Goal: Task Accomplishment & Management: Manage account settings

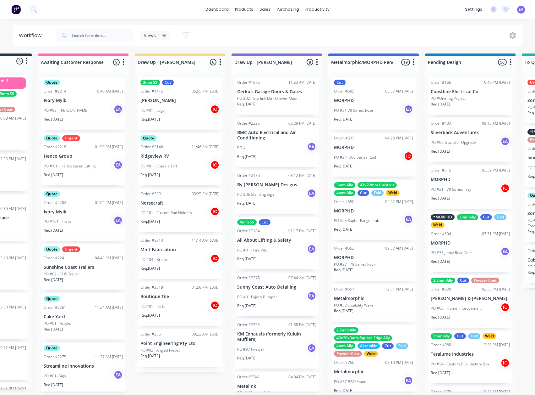
drag, startPoint x: 234, startPoint y: 378, endPoint x: 252, endPoint y: 377, distance: 17.7
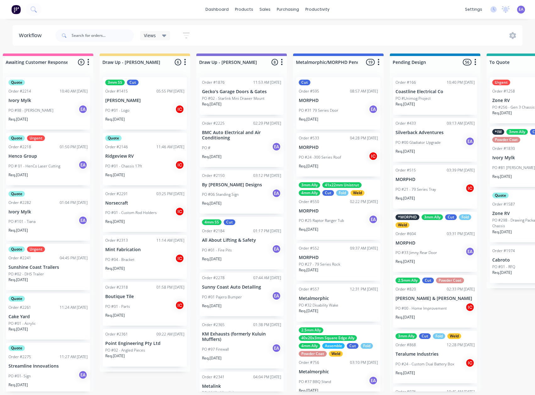
drag, startPoint x: 251, startPoint y: 348, endPoint x: 272, endPoint y: 346, distance: 21.8
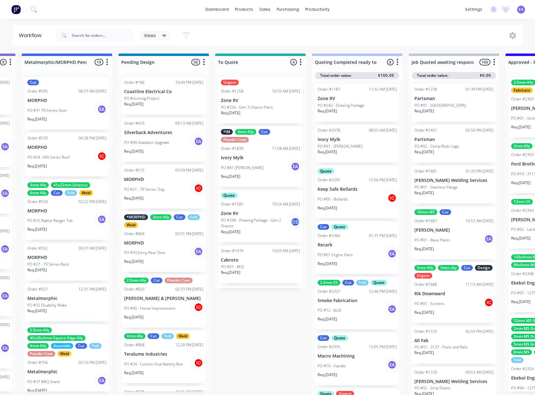
scroll to position [0, 395]
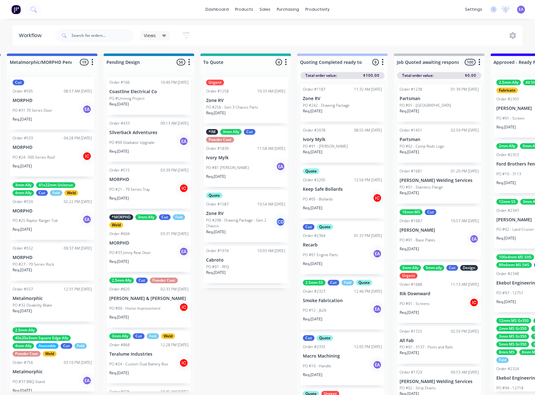
drag, startPoint x: 272, startPoint y: 346, endPoint x: 299, endPoint y: 346, distance: 27.0
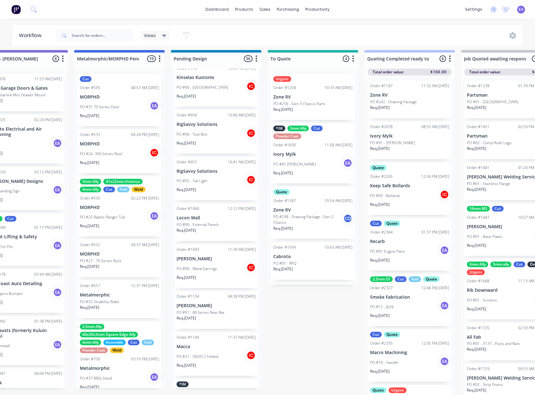
scroll to position [8, 0]
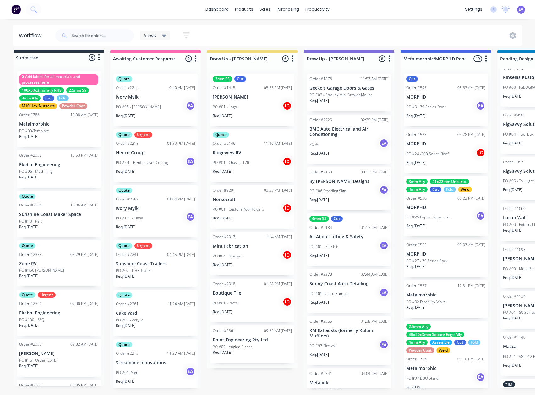
drag, startPoint x: 197, startPoint y: 340, endPoint x: 102, endPoint y: 348, distance: 95.9
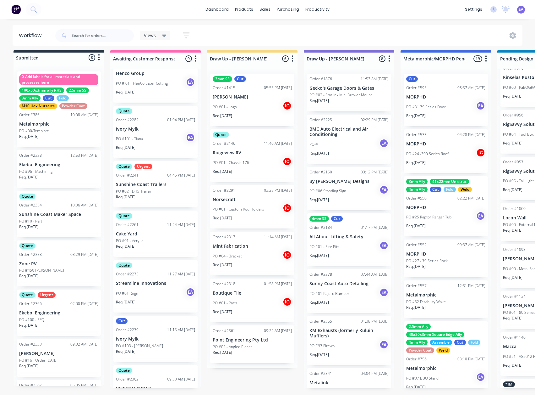
scroll to position [143, 0]
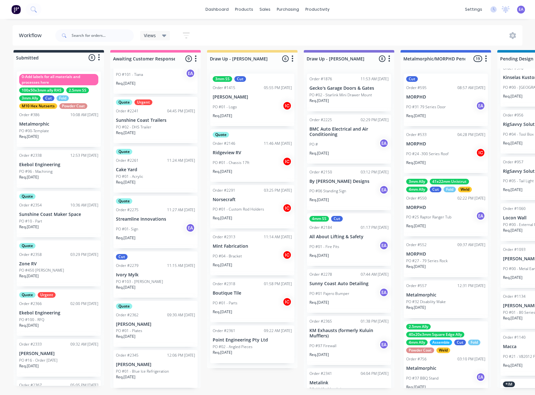
click at [141, 312] on div "Order #2362 09:30 AM [DATE]" at bounding box center [155, 315] width 79 height 6
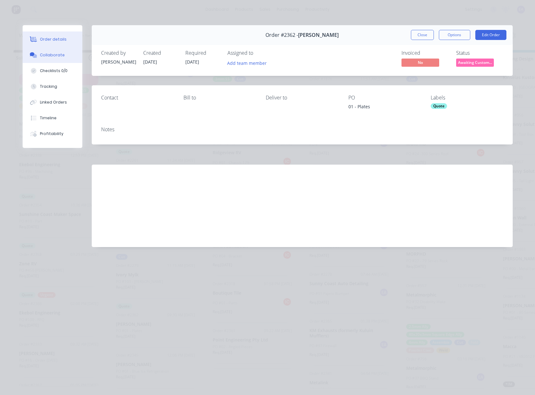
click at [59, 53] on div "Collaborate" at bounding box center [52, 55] width 25 height 6
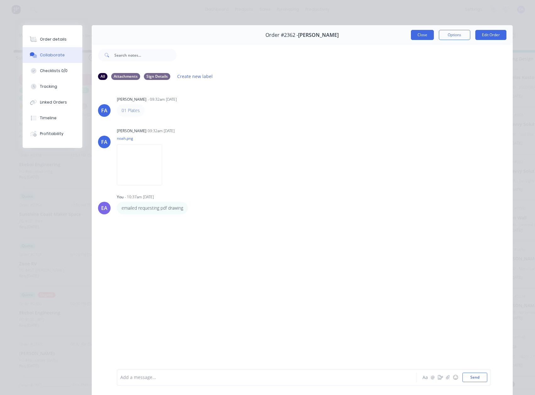
click at [417, 37] on button "Close" at bounding box center [422, 35] width 23 height 10
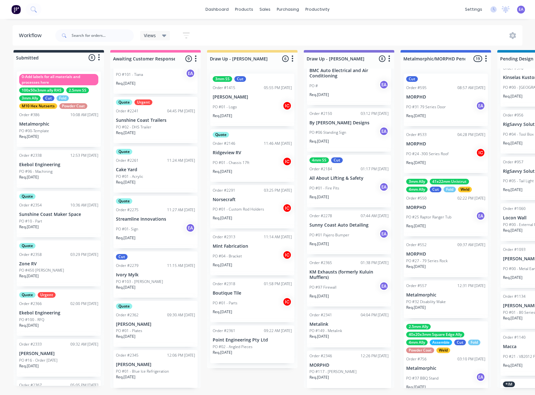
scroll to position [59, 0]
drag, startPoint x: 304, startPoint y: 175, endPoint x: 169, endPoint y: 289, distance: 176.5
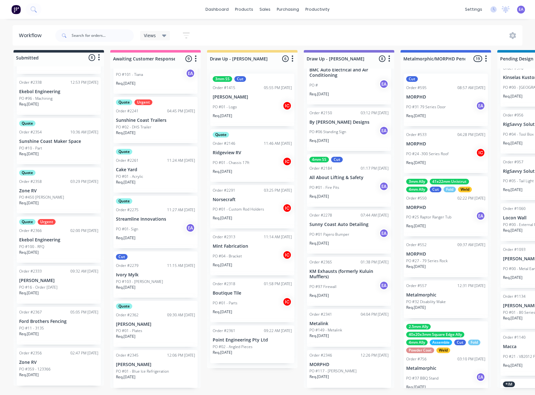
click at [66, 325] on div "PO #11 - 3135" at bounding box center [58, 328] width 79 height 6
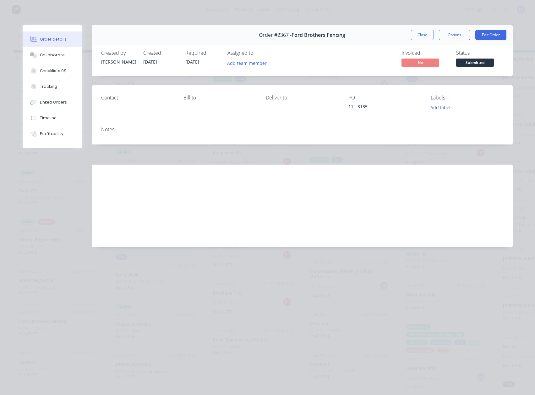
drag, startPoint x: 431, startPoint y: 35, endPoint x: 192, endPoint y: 184, distance: 282.0
click at [431, 35] on button "Close" at bounding box center [422, 35] width 23 height 10
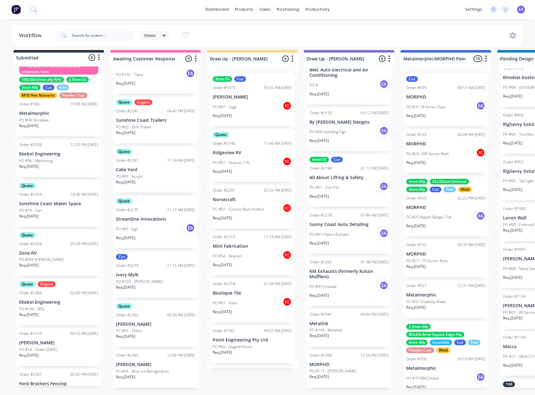
scroll to position [0, 0]
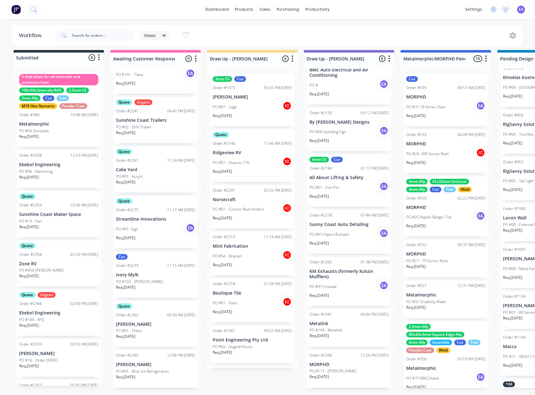
click at [50, 310] on p "Ekebol Engineering" at bounding box center [58, 312] width 79 height 5
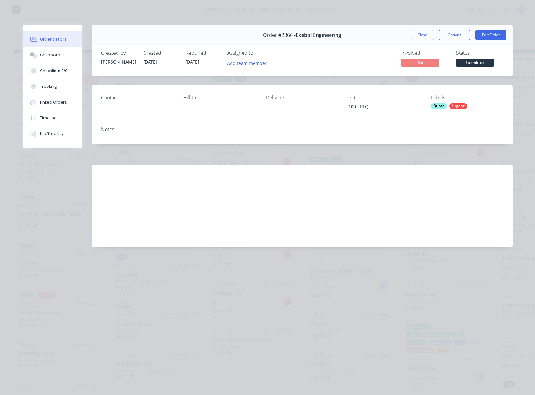
click at [424, 30] on div "Order #2366 - Ekebol Engineering Close Options Edit Order" at bounding box center [302, 35] width 421 height 20
click at [424, 31] on button "Close" at bounding box center [422, 35] width 23 height 10
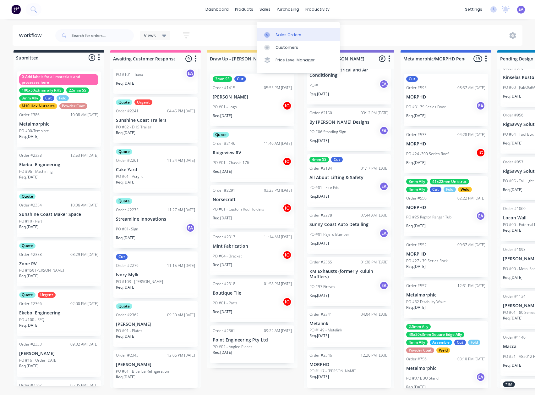
click at [273, 32] on div at bounding box center [268, 35] width 9 height 6
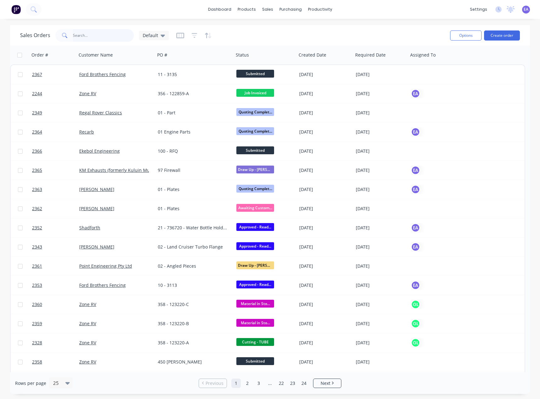
click at [93, 34] on input "text" at bounding box center [103, 35] width 61 height 13
click at [192, 36] on icon "button" at bounding box center [195, 35] width 6 height 6
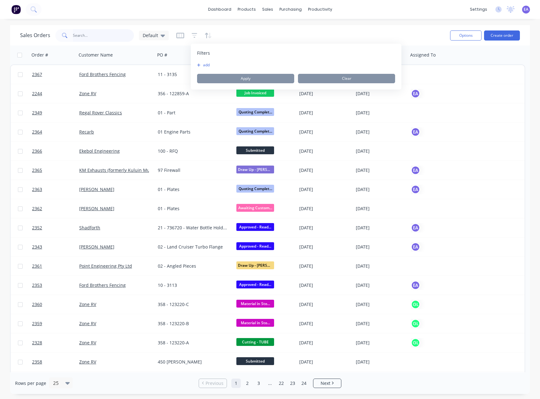
click at [84, 32] on input "text" at bounding box center [103, 35] width 61 height 13
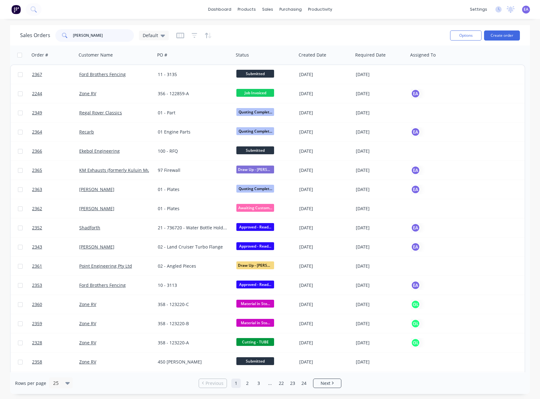
type input "[PERSON_NAME]"
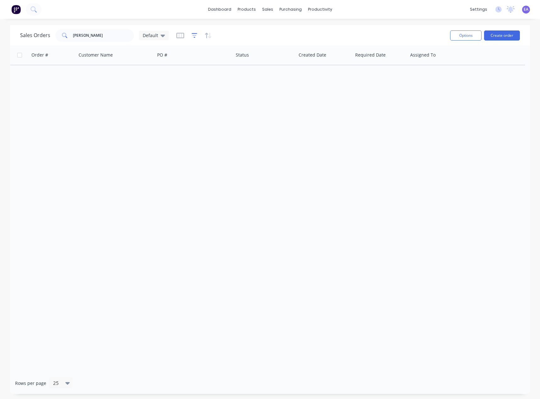
click at [192, 35] on icon "button" at bounding box center [194, 35] width 4 height 1
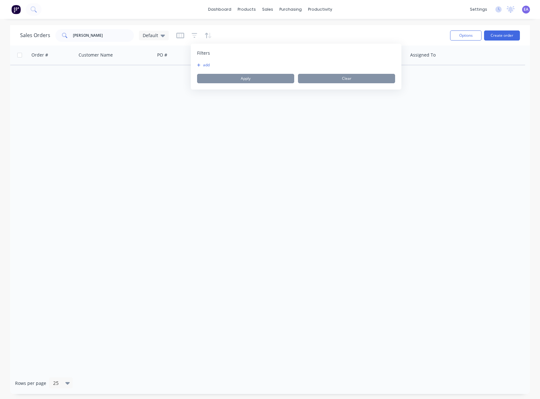
click at [200, 64] on icon "button" at bounding box center [198, 65] width 3 height 4
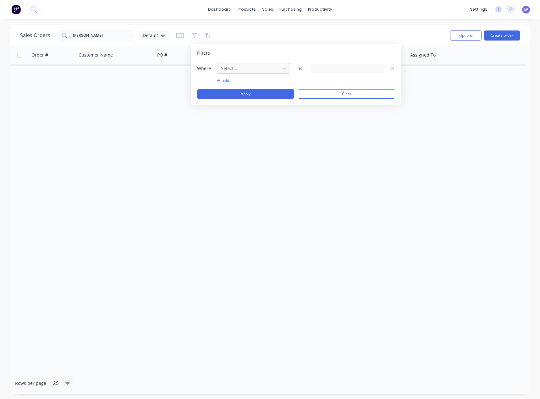
drag, startPoint x: 248, startPoint y: 69, endPoint x: 248, endPoint y: 73, distance: 3.5
click at [249, 69] on div at bounding box center [248, 68] width 56 height 8
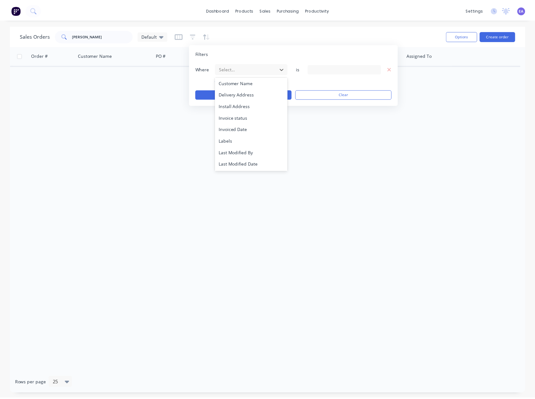
scroll to position [152, 0]
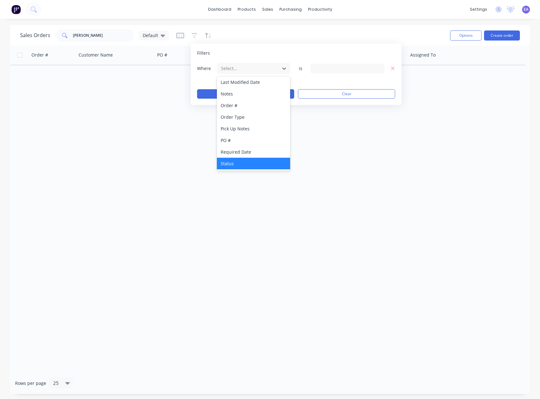
click at [232, 160] on div "Status" at bounding box center [253, 164] width 73 height 12
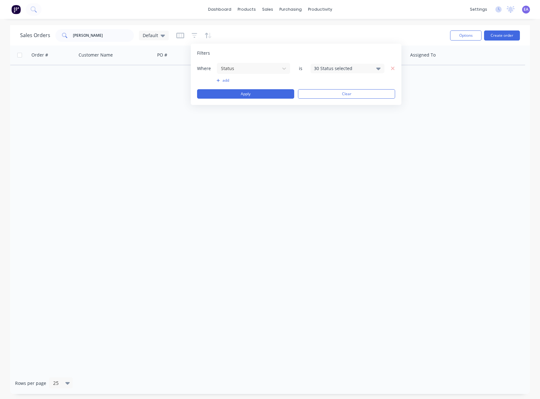
click at [344, 68] on div "30 Status selected" at bounding box center [342, 68] width 57 height 7
click at [331, 113] on div "Archived" at bounding box center [367, 116] width 75 height 7
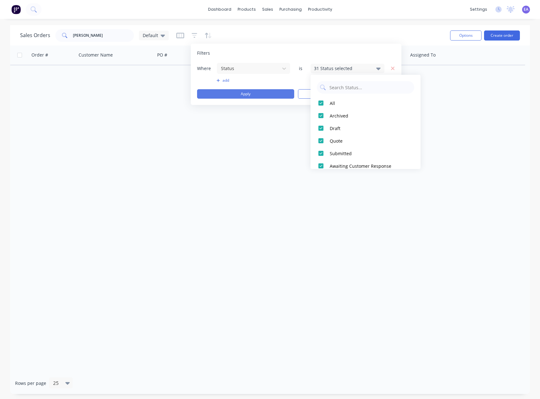
click at [255, 91] on button "Apply" at bounding box center [245, 93] width 97 height 9
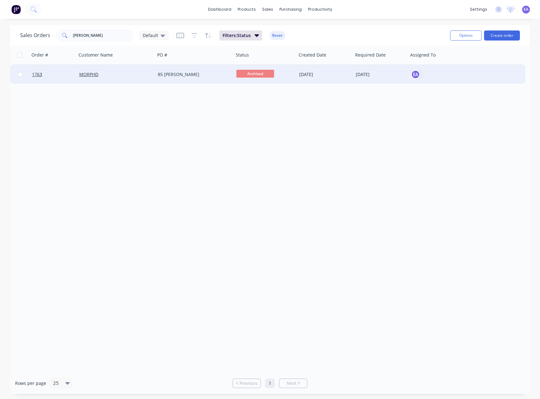
click at [204, 74] on div "85 [PERSON_NAME]" at bounding box center [193, 74] width 70 height 6
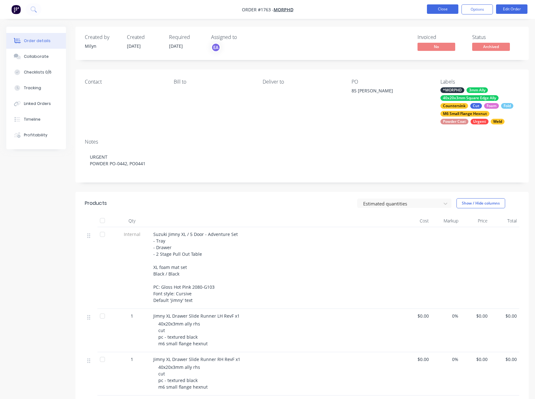
click at [448, 11] on button "Close" at bounding box center [442, 8] width 31 height 9
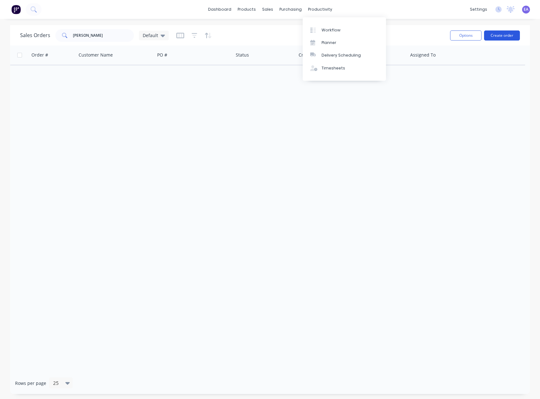
click at [506, 38] on button "Create order" at bounding box center [502, 35] width 36 height 10
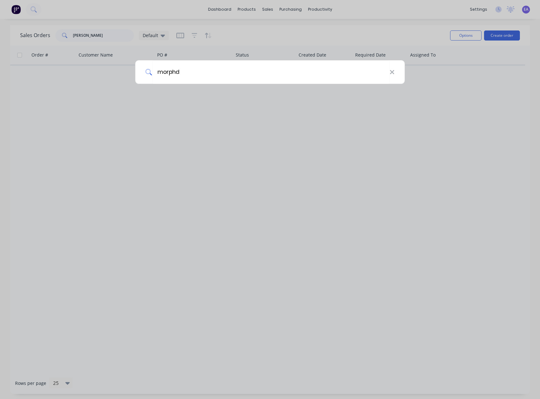
type input "morphd"
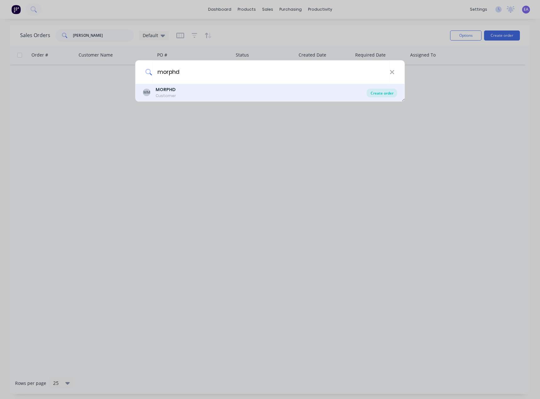
click at [389, 94] on div "Create order" at bounding box center [382, 93] width 30 height 9
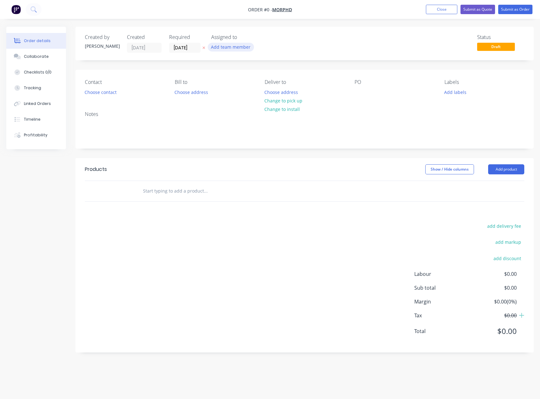
click at [234, 45] on button "Add team member" at bounding box center [231, 47] width 46 height 8
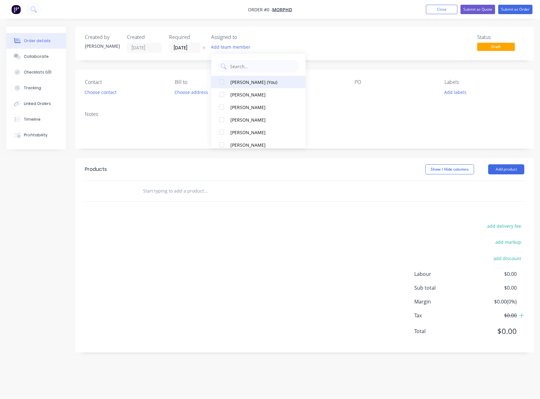
click at [256, 78] on button "[PERSON_NAME] (You)" at bounding box center [258, 82] width 94 height 13
click at [312, 38] on div "Order details Collaborate Checklists 0/0 Tracking Linked Orders Timeline Profit…" at bounding box center [270, 194] width 540 height 335
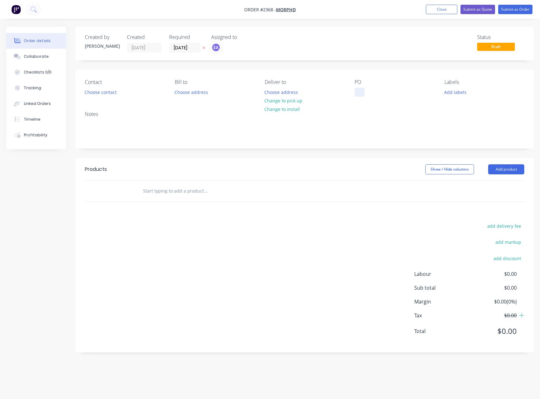
click at [358, 93] on div at bounding box center [360, 92] width 10 height 9
click at [266, 235] on div "add delivery fee add markup add discount Labour $0.00 Sub total $0.00 Margin $0…" at bounding box center [305, 282] width 440 height 121
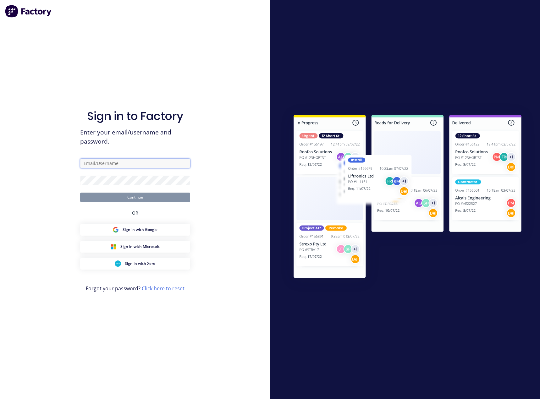
type input "[EMAIL_ADDRESS][DOMAIN_NAME]"
click at [153, 198] on button "Continue" at bounding box center [135, 197] width 110 height 9
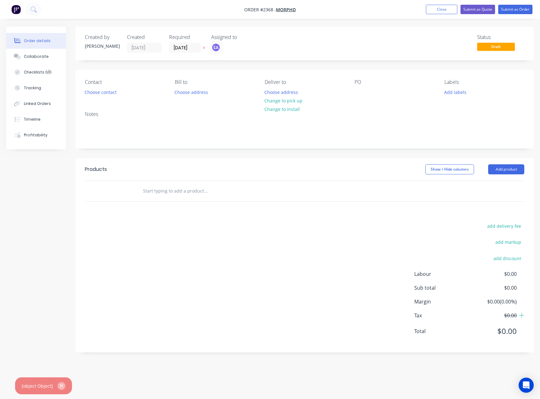
click at [62, 386] on icon "button" at bounding box center [61, 386] width 4 height 6
click at [448, 10] on button "Close" at bounding box center [441, 9] width 31 height 9
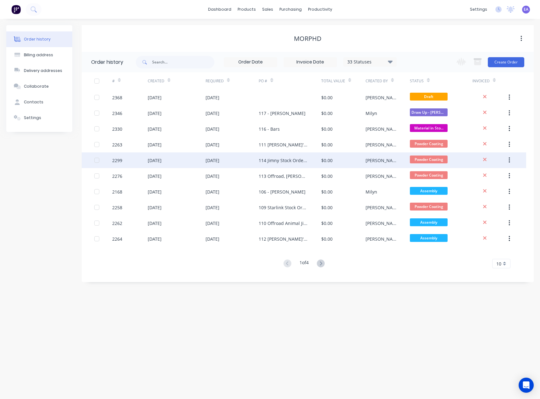
click at [304, 158] on div "114 Jimny Stock Order #7" at bounding box center [284, 160] width 50 height 7
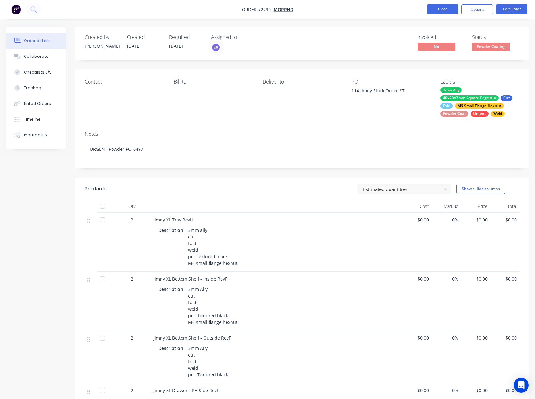
click at [444, 12] on button "Close" at bounding box center [442, 8] width 31 height 9
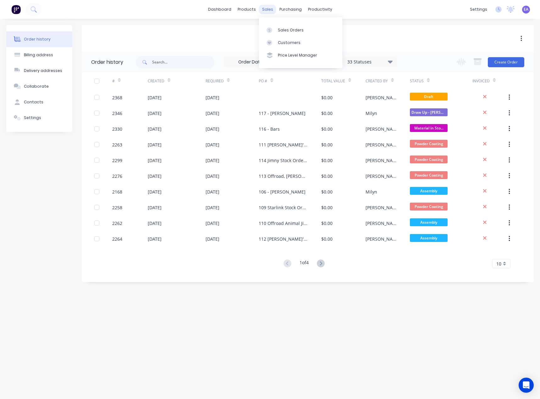
click at [268, 11] on div "sales" at bounding box center [267, 9] width 17 height 9
click at [497, 64] on button "Create Order" at bounding box center [506, 62] width 36 height 10
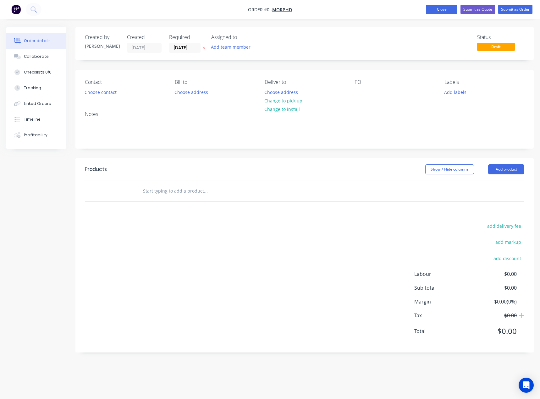
click at [445, 11] on button "Close" at bounding box center [441, 9] width 31 height 9
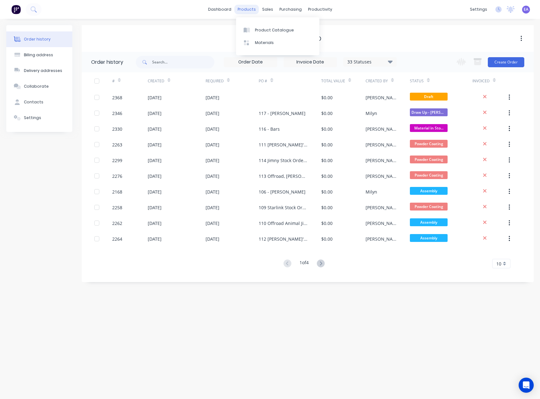
click at [250, 11] on div "products" at bounding box center [247, 9] width 25 height 9
click at [260, 27] on div "Product Catalogue" at bounding box center [274, 30] width 39 height 6
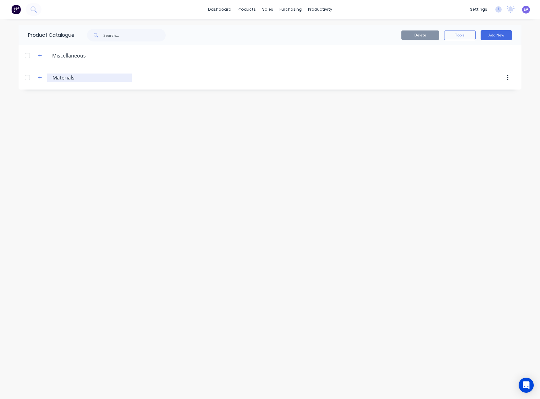
click at [56, 77] on input "Materials" at bounding box center [90, 78] width 75 height 8
click at [41, 54] on icon "button" at bounding box center [40, 55] width 4 height 4
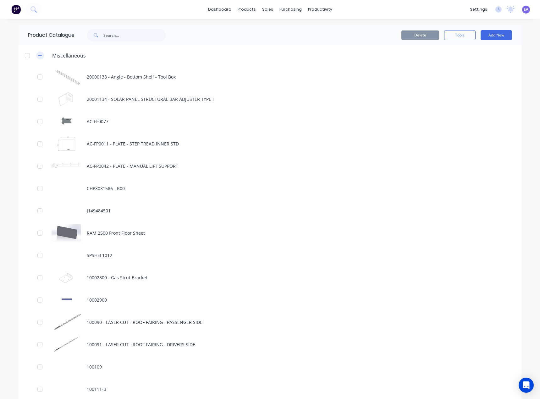
click at [40, 55] on button "button" at bounding box center [40, 56] width 8 height 8
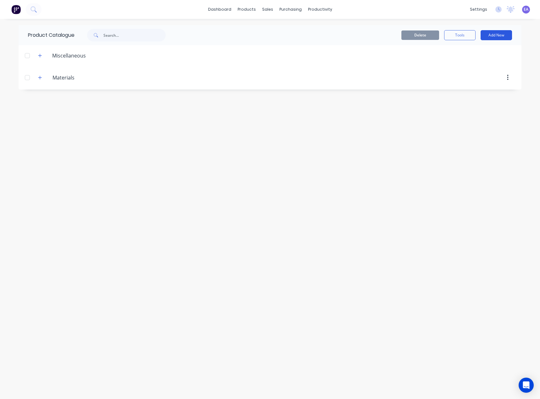
click at [495, 34] on button "Add New" at bounding box center [496, 35] width 31 height 10
click at [479, 52] on div "Category" at bounding box center [482, 51] width 48 height 9
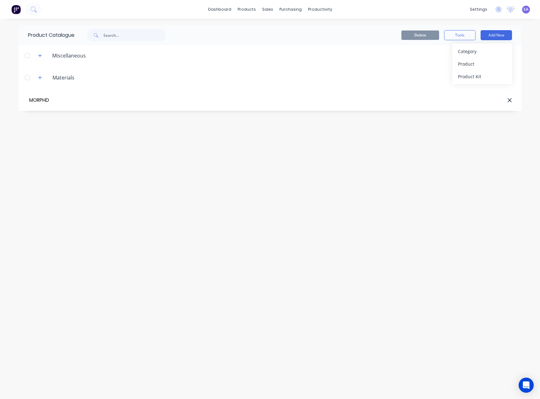
type input "MORPHD"
click at [41, 99] on icon "button" at bounding box center [40, 101] width 4 height 4
click at [42, 100] on button "button" at bounding box center [40, 101] width 8 height 8
click at [506, 102] on button "button" at bounding box center [507, 101] width 15 height 11
click at [503, 37] on button "Add New" at bounding box center [496, 35] width 31 height 10
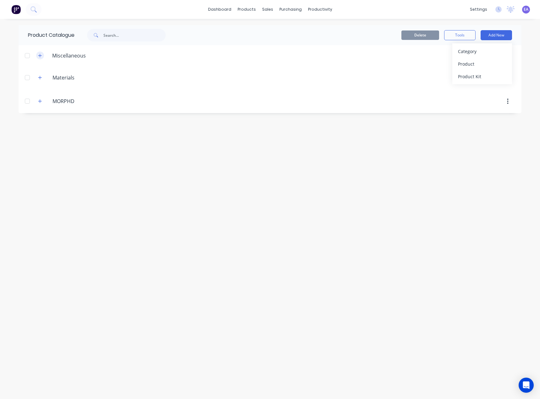
click at [42, 55] on button "button" at bounding box center [40, 56] width 8 height 8
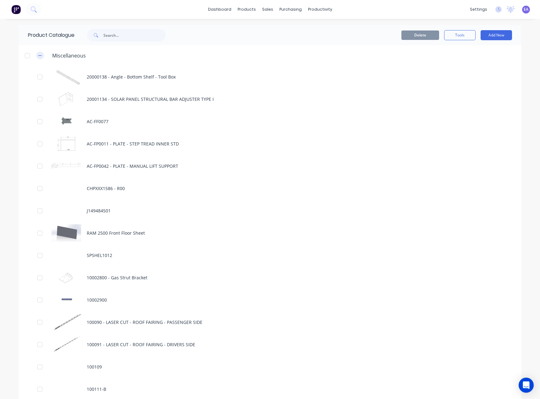
click at [42, 55] on div "Miscellaneous" at bounding box center [62, 56] width 58 height 8
click at [40, 56] on button "button" at bounding box center [40, 56] width 8 height 8
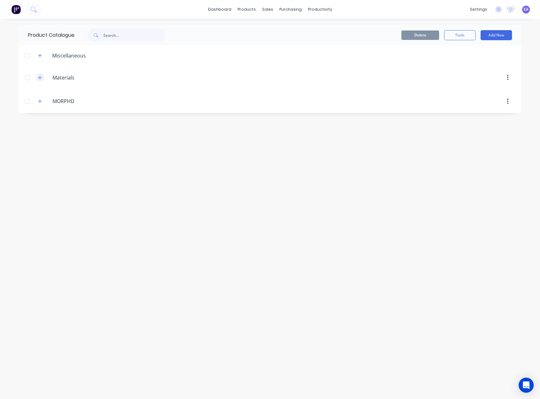
click at [41, 80] on button "button" at bounding box center [40, 78] width 8 height 8
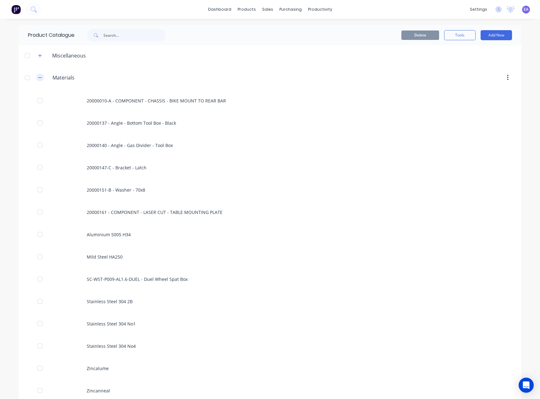
click at [40, 77] on icon "button" at bounding box center [40, 77] width 4 height 4
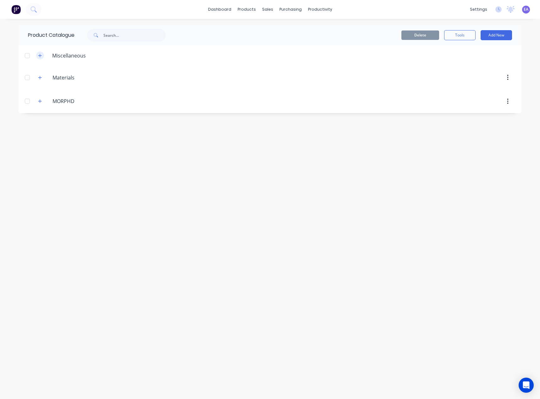
click at [38, 54] on icon "button" at bounding box center [40, 55] width 4 height 4
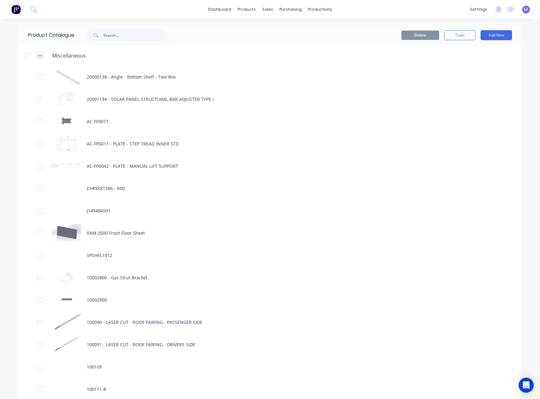
click at [38, 57] on icon "button" at bounding box center [40, 55] width 4 height 4
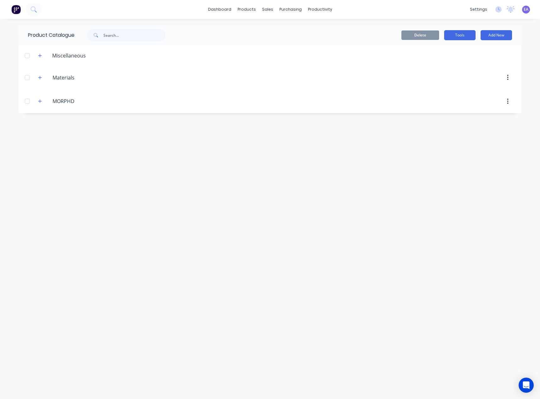
click at [466, 37] on button "Tools" at bounding box center [459, 35] width 31 height 10
click at [382, 36] on div "Delete Tools Add New" at bounding box center [346, 35] width 331 height 10
click at [27, 102] on div at bounding box center [27, 101] width 13 height 13
click at [40, 100] on icon "button" at bounding box center [40, 101] width 4 height 4
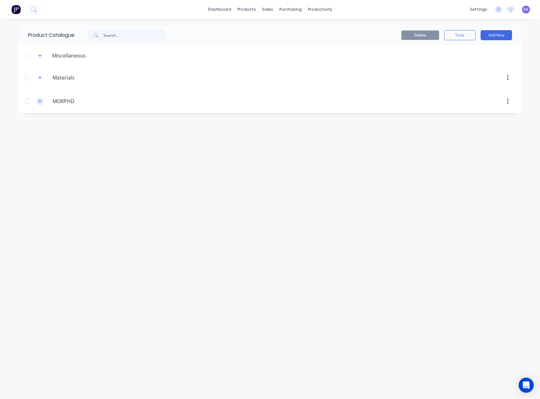
click at [41, 102] on icon "button" at bounding box center [39, 101] width 3 height 3
click at [40, 102] on icon "button" at bounding box center [39, 101] width 3 height 0
click at [40, 102] on icon "button" at bounding box center [39, 101] width 3 height 3
click at [40, 100] on icon "button" at bounding box center [40, 101] width 4 height 4
click at [494, 37] on button "Add New" at bounding box center [496, 35] width 31 height 10
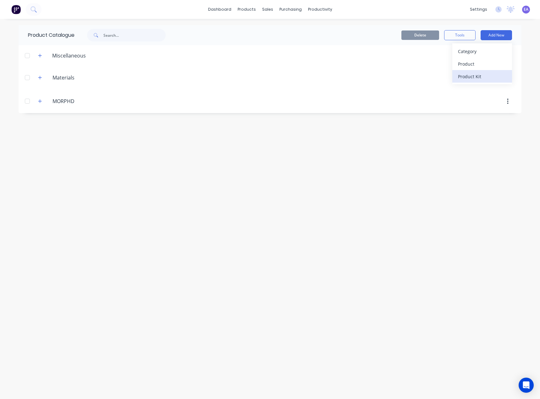
click at [488, 75] on div "Product Kit" at bounding box center [482, 76] width 48 height 9
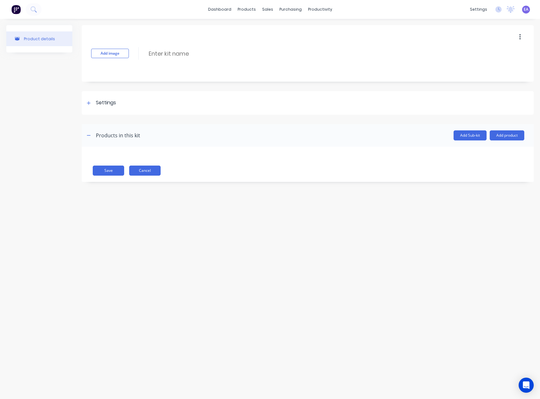
click at [147, 171] on button "Cancel" at bounding box center [144, 171] width 31 height 10
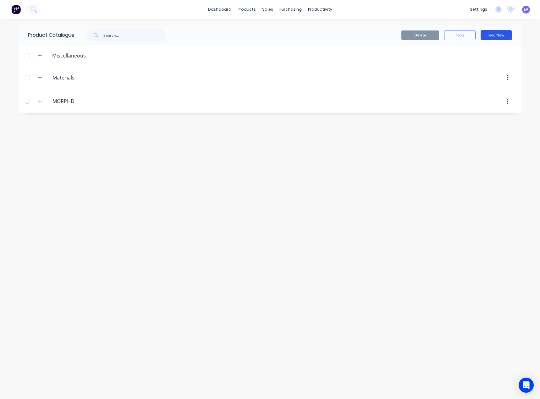
click at [507, 37] on button "Add New" at bounding box center [496, 35] width 31 height 10
click at [488, 73] on div "Product Kit" at bounding box center [482, 76] width 48 height 9
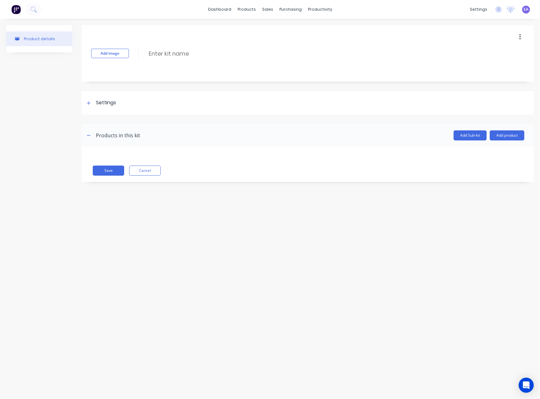
click at [140, 137] on div "Add Sub-kit Add product" at bounding box center [332, 135] width 384 height 10
click at [175, 51] on input at bounding box center [203, 53] width 111 height 9
click at [203, 54] on input "Jimny XL Drawer" at bounding box center [203, 53] width 111 height 9
type input "Jimny XL Drawer RevF"
click at [111, 104] on div "Settings" at bounding box center [106, 103] width 20 height 8
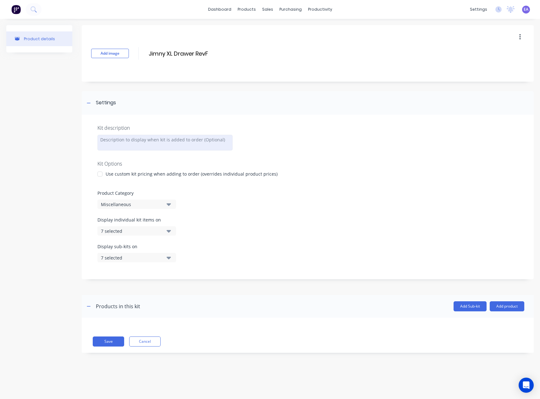
click at [141, 146] on div at bounding box center [164, 143] width 135 height 16
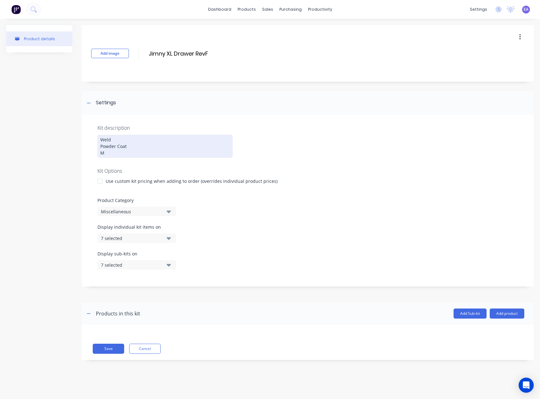
click at [116, 156] on div "Weld Powder Coat M" at bounding box center [164, 146] width 135 height 23
click at [127, 142] on div "Weld Powder Coat M6 Small Flange Hexnut" at bounding box center [164, 146] width 135 height 23
click at [133, 147] on div "Weld Powder Coat M6 Small Flange Hexnut" at bounding box center [164, 146] width 135 height 23
click at [161, 209] on div "Miscellaneous" at bounding box center [131, 211] width 61 height 7
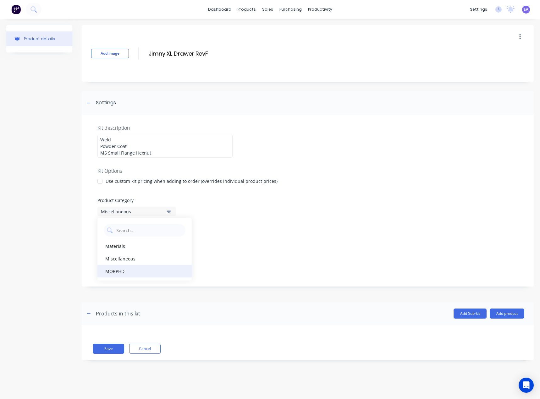
click at [127, 270] on div "MORPHD" at bounding box center [144, 271] width 94 height 13
click at [160, 238] on div "7 selected" at bounding box center [131, 238] width 61 height 7
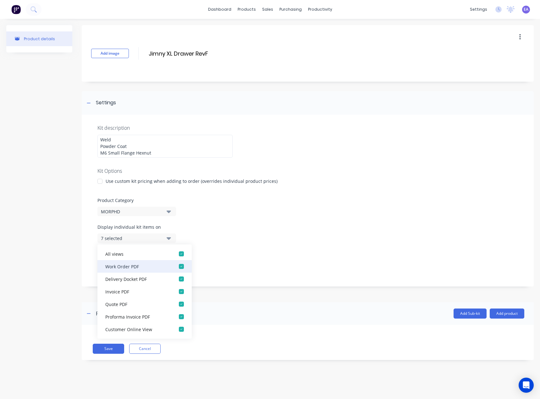
scroll to position [13, 0]
click at [230, 260] on div "Display sub-kits on 7 selected" at bounding box center [307, 264] width 421 height 27
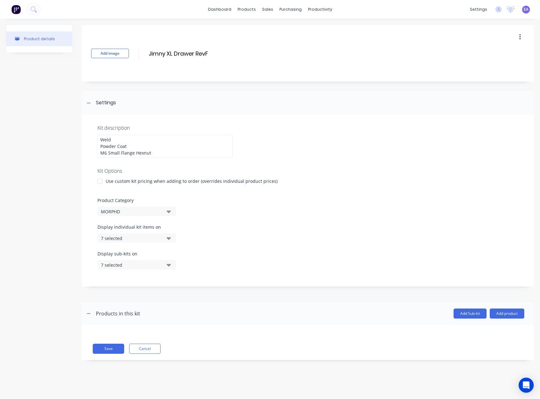
click at [151, 239] on div "7 selected" at bounding box center [131, 238] width 61 height 7
click at [231, 265] on div "Display sub-kits on 7 selected" at bounding box center [307, 264] width 421 height 27
click at [135, 267] on div "7 selected" at bounding box center [131, 265] width 61 height 7
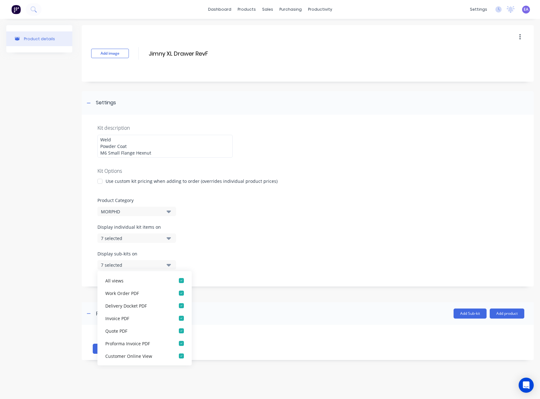
click at [250, 270] on div "Display sub-kits on 7 selected" at bounding box center [307, 264] width 421 height 27
click at [199, 260] on div "Display sub-kits on 7 selected" at bounding box center [307, 264] width 421 height 27
click at [80, 252] on div "Product details Add image Jimny XL Drawer RevF Jimny XL Drawer RevF Enter kit n…" at bounding box center [270, 197] width 528 height 345
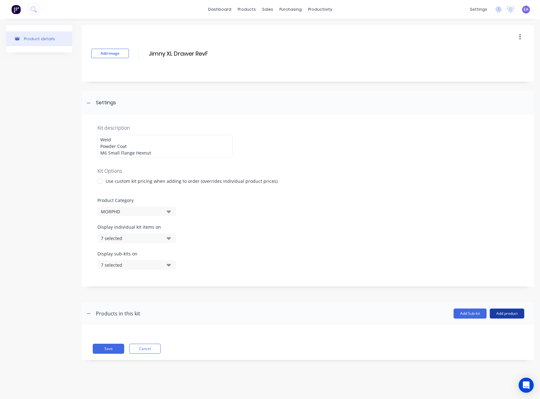
click at [510, 317] on button "Add product" at bounding box center [507, 314] width 35 height 10
click at [489, 334] on div "Product catalogue" at bounding box center [494, 329] width 48 height 9
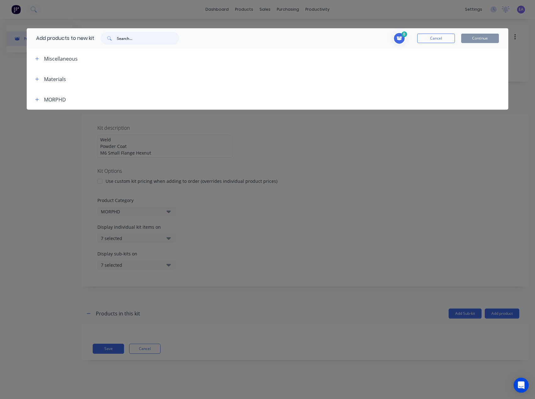
click at [146, 38] on input "text" at bounding box center [148, 38] width 62 height 13
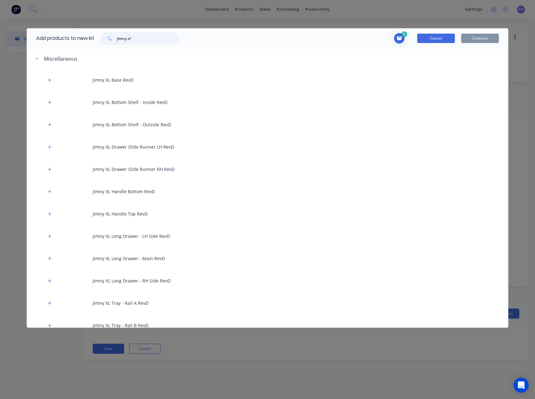
type input "jimny xl"
click at [449, 39] on button "Cancel" at bounding box center [436, 38] width 38 height 9
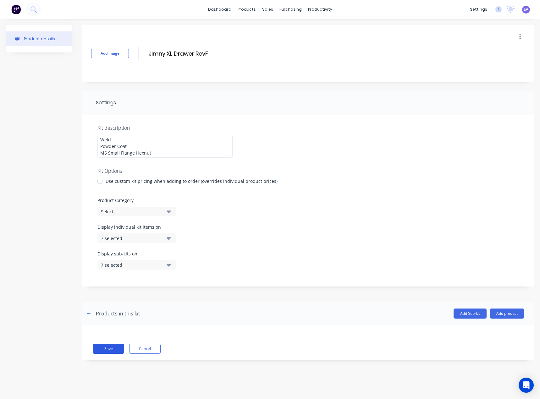
click at [110, 349] on button "Save" at bounding box center [108, 349] width 31 height 10
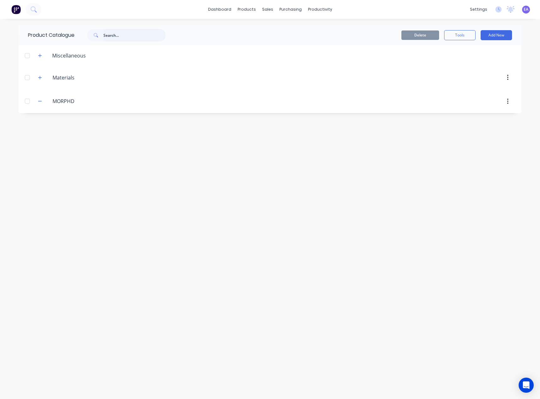
click at [128, 34] on input "text" at bounding box center [134, 35] width 62 height 13
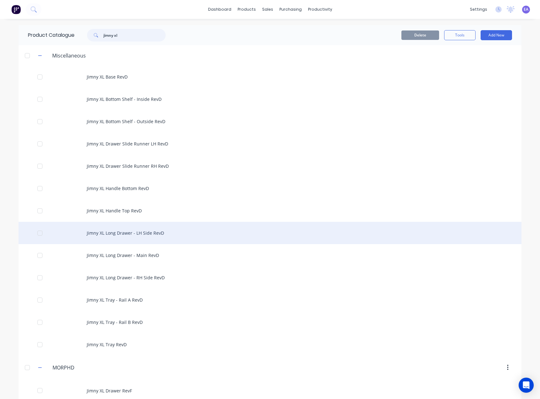
type input "jimny xl"
click at [130, 233] on div "Jimny XL Long Drawer - LH Side RevD" at bounding box center [270, 233] width 503 height 22
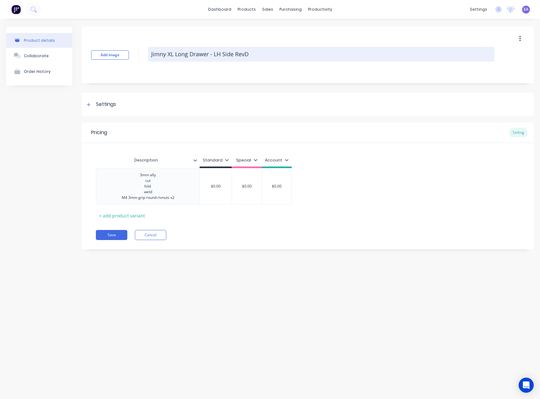
click at [181, 53] on textarea "Jimny XL Long Drawer - LH Side RevD" at bounding box center [321, 54] width 346 height 15
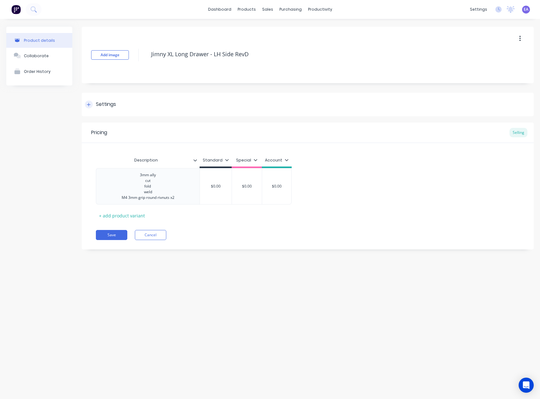
type textarea "x"
type textarea "Jimny XL Drawer - LH Side RevD"
type textarea "x"
type textarea "Jimny XL Drawer - LH Side RevD"
click at [106, 235] on button "Save" at bounding box center [111, 235] width 31 height 10
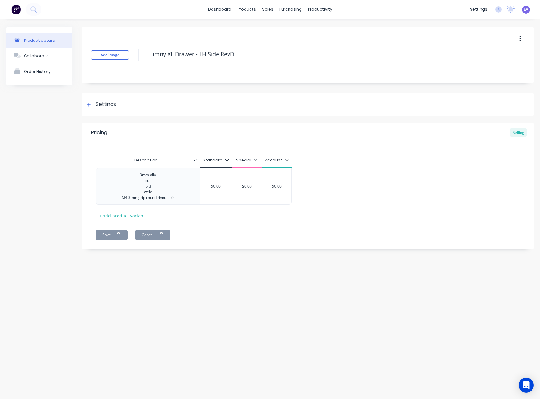
type textarea "x"
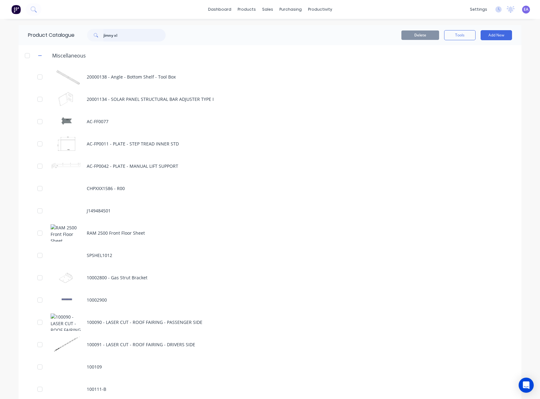
click at [137, 36] on input "jimny xl" at bounding box center [134, 35] width 62 height 13
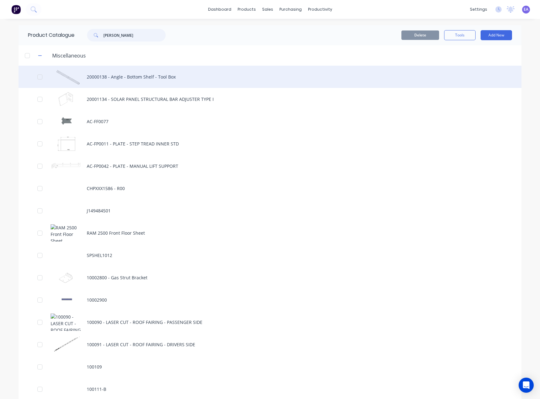
type input "jimny xl"
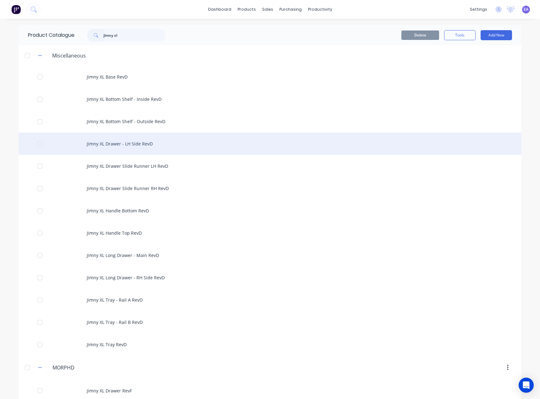
click at [143, 145] on div "Jimny XL Drawer - LH Side RevD" at bounding box center [270, 144] width 503 height 22
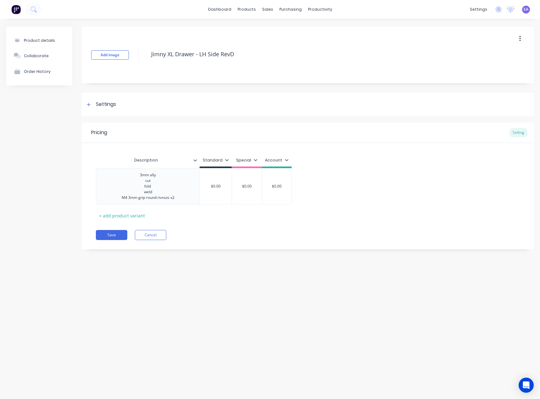
type textarea "x"
click at [178, 201] on div "3mm ally cut fold weld M4 3mm grip round rivnuts x2" at bounding box center [148, 186] width 63 height 31
click at [177, 199] on div "3mm ally cut fold weld M4 3mm grip round rivnuts x2 $0.00 $0.00 $0.00" at bounding box center [308, 186] width 424 height 36
click at [172, 198] on div "3mm ally cut fold weld M4 3mm grip round rivnuts x2" at bounding box center [148, 186] width 63 height 31
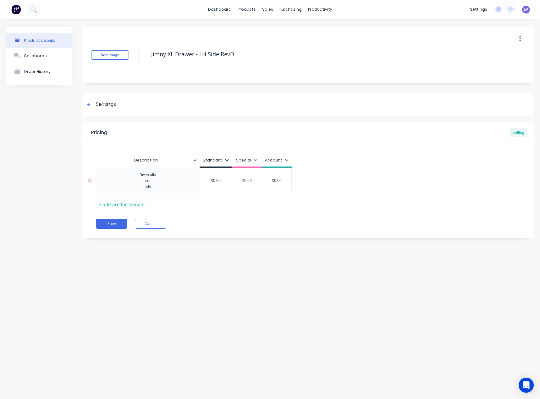
click at [147, 181] on div "3mm ally cut fold" at bounding box center [147, 180] width 31 height 19
click at [151, 188] on div "3mm ally Cut Fold" at bounding box center [147, 180] width 31 height 19
click at [152, 187] on div "3mm ally Cut Fold" at bounding box center [147, 180] width 31 height 19
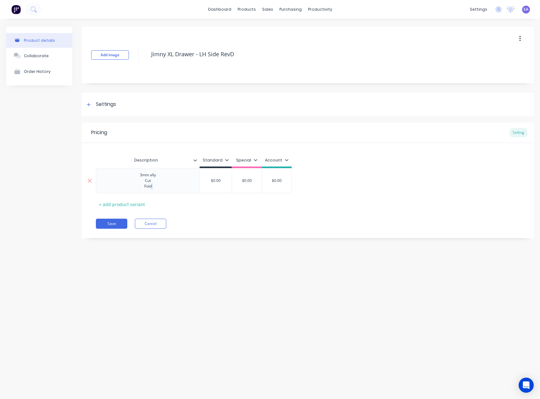
drag, startPoint x: 152, startPoint y: 187, endPoint x: 144, endPoint y: 176, distance: 13.4
click at [144, 176] on div "3mm ally Cut Fold" at bounding box center [147, 180] width 31 height 19
drag, startPoint x: 140, startPoint y: 175, endPoint x: 157, endPoint y: 190, distance: 22.7
click at [157, 190] on div "3mm ally Cut Fold" at bounding box center [147, 180] width 31 height 19
click at [158, 188] on div "3mm ally Cut Fold" at bounding box center [147, 180] width 31 height 19
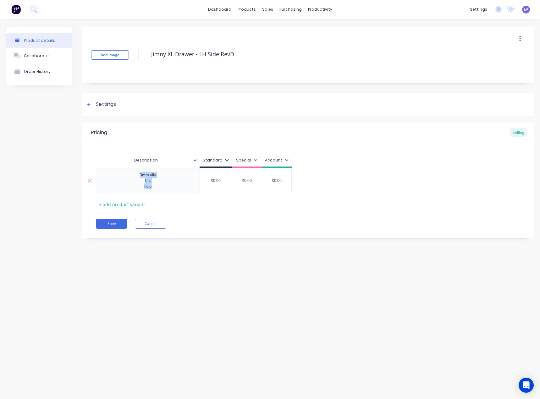
drag, startPoint x: 141, startPoint y: 175, endPoint x: 154, endPoint y: 188, distance: 18.7
click at [154, 188] on div "3mm ally Cut Fold" at bounding box center [147, 180] width 31 height 19
copy div "3mm ally Cut Fold"
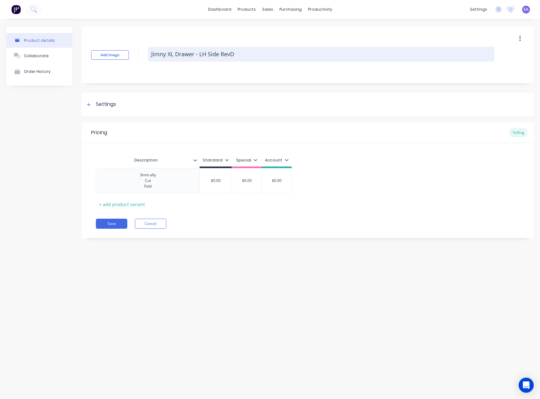
click at [219, 53] on textarea "Jimny XL Drawer - LH Side RevD" at bounding box center [321, 54] width 346 height 15
drag, startPoint x: 230, startPoint y: 55, endPoint x: 235, endPoint y: 57, distance: 4.9
click at [235, 57] on textarea "Jimny XL Drawer - LH Side RevD" at bounding box center [321, 54] width 346 height 15
type textarea "x"
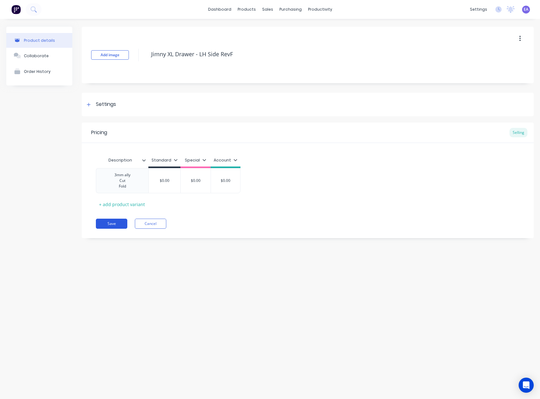
type textarea "Jimny XL Drawer - LH Side RevF"
type textarea "x"
type textarea "Jimny XL Drawer - LH Side RevF"
click at [118, 219] on button "Save" at bounding box center [111, 224] width 31 height 10
type textarea "x"
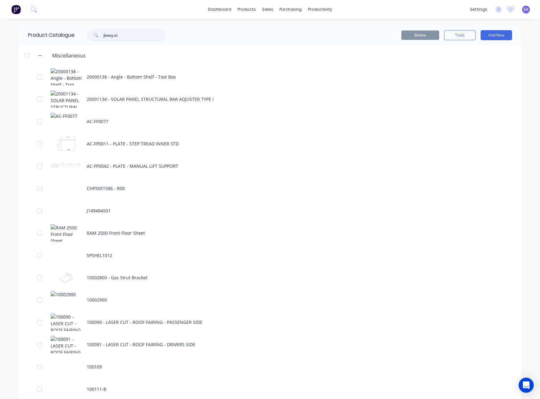
click at [126, 29] on input "jimny xl" at bounding box center [134, 35] width 62 height 13
type input "jimny xl"
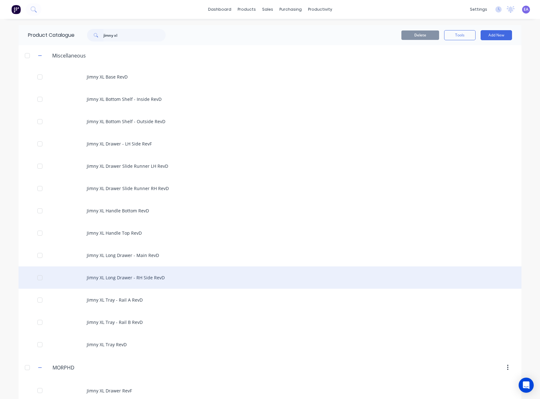
click at [144, 273] on div "Jimny XL Long Drawer - RH Side RevD" at bounding box center [270, 278] width 503 height 22
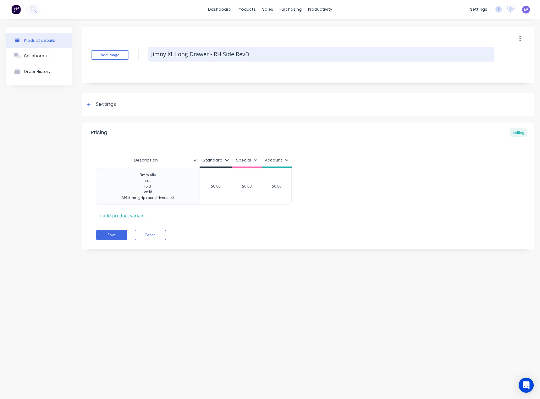
drag, startPoint x: 245, startPoint y: 55, endPoint x: 250, endPoint y: 54, distance: 5.4
click at [250, 54] on textarea "Jimny XL Long Drawer - RH Side RevD" at bounding box center [321, 54] width 346 height 15
type textarea "x"
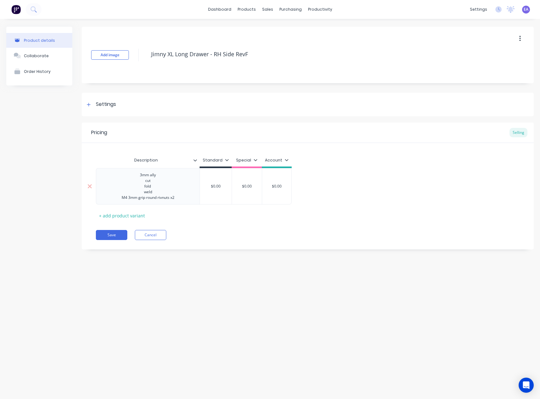
type textarea "Jimny XL Long Drawer - RH Side RevF"
type textarea "x"
type textarea "Jimny XL Long Drawer - RH Side RevF"
click at [140, 174] on div "3mm ally cut fold weld M4 3mm grip round rivnuts x2" at bounding box center [148, 186] width 63 height 31
drag, startPoint x: 140, startPoint y: 174, endPoint x: 178, endPoint y: 199, distance: 44.7
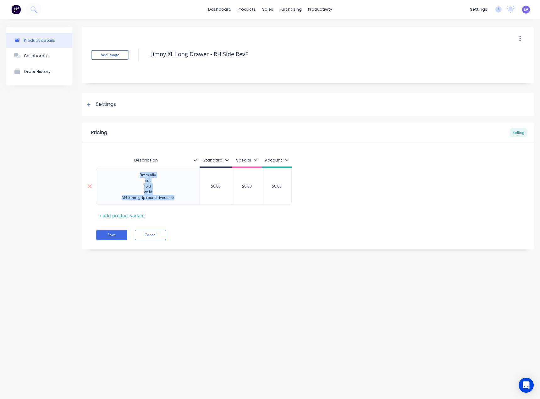
click at [178, 199] on div "3mm ally cut fold weld M4 3mm grip round rivnuts x2" at bounding box center [148, 186] width 63 height 31
paste div
click at [108, 224] on div "Pricing Selling Description Standard Special Account 3mm ally Cut Fold $0.00 $0…" at bounding box center [308, 181] width 452 height 116
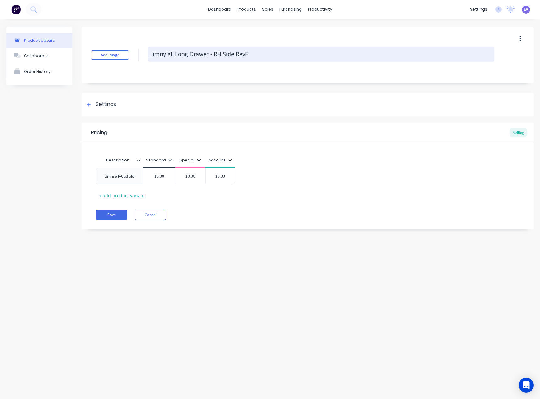
click at [177, 54] on textarea "Jimny XL Long Drawer - RH Side RevF" at bounding box center [321, 54] width 346 height 15
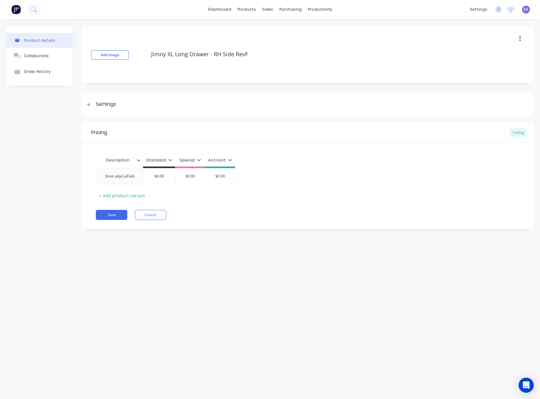
type textarea "x"
type textarea "Jimny XL Drawer - RH Side RevF"
type textarea "x"
type textarea "Jimny XL Drawer - RH Side RevF"
click at [113, 212] on button "Save" at bounding box center [111, 215] width 31 height 10
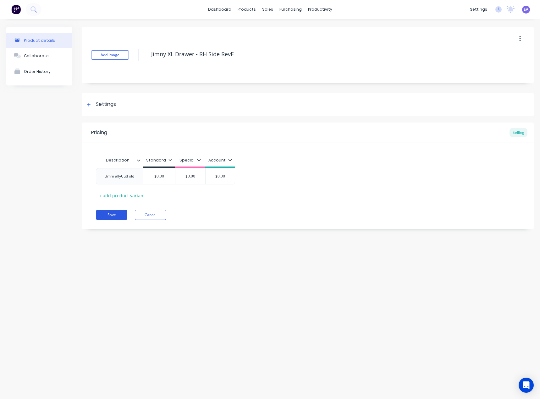
type textarea "x"
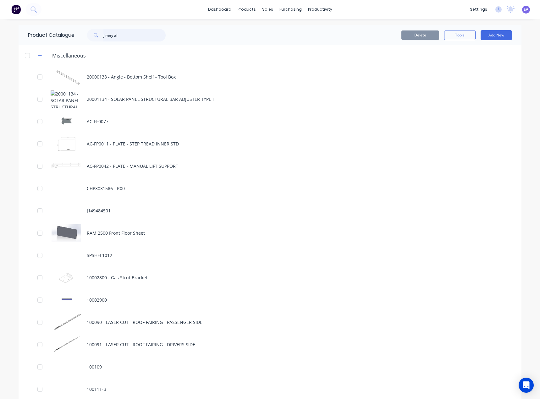
click at [129, 35] on input "jimny xl" at bounding box center [134, 35] width 62 height 13
type input "jimny xl"
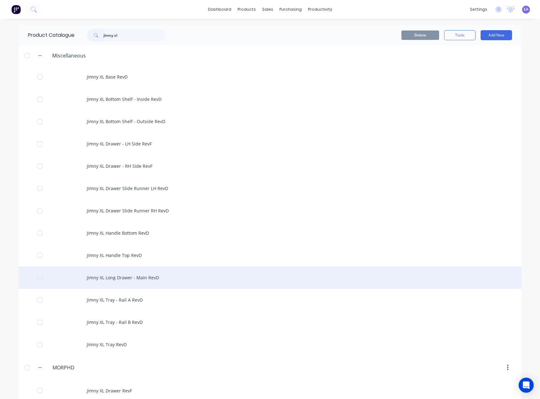
click at [142, 283] on div "Jimny XL Long Drawer - Main RevD" at bounding box center [270, 278] width 503 height 22
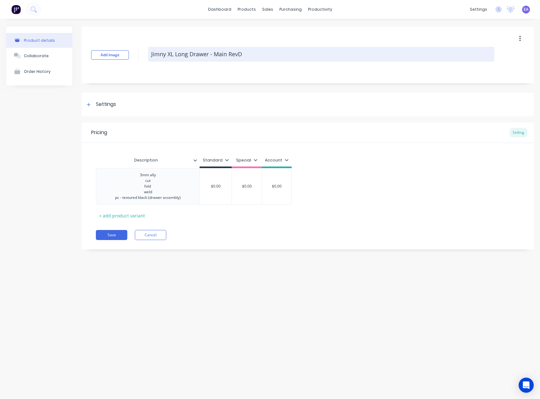
drag, startPoint x: 239, startPoint y: 52, endPoint x: 243, endPoint y: 52, distance: 4.4
click at [243, 52] on textarea "Jimny XL Long Drawer - Main RevD" at bounding box center [321, 54] width 346 height 15
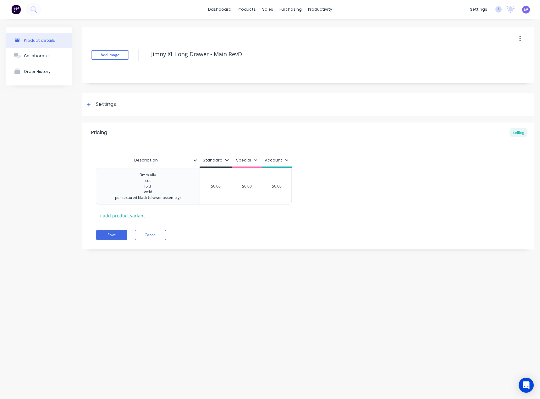
type textarea "x"
type textarea "Jimny XL Long Drawer - Main Revf"
type textarea "x"
type textarea "Jimny XL Long Drawer - Main Rev"
type textarea "x"
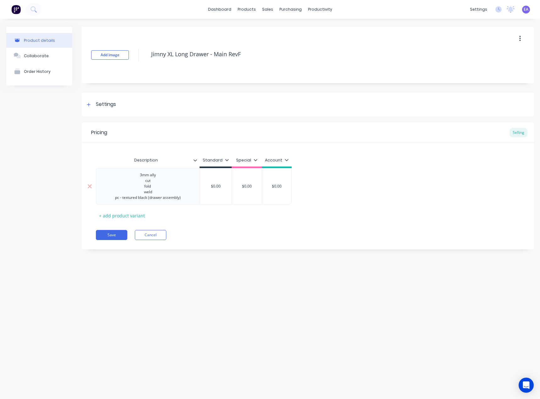
type textarea "Jimny XL Long Drawer - Main RevF"
type textarea "x"
type textarea "Jimny XL Long Drawer - Main RevF"
drag, startPoint x: 140, startPoint y: 174, endPoint x: 185, endPoint y: 199, distance: 52.1
click at [185, 199] on div "3mm ally cut fold weld pc - textured black (drawer assembly)" at bounding box center [148, 186] width 76 height 31
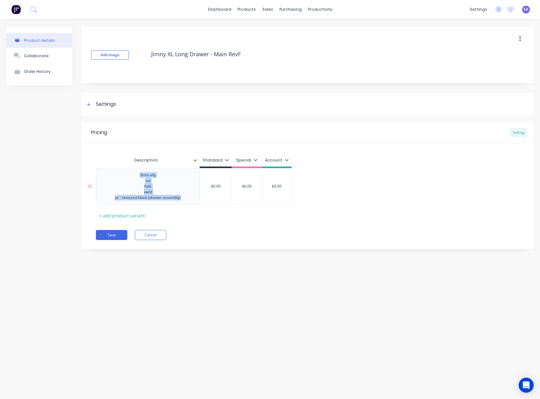
paste div
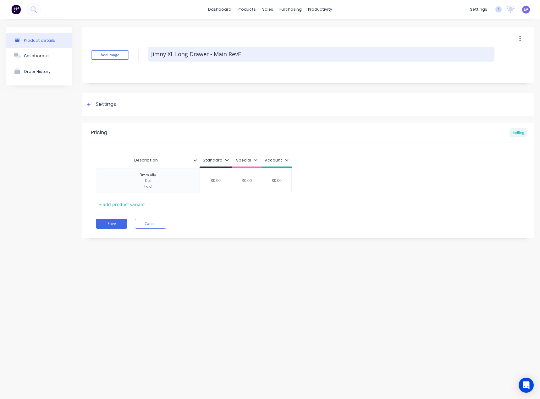
click at [184, 56] on textarea "Jimny XL Long Drawer - Main RevF" at bounding box center [321, 54] width 346 height 15
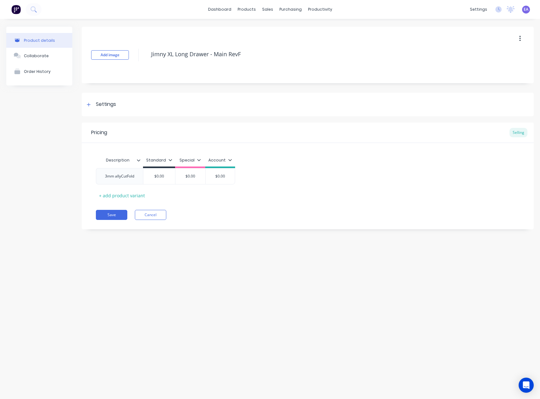
type textarea "x"
type textarea "Jimny XL Drawer - Main RevF"
type textarea "x"
type textarea "Jimny XL Drawer - Main RevF"
click at [119, 216] on button "Save" at bounding box center [111, 215] width 31 height 10
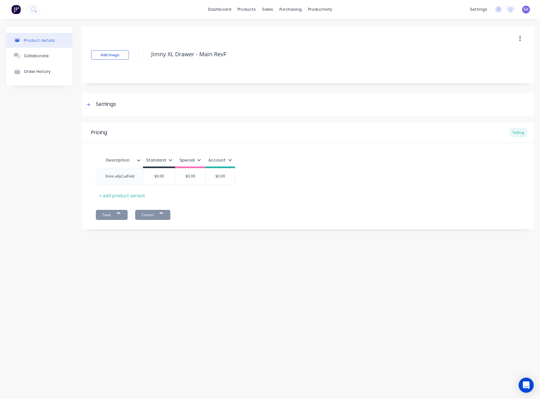
type textarea "x"
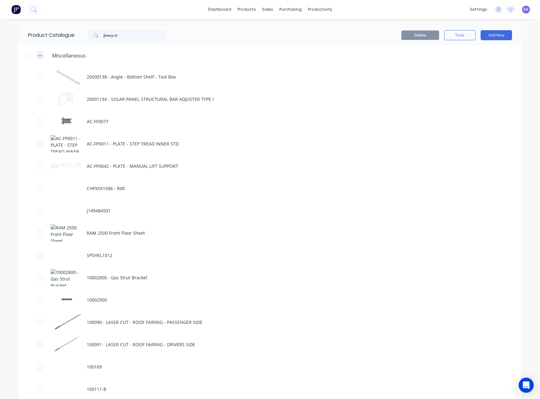
click at [39, 55] on icon "button" at bounding box center [40, 55] width 4 height 4
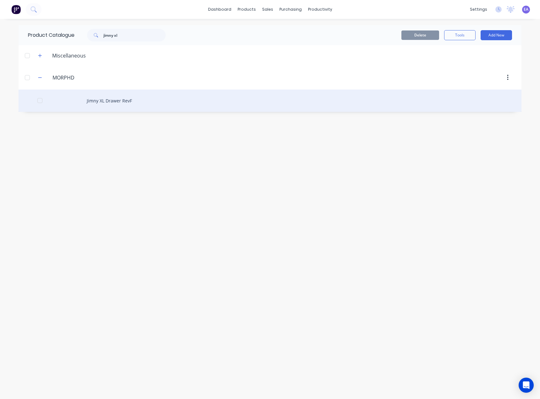
click at [114, 98] on div "Jimny XL Drawer RevF" at bounding box center [270, 101] width 503 height 22
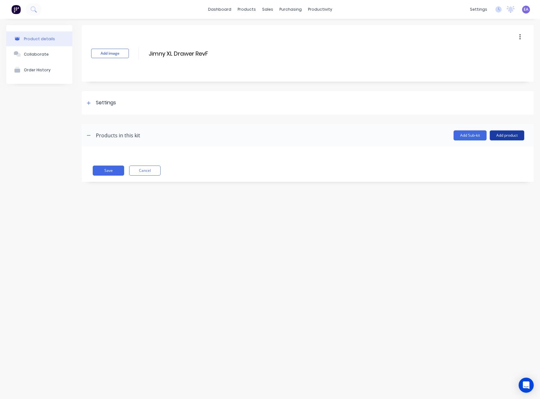
click at [513, 137] on button "Add product" at bounding box center [507, 135] width 35 height 10
click at [470, 152] on div "Product catalogue" at bounding box center [494, 151] width 48 height 9
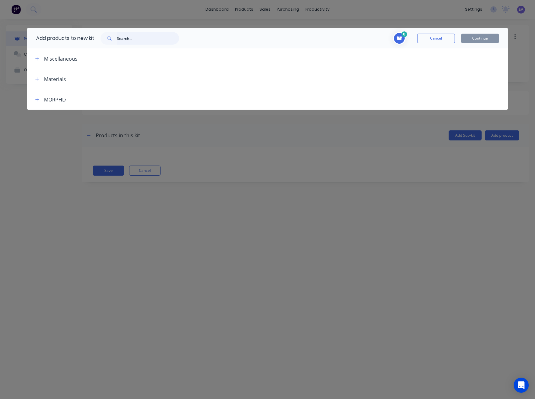
click at [132, 41] on input "text" at bounding box center [148, 38] width 62 height 13
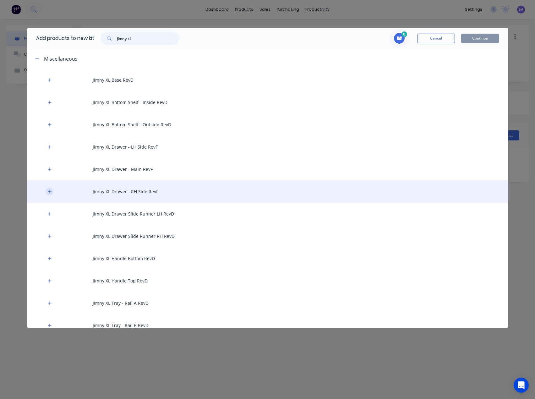
type input "jimny xl"
click at [48, 191] on icon "button" at bounding box center [49, 191] width 3 height 3
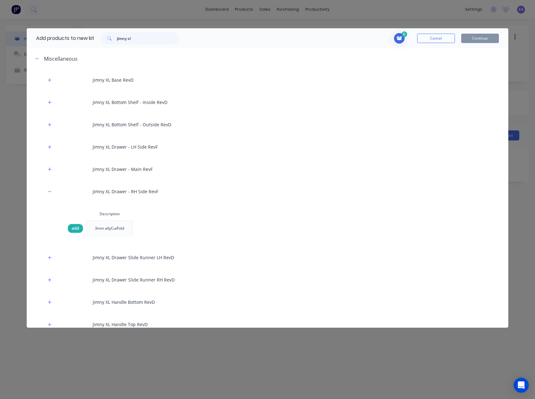
click at [71, 226] on div "add" at bounding box center [75, 228] width 15 height 9
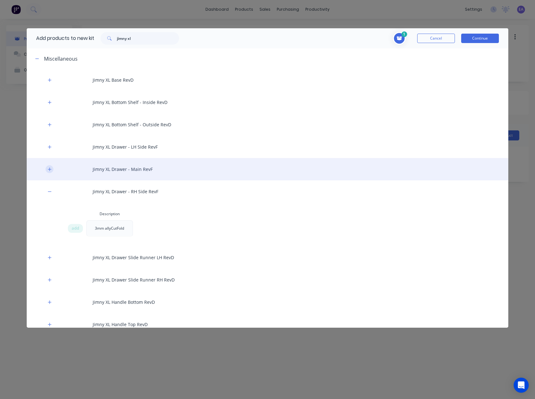
click at [47, 169] on button "button" at bounding box center [50, 169] width 8 height 8
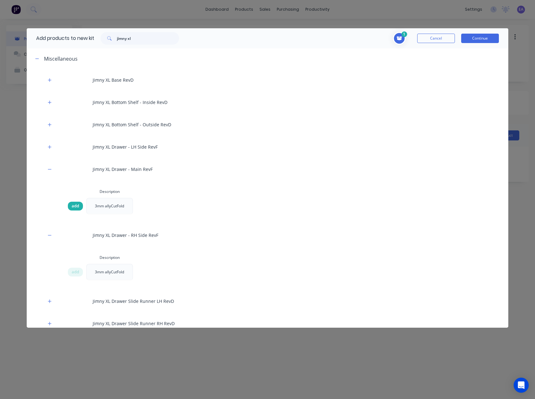
click at [73, 208] on span "add" at bounding box center [76, 206] width 8 height 6
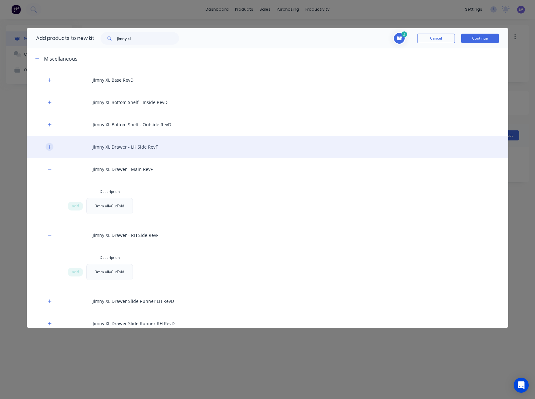
click at [50, 146] on icon "button" at bounding box center [50, 147] width 4 height 4
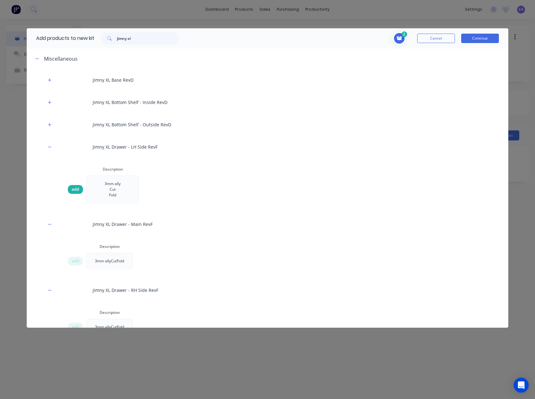
click at [77, 190] on span "add" at bounding box center [76, 189] width 8 height 6
click at [487, 37] on button "Continue" at bounding box center [481, 38] width 38 height 9
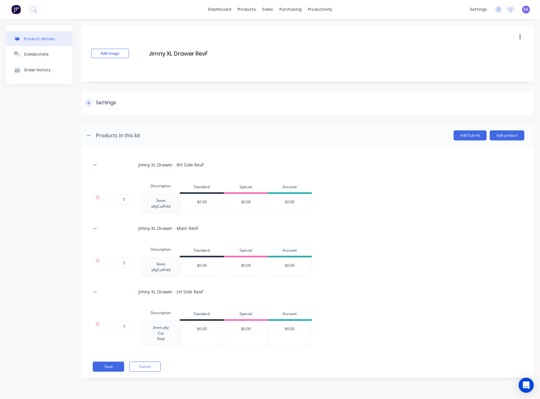
click at [88, 104] on icon at bounding box center [89, 103] width 4 height 4
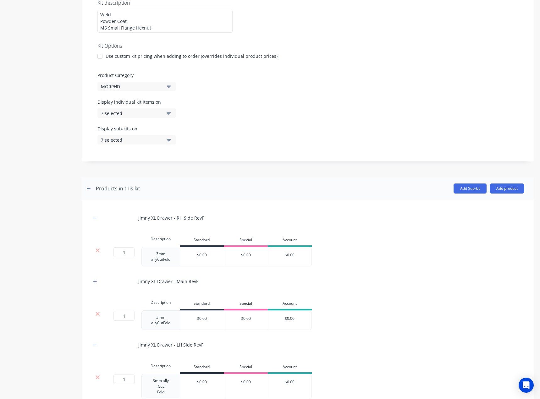
scroll to position [126, 0]
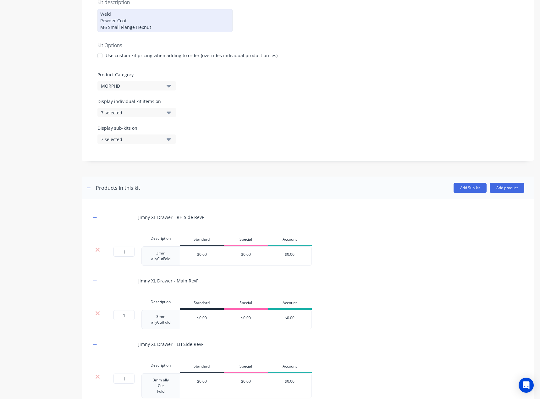
click at [131, 21] on div "Weld Powder Coat M6 Small Flange Hexnut" at bounding box center [164, 20] width 135 height 23
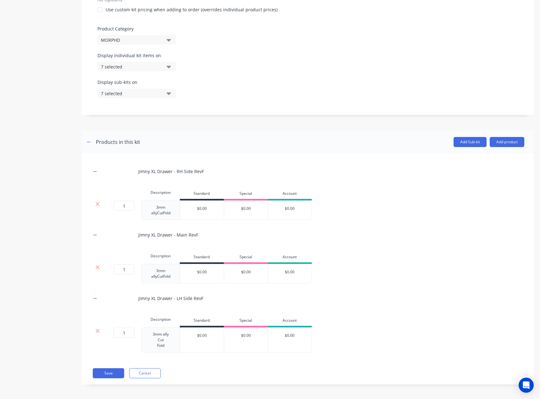
scroll to position [173, 0]
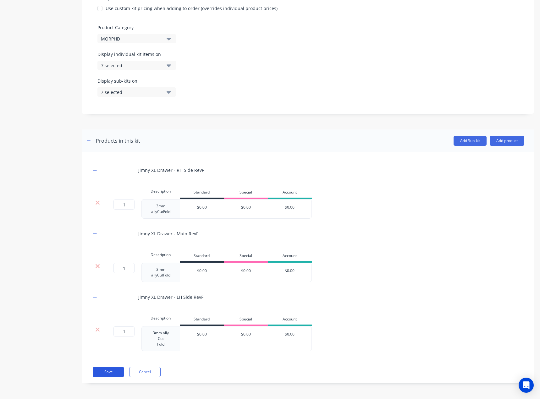
click at [108, 374] on button "Save" at bounding box center [108, 372] width 31 height 10
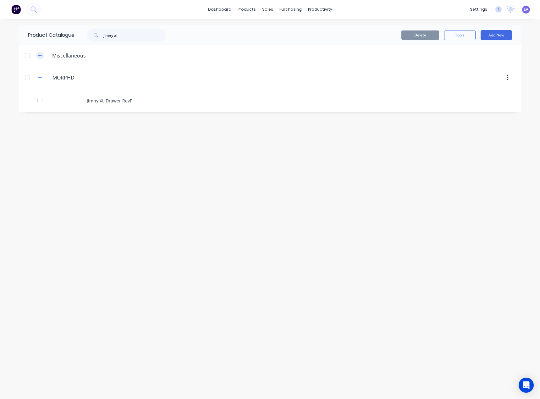
click at [37, 56] on button "button" at bounding box center [40, 56] width 8 height 8
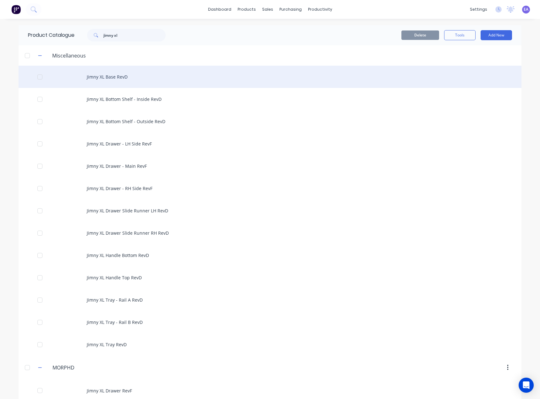
click at [117, 78] on div "Jimny XL Base RevD" at bounding box center [270, 77] width 503 height 22
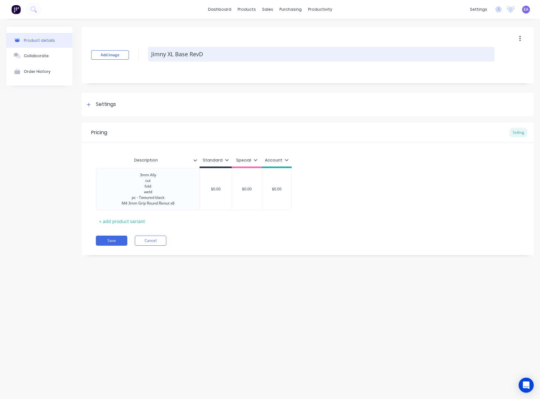
drag, startPoint x: 201, startPoint y: 50, endPoint x: 202, endPoint y: 53, distance: 3.4
click at [204, 52] on textarea "Jimny XL Base RevD" at bounding box center [321, 54] width 346 height 15
click at [202, 54] on textarea "Jimny XL Base RevD" at bounding box center [321, 54] width 346 height 15
type textarea "x"
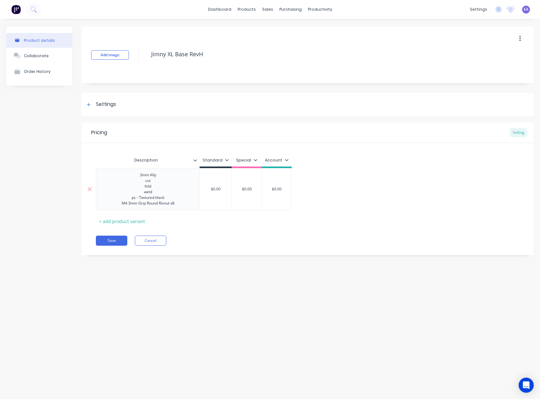
type textarea "Jimny XL Base RevH"
type textarea "x"
type textarea "Jimny XL Base RevH"
drag, startPoint x: 164, startPoint y: 188, endPoint x: 152, endPoint y: 181, distance: 13.4
click at [164, 188] on div "3mm Ally cut fold weld pc - Textured black M4 3mm Grip Round Rivnut x8" at bounding box center [148, 189] width 63 height 36
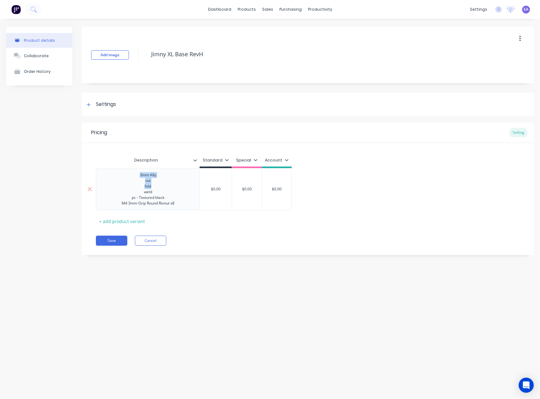
drag, startPoint x: 140, startPoint y: 173, endPoint x: 156, endPoint y: 189, distance: 22.5
click at [156, 189] on div "3mm Ally cut fold weld pc - Textured black M4 3mm Grip Round Rivnut x8" at bounding box center [148, 189] width 63 height 36
paste div
click at [147, 182] on div "3mm Ally cut fold weld pc - Textured black M4 3mm Grip Round Rivnut x8" at bounding box center [148, 189] width 63 height 36
drag, startPoint x: 175, startPoint y: 203, endPoint x: 119, endPoint y: 206, distance: 56.6
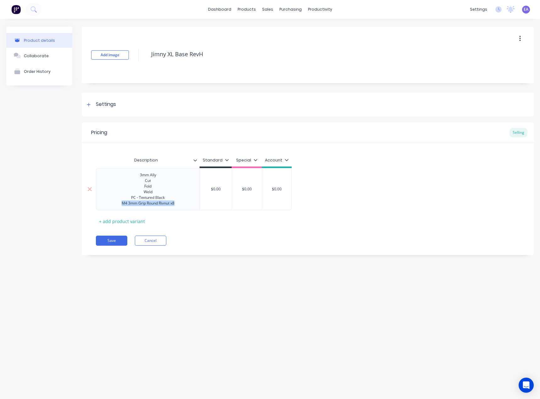
click at [119, 206] on div "3mm Ally Cut Fold Weld PC - Textured Black M4 3mm Grip Round Rivnut x8" at bounding box center [148, 189] width 63 height 36
click at [108, 240] on button "Save" at bounding box center [111, 241] width 31 height 10
type textarea "x"
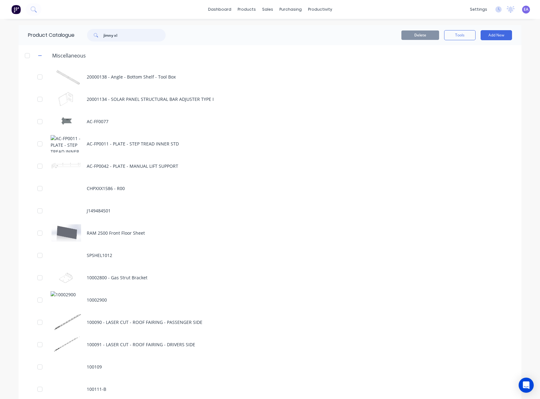
click at [124, 32] on input "jimny xl" at bounding box center [134, 35] width 62 height 13
type input "jimny xl"
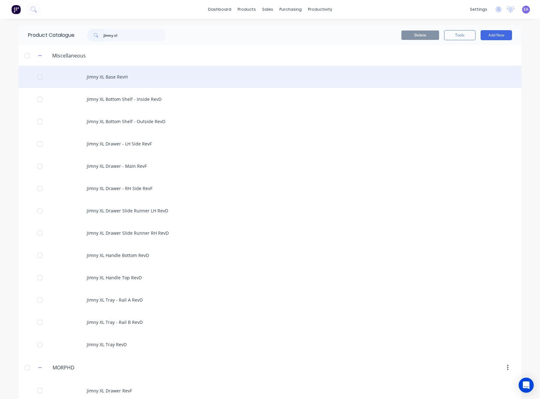
click at [140, 74] on div "Jimny XL Base RevH" at bounding box center [270, 77] width 503 height 22
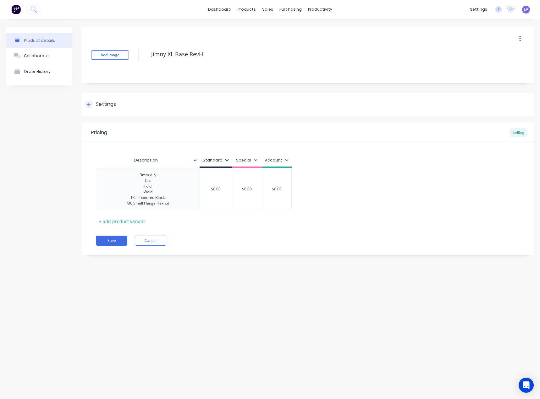
click at [105, 98] on div "Settings" at bounding box center [308, 105] width 452 height 24
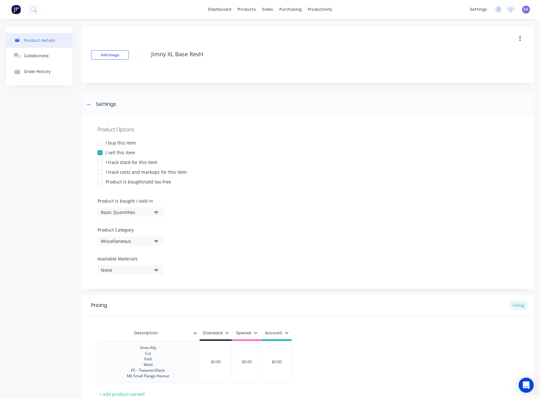
click at [132, 243] on div "Miscellaneous" at bounding box center [126, 241] width 50 height 7
click at [119, 300] on div "MORPHD" at bounding box center [144, 301] width 94 height 13
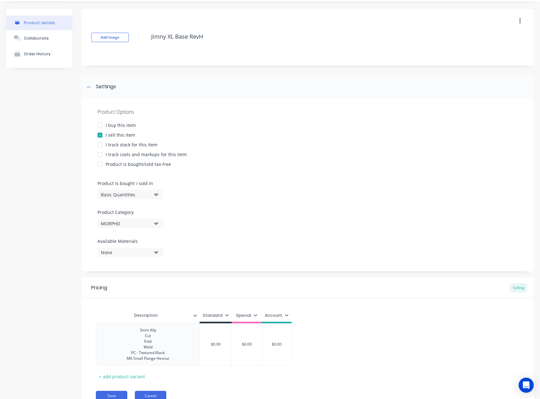
scroll to position [46, 0]
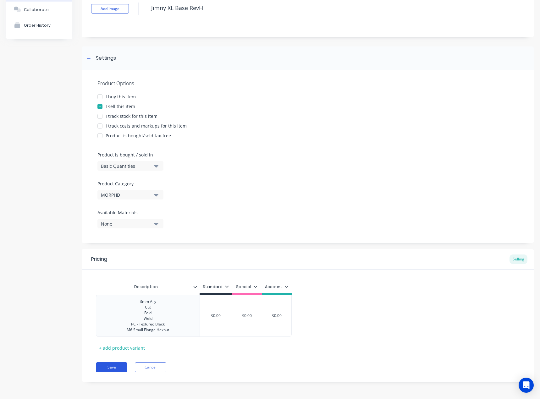
click at [118, 366] on button "Save" at bounding box center [111, 367] width 31 height 10
type textarea "x"
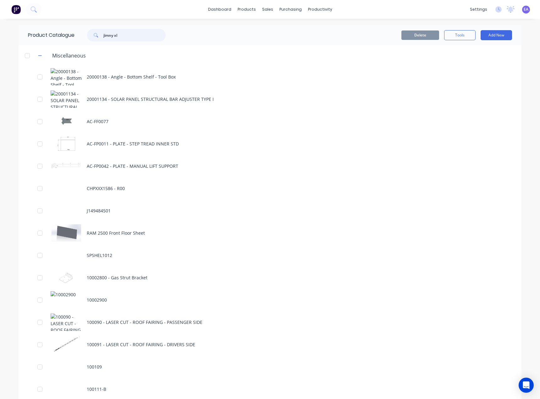
click at [123, 34] on input "jimny xl" at bounding box center [134, 35] width 62 height 13
type input "jimny xl"
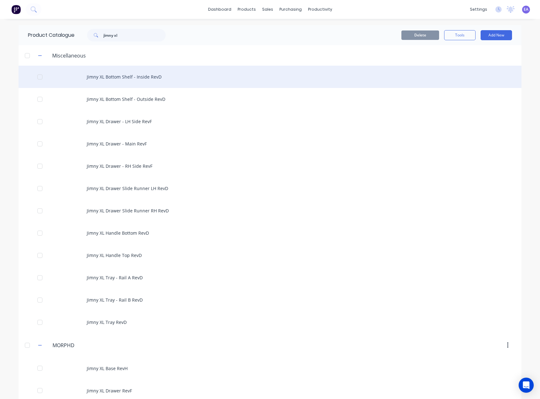
click at [145, 75] on div "Jimny XL Bottom Shelf - Inside RevD" at bounding box center [270, 77] width 503 height 22
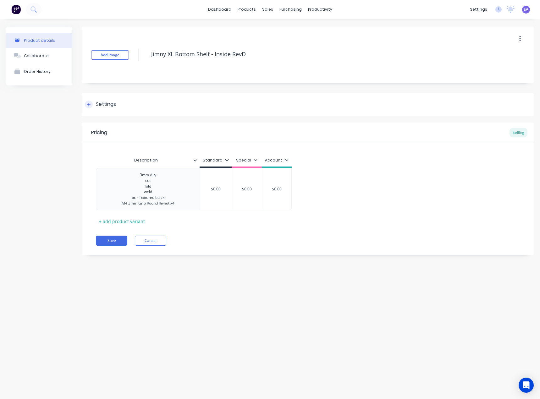
type textarea "x"
click at [163, 241] on button "Cancel" at bounding box center [150, 241] width 31 height 10
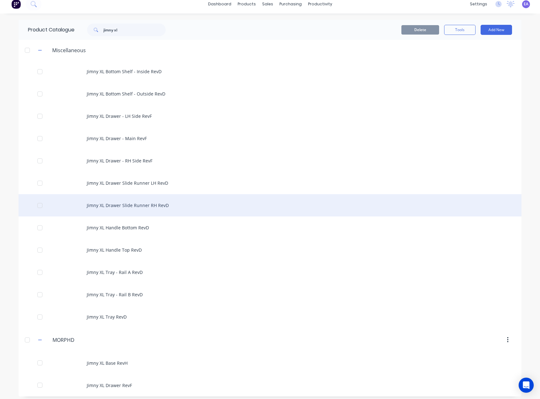
scroll to position [9, 0]
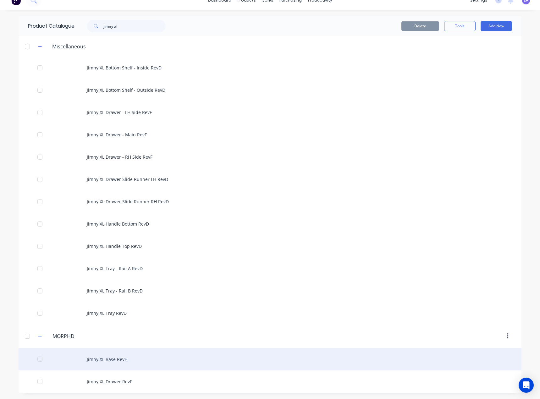
click at [115, 362] on div "Jimny XL Base RevH" at bounding box center [270, 359] width 503 height 22
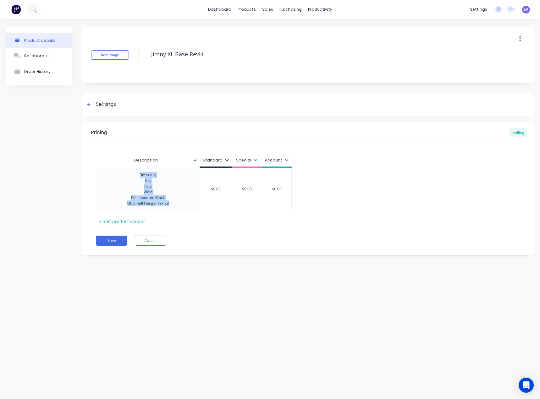
drag, startPoint x: 141, startPoint y: 176, endPoint x: 170, endPoint y: 211, distance: 45.5
click at [170, 211] on div "Description Standard Special Account 3mm Ally Cut Fold Weld PC - Textured Black…" at bounding box center [308, 190] width 424 height 72
copy div "3mm Ally Cut Fold Weld PC - Textured Black M6 Small Flange Hexnut"
click at [143, 241] on button "Cancel" at bounding box center [150, 241] width 31 height 10
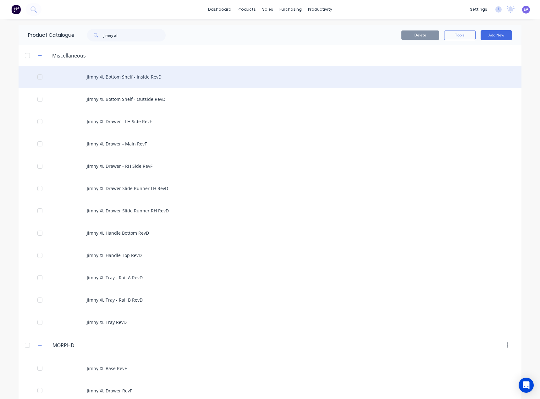
click at [121, 76] on div "Jimny XL Bottom Shelf - Inside RevD" at bounding box center [270, 77] width 503 height 22
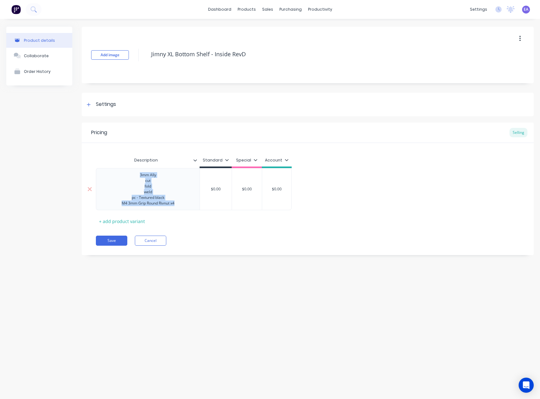
drag, startPoint x: 140, startPoint y: 175, endPoint x: 179, endPoint y: 209, distance: 51.9
click at [179, 209] on div "3mm Ally cut fold weld pc - Textured black M4 3mm Grip Round Rivnut x4" at bounding box center [148, 189] width 104 height 42
paste div
click at [99, 103] on div "Settings" at bounding box center [106, 105] width 20 height 8
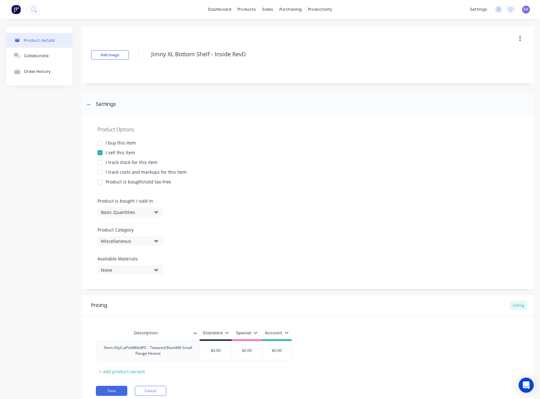
click at [135, 268] on div "None" at bounding box center [126, 270] width 50 height 7
click at [126, 246] on div "Product Options I buy this item I sell this item I track stock for this item I …" at bounding box center [308, 202] width 452 height 173
click at [128, 241] on div "Miscellaneous" at bounding box center [126, 241] width 50 height 7
click at [119, 302] on div "MORPHD" at bounding box center [144, 301] width 94 height 13
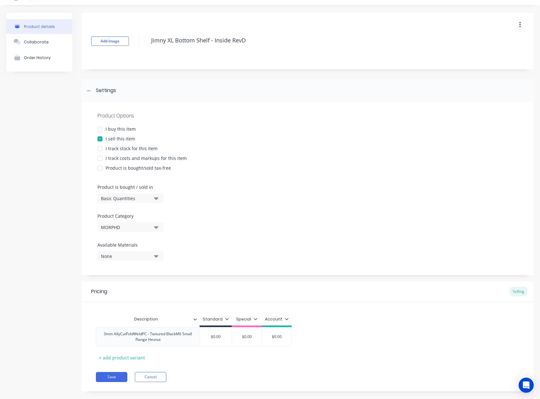
scroll to position [24, 0]
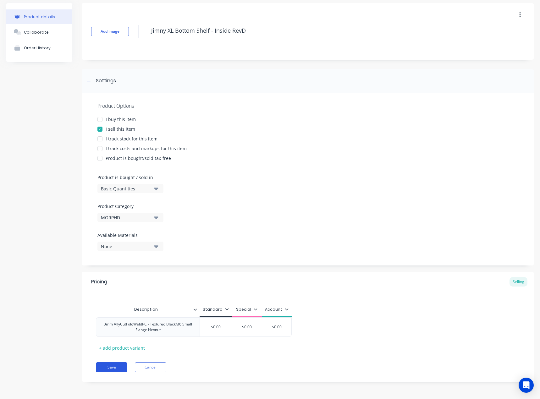
click at [118, 369] on button "Save" at bounding box center [111, 367] width 31 height 10
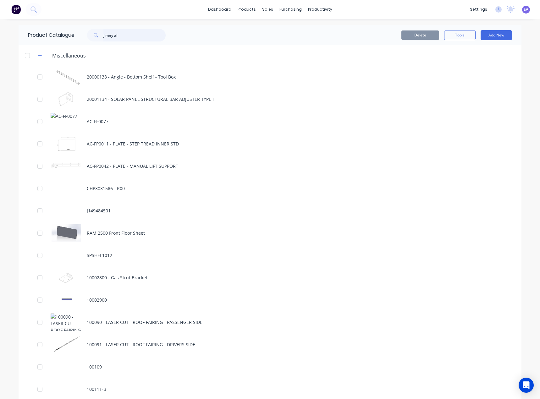
click at [121, 35] on input "jimny xl" at bounding box center [134, 35] width 62 height 13
type input "jimny xl"
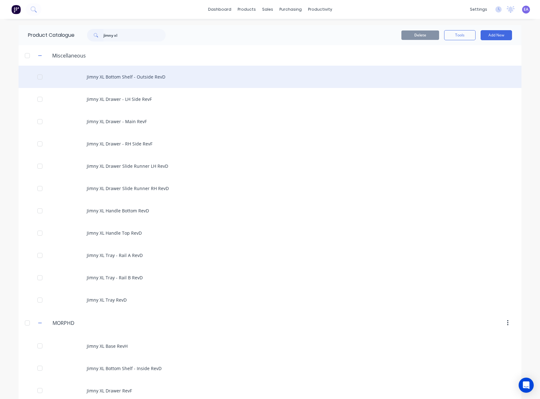
click at [128, 76] on div "Jimny XL Bottom Shelf - Outside RevD" at bounding box center [270, 77] width 503 height 22
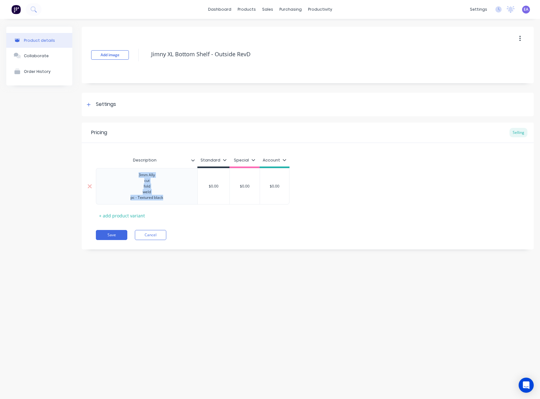
drag, startPoint x: 138, startPoint y: 173, endPoint x: 167, endPoint y: 203, distance: 42.0
click at [167, 203] on div "3mm Ally cut fold weld pc - Textured black" at bounding box center [147, 186] width 102 height 36
paste div
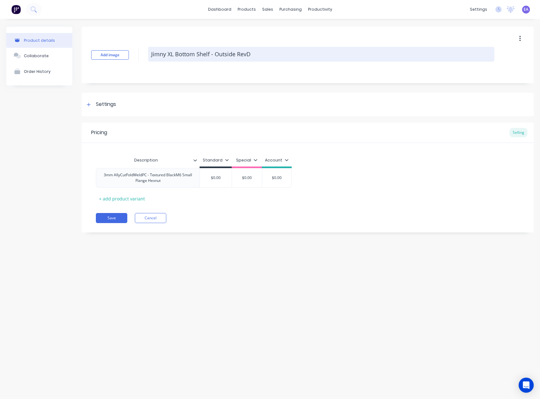
drag, startPoint x: 245, startPoint y: 55, endPoint x: 252, endPoint y: 55, distance: 6.3
click at [252, 55] on textarea "Jimny XL Bottom Shelf - Outside RevD" at bounding box center [321, 54] width 346 height 15
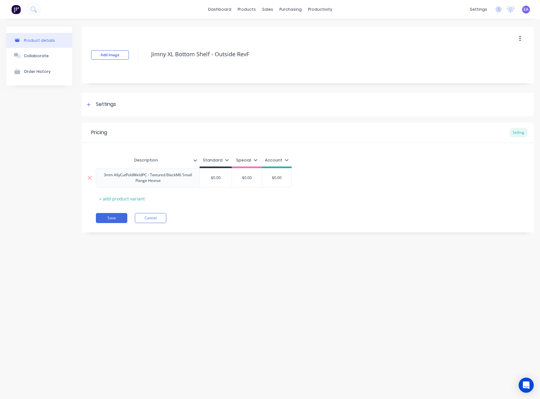
type textarea "Jimny XL Bottom Shelf - Outside RevF"
click at [134, 184] on div "3mm AllyCutFoldWeldPC - Textured BlackM6 Small Flange Hexnut" at bounding box center [148, 178] width 98 height 14
click at [121, 173] on div "3mm AllyCutFoldWeldPC - Textured BlackM6 Small Flange Hexnut" at bounding box center [148, 178] width 98 height 14
click at [113, 181] on div "3mm Ally CutFoldWeldPC - Textured BlackM6 Small Flange Hexnut" at bounding box center [148, 180] width 98 height 19
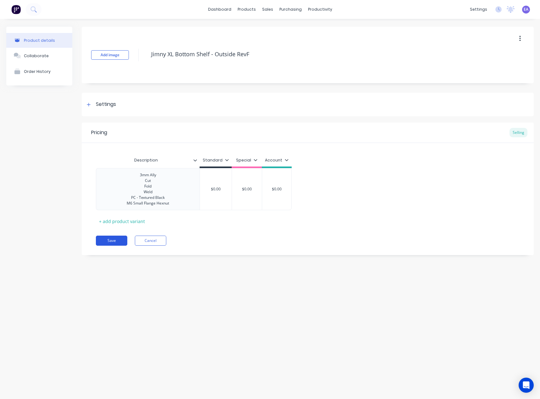
click at [110, 241] on button "Save" at bounding box center [111, 241] width 31 height 10
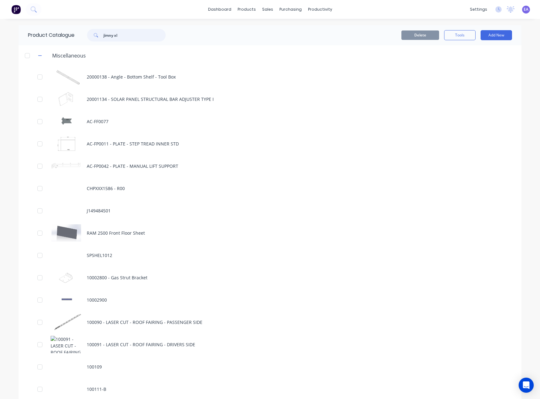
click at [130, 36] on input "jimny xl" at bounding box center [134, 35] width 62 height 13
type input "jimny xl"
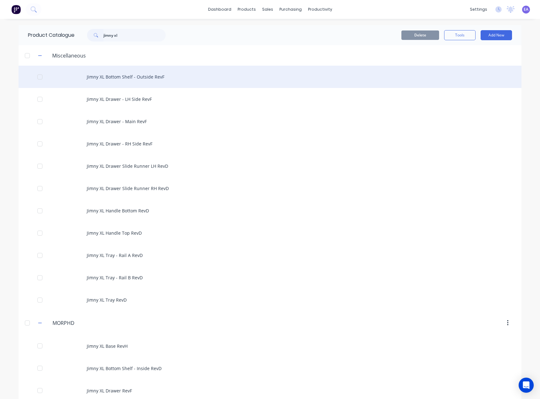
click at [146, 74] on div "Jimny XL Bottom Shelf - Outside RevF" at bounding box center [270, 77] width 503 height 22
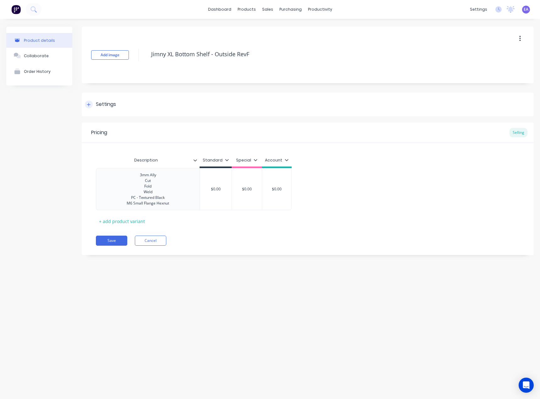
click at [109, 101] on div "Settings" at bounding box center [106, 105] width 20 height 8
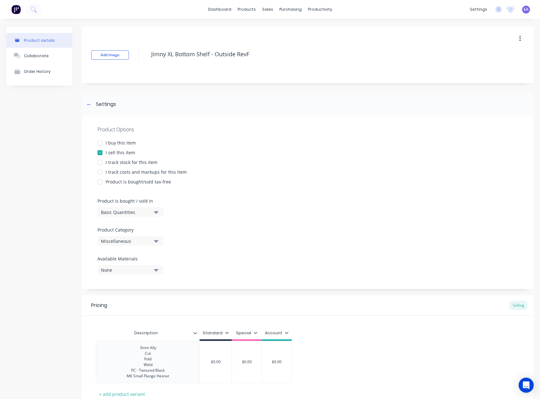
click at [123, 240] on div "Miscellaneous" at bounding box center [126, 241] width 50 height 7
click at [117, 304] on div "MORPHD" at bounding box center [144, 301] width 94 height 13
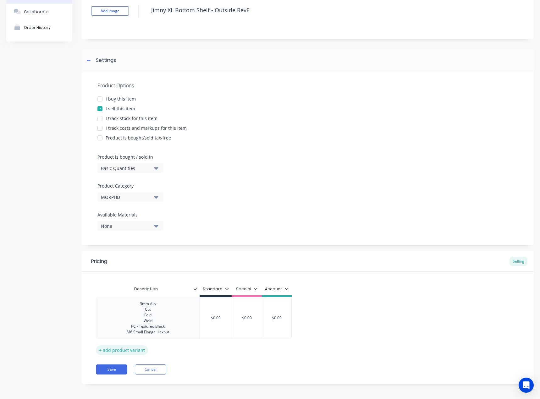
scroll to position [46, 0]
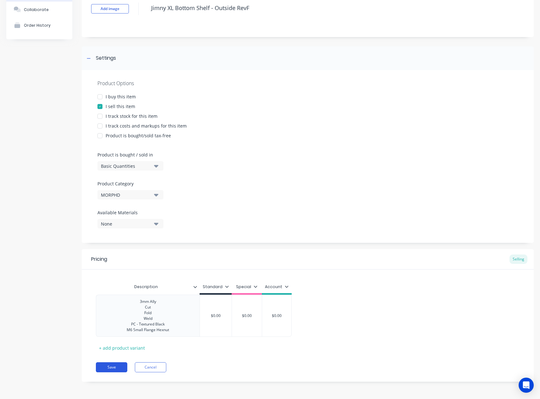
click at [111, 365] on button "Save" at bounding box center [111, 367] width 31 height 10
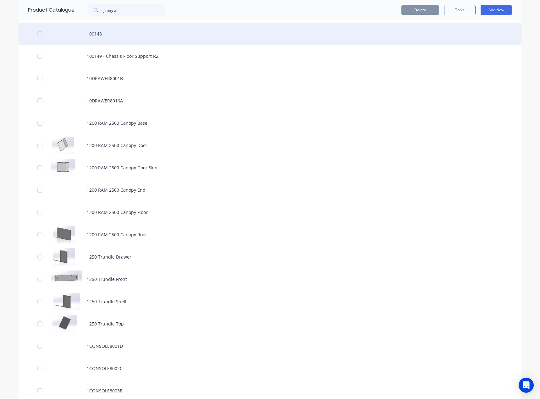
scroll to position [755, 0]
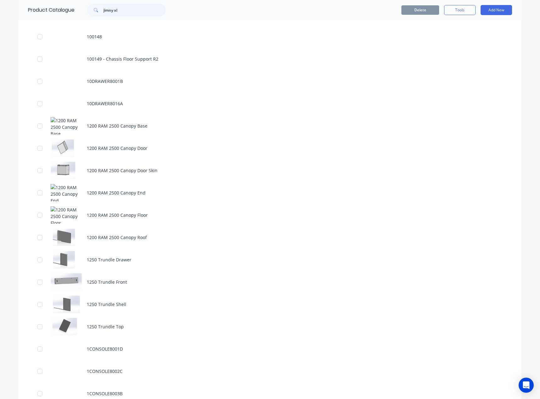
click at [132, 6] on input "jimny xl" at bounding box center [134, 10] width 62 height 13
type input "jimny xl"
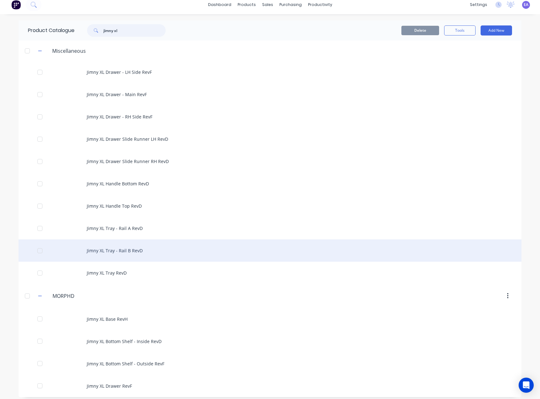
scroll to position [9, 0]
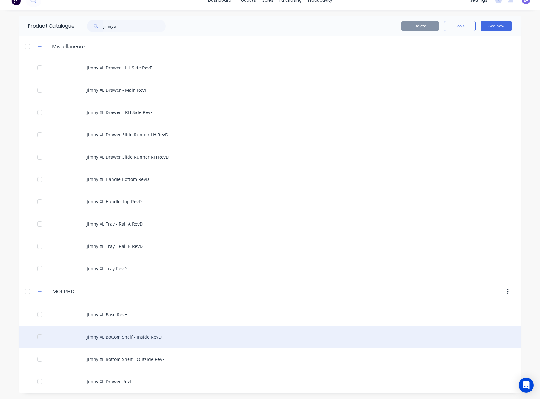
click at [152, 337] on div "Jimny XL Bottom Shelf - Inside RevD" at bounding box center [270, 337] width 503 height 22
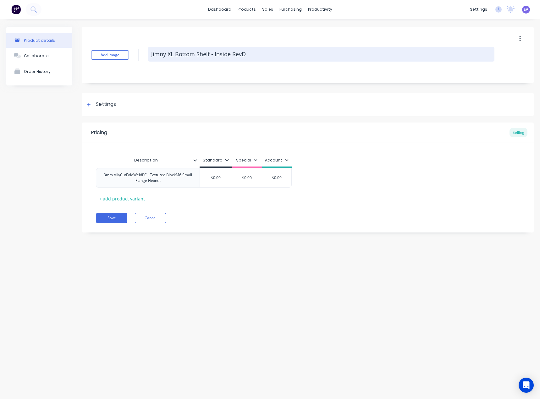
drag, startPoint x: 241, startPoint y: 53, endPoint x: 247, endPoint y: 53, distance: 6.3
click at [247, 53] on textarea "Jimny XL Bottom Shelf - Inside RevD" at bounding box center [321, 54] width 346 height 15
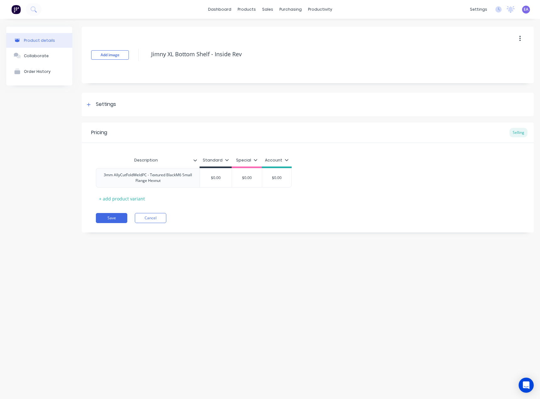
type textarea "Jimny XL Bottom Shelf - Inside RevD"
click at [119, 216] on button "Save" at bounding box center [111, 218] width 31 height 10
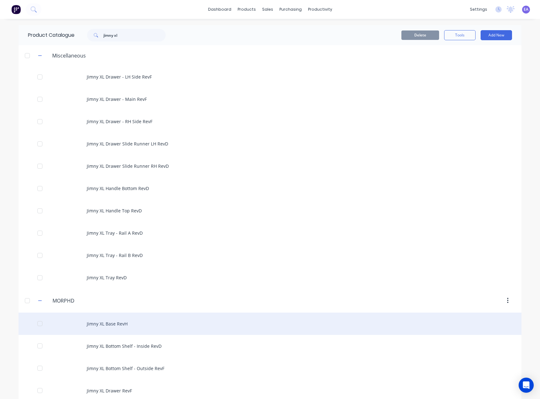
scroll to position [9, 0]
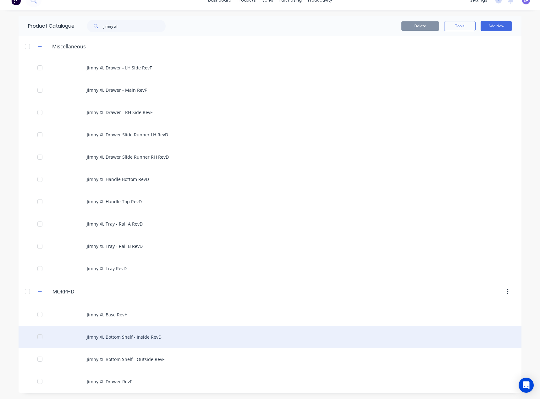
click at [132, 337] on div "Jimny XL Bottom Shelf - Inside RevD" at bounding box center [270, 337] width 503 height 22
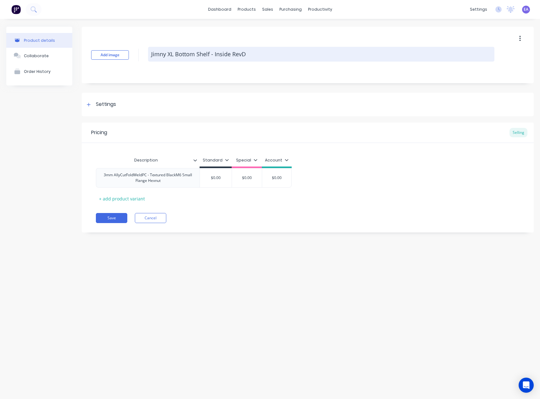
drag, startPoint x: 242, startPoint y: 51, endPoint x: 248, endPoint y: 51, distance: 5.4
click at [248, 51] on textarea "Jimny XL Bottom Shelf - Inside RevD" at bounding box center [321, 54] width 346 height 15
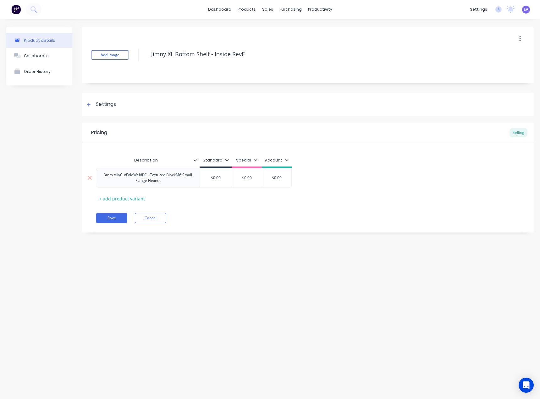
type textarea "Jimny XL Bottom Shelf - Inside RevF"
click at [121, 174] on div "3mm AllyCutFoldWeldPC - Textured BlackM6 Small Flange Hexnut" at bounding box center [148, 178] width 98 height 14
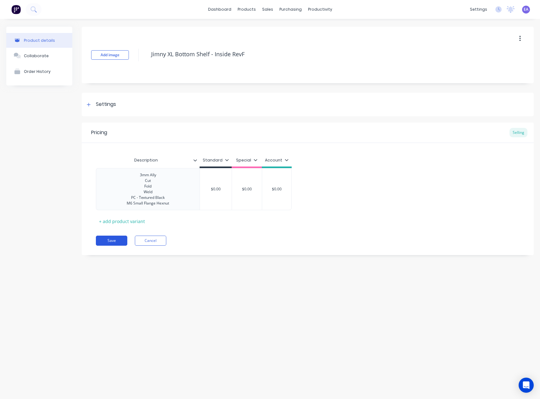
click at [110, 241] on button "Save" at bounding box center [111, 241] width 31 height 10
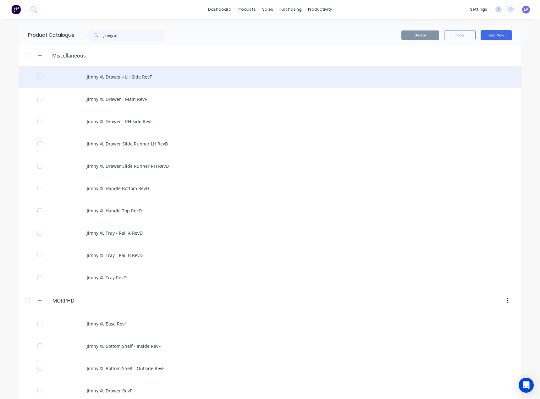
click at [135, 79] on div "Jimny XL Drawer - LH Side RevF" at bounding box center [270, 77] width 503 height 22
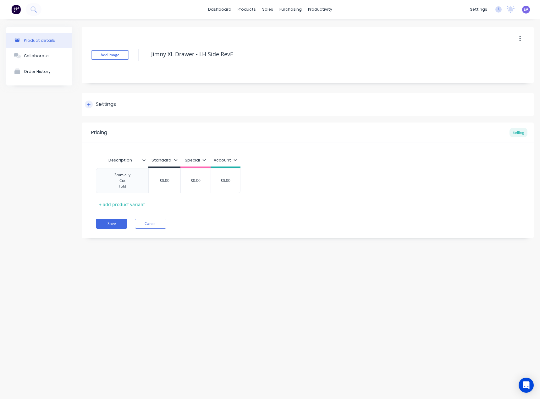
click at [100, 103] on div "Settings" at bounding box center [106, 105] width 20 height 8
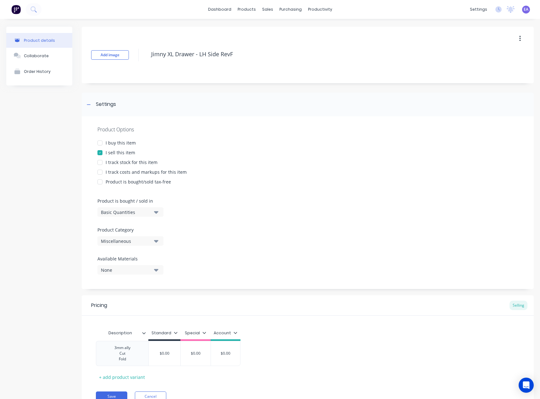
click at [136, 238] on div "Miscellaneous" at bounding box center [126, 241] width 50 height 7
click at [124, 300] on div "MORPHD" at bounding box center [144, 301] width 94 height 13
click at [109, 393] on button "Save" at bounding box center [111, 397] width 31 height 10
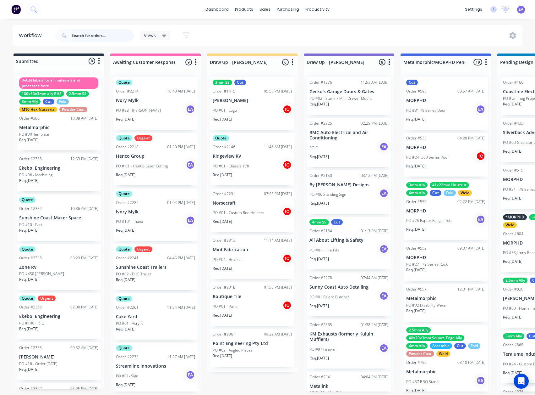
click at [82, 34] on input "text" at bounding box center [103, 35] width 62 height 13
type input "geodrill"
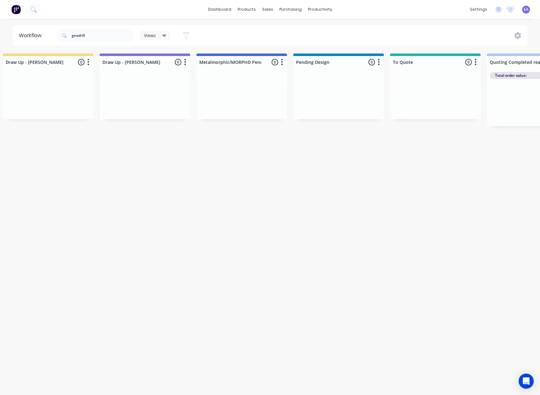
drag, startPoint x: 317, startPoint y: 161, endPoint x: 373, endPoint y: 157, distance: 55.8
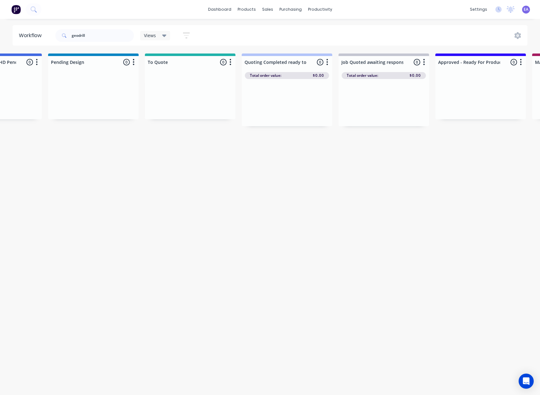
drag, startPoint x: 375, startPoint y: 159, endPoint x: 434, endPoint y: 164, distance: 58.7
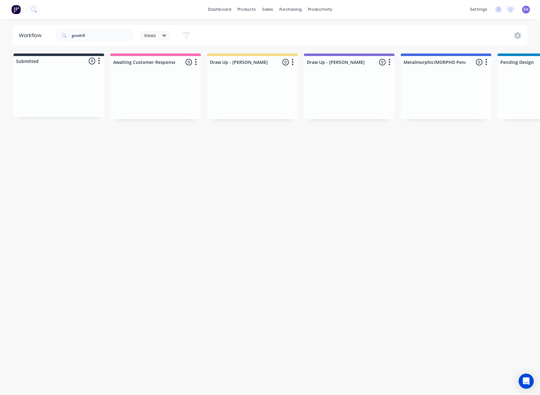
drag, startPoint x: 447, startPoint y: 173, endPoint x: 224, endPoint y: 142, distance: 225.4
click at [272, 9] on div "sales" at bounding box center [267, 9] width 17 height 9
drag, startPoint x: 285, startPoint y: 33, endPoint x: 264, endPoint y: 40, distance: 22.0
click at [285, 33] on link "Sales Orders" at bounding box center [300, 30] width 83 height 13
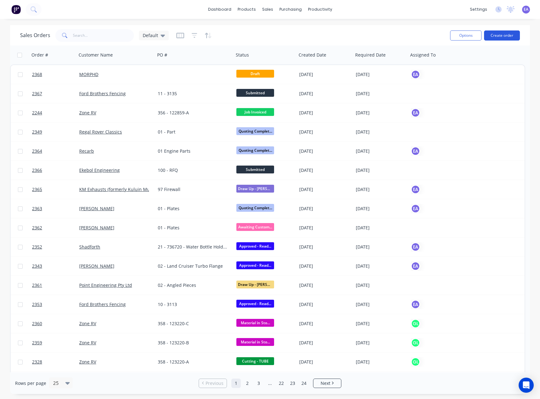
click at [500, 36] on button "Create order" at bounding box center [502, 35] width 36 height 10
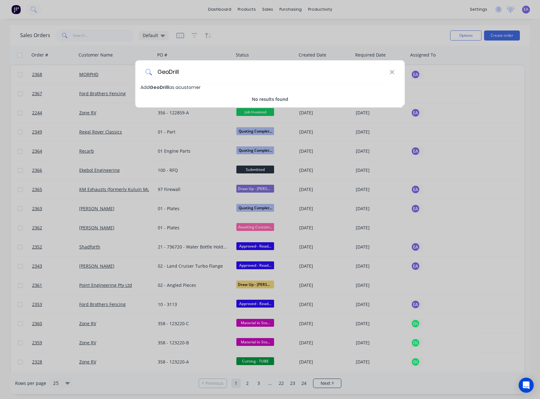
type input "GeoDrill"
click at [172, 87] on span "Add GeoDrill as a customer" at bounding box center [171, 87] width 60 height 6
select select "AU"
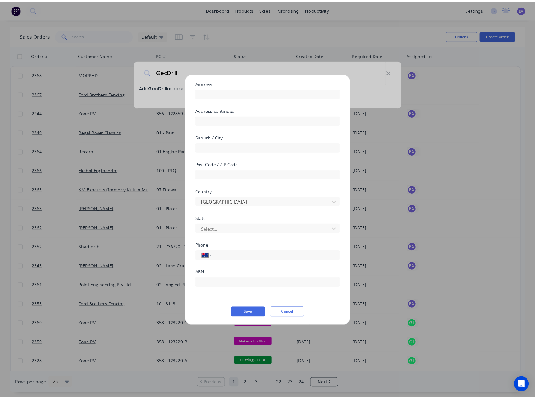
scroll to position [47, 0]
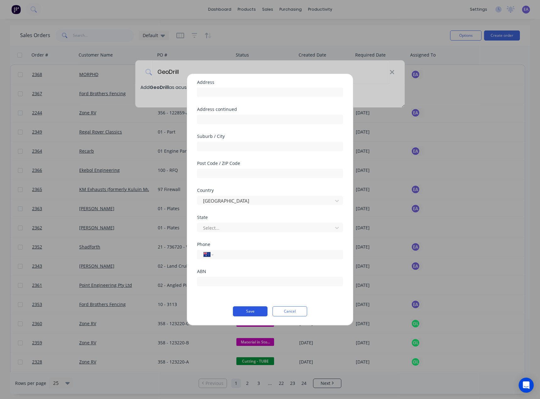
click at [246, 312] on button "Save" at bounding box center [250, 312] width 35 height 10
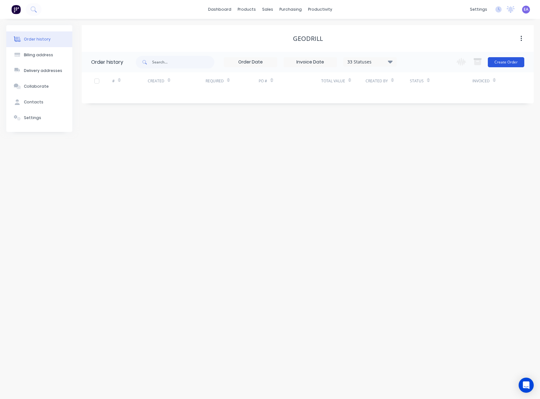
click at [502, 62] on button "Create Order" at bounding box center [506, 62] width 36 height 10
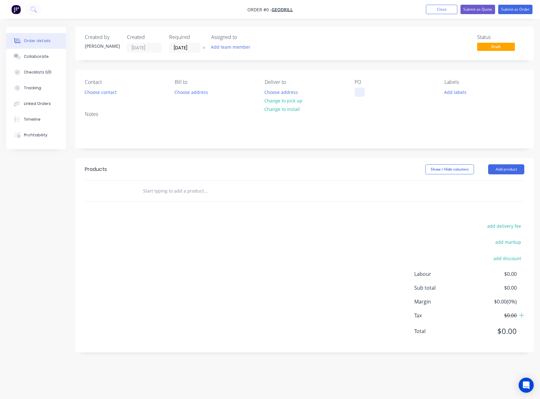
click at [358, 94] on div at bounding box center [360, 92] width 10 height 9
paste div
click at [231, 47] on div "Order details Collaborate Checklists 0/0 Tracking Linked Orders Timeline Profit…" at bounding box center [270, 194] width 540 height 335
click at [222, 48] on button "Add team member" at bounding box center [231, 47] width 46 height 8
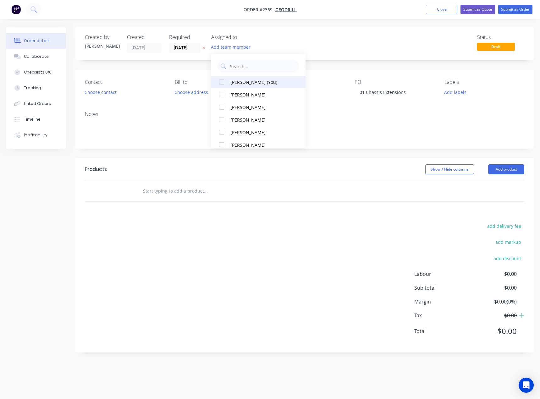
click at [234, 80] on div "[PERSON_NAME] (You)" at bounding box center [261, 82] width 63 height 7
click at [37, 56] on div "Collaborate" at bounding box center [36, 57] width 25 height 6
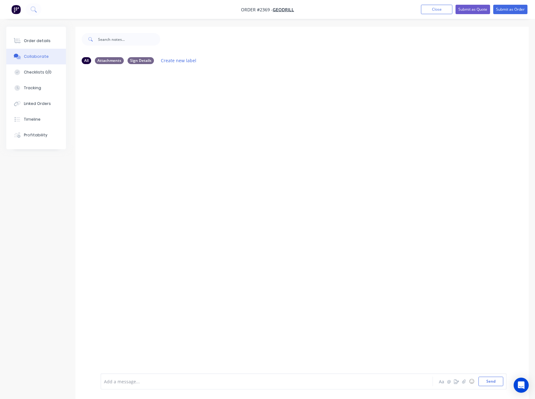
click at [139, 384] on div at bounding box center [253, 382] width 299 height 7
click at [491, 384] on button "Send" at bounding box center [491, 381] width 25 height 9
click at [39, 41] on div "Order details" at bounding box center [37, 41] width 27 height 6
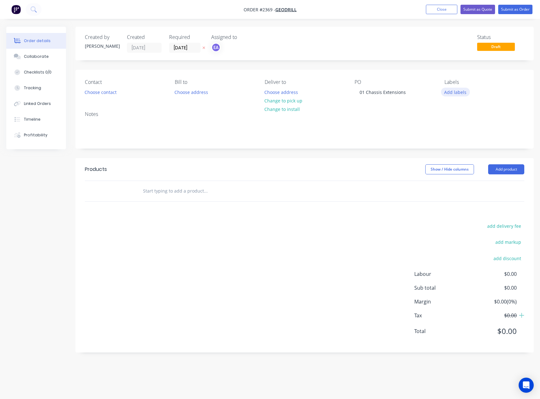
click at [456, 91] on button "Add labels" at bounding box center [455, 92] width 29 height 8
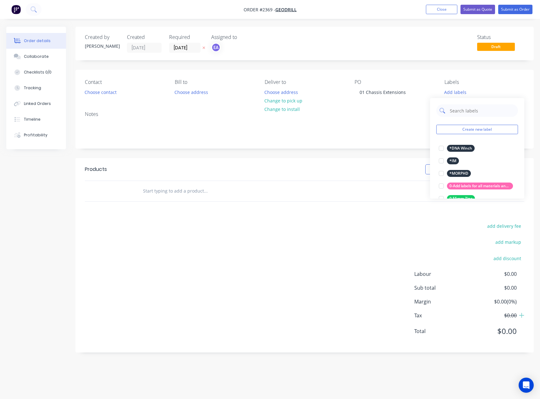
click at [475, 112] on input "text" at bounding box center [482, 110] width 66 height 13
click at [466, 129] on button "Create new label" at bounding box center [477, 129] width 82 height 9
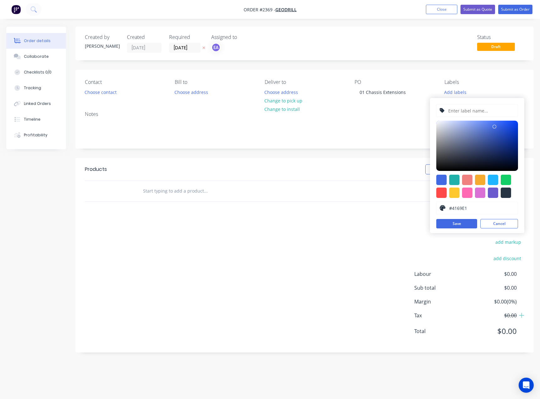
click at [462, 105] on input "text" at bounding box center [481, 111] width 67 height 12
type input "8mm MS Gr350"
click at [506, 181] on div at bounding box center [506, 180] width 10 height 10
type input "#13CE66"
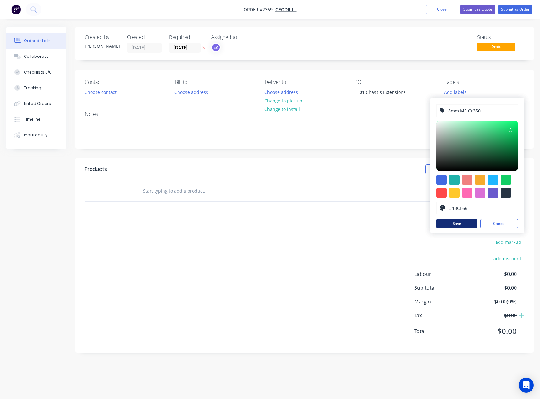
drag, startPoint x: 463, startPoint y: 223, endPoint x: 448, endPoint y: 228, distance: 15.1
click at [462, 224] on button "Save" at bounding box center [456, 223] width 41 height 9
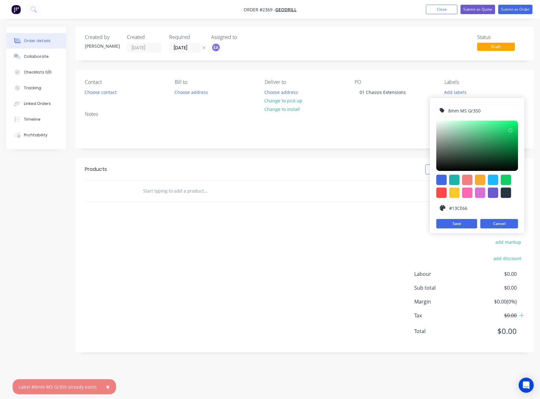
click at [499, 224] on button "Cancel" at bounding box center [499, 223] width 38 height 9
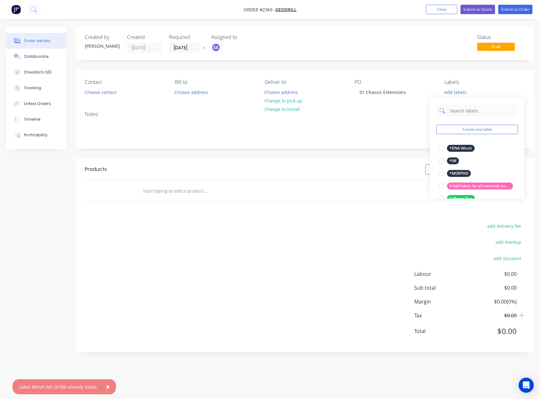
click at [485, 113] on input "text" at bounding box center [482, 110] width 66 height 13
type input "8mm ms"
click at [441, 186] on div at bounding box center [441, 186] width 13 height 13
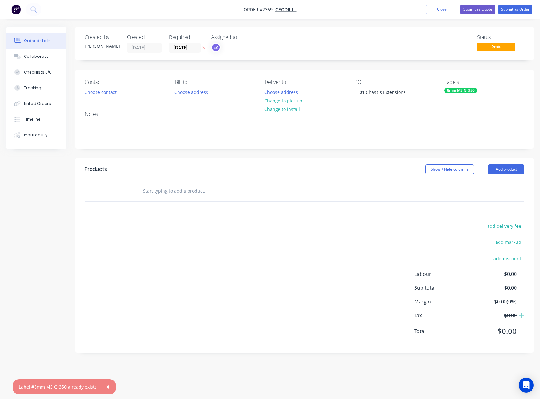
click at [322, 252] on div "add delivery fee add markup add discount Labour $0.00 Sub total $0.00 Margin $0…" at bounding box center [305, 282] width 440 height 121
click at [453, 94] on div "Labels 8mm MS Gr350" at bounding box center [485, 88] width 80 height 18
click at [470, 91] on div "8mm MS Gr350" at bounding box center [461, 91] width 33 height 6
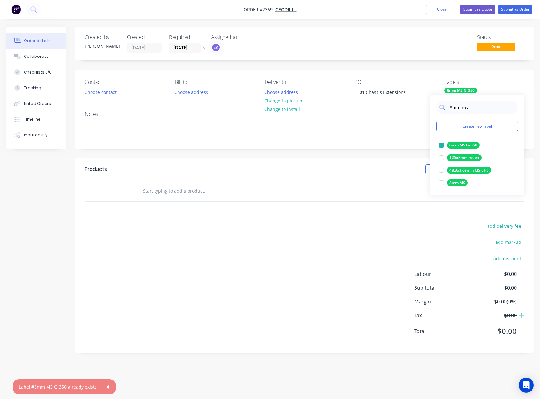
drag, startPoint x: 478, startPoint y: 110, endPoint x: 443, endPoint y: 112, distance: 34.9
click at [443, 112] on div "8mm ms" at bounding box center [477, 107] width 82 height 13
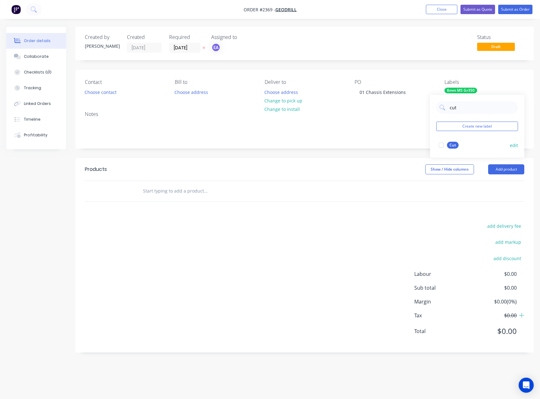
drag, startPoint x: 441, startPoint y: 144, endPoint x: 445, endPoint y: 139, distance: 6.1
click at [441, 145] on div at bounding box center [441, 145] width 13 height 13
drag, startPoint x: 462, startPoint y: 107, endPoint x: 438, endPoint y: 112, distance: 24.1
click at [438, 112] on div "cut" at bounding box center [477, 107] width 82 height 13
type input "fold"
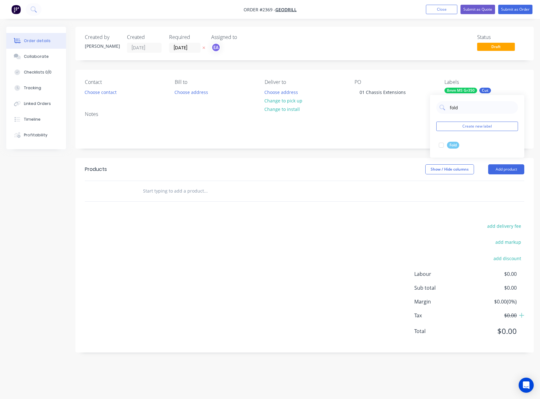
drag, startPoint x: 441, startPoint y: 139, endPoint x: 407, endPoint y: 165, distance: 43.3
click at [442, 145] on div at bounding box center [441, 145] width 13 height 13
click at [311, 252] on div "add delivery fee add markup add discount Labour $0.00 Sub total $0.00 Margin $0…" at bounding box center [305, 282] width 440 height 121
click at [495, 170] on button "Add product" at bounding box center [506, 169] width 36 height 10
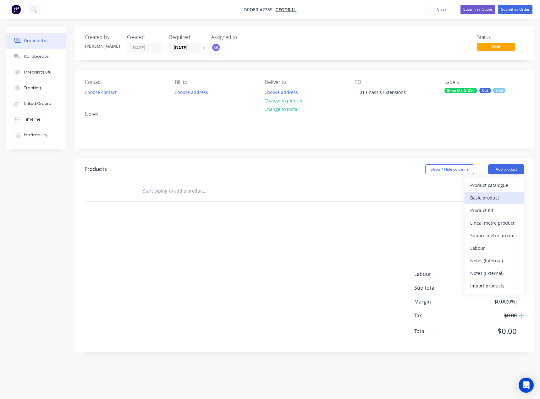
click at [495, 202] on div "Basic product" at bounding box center [494, 197] width 48 height 9
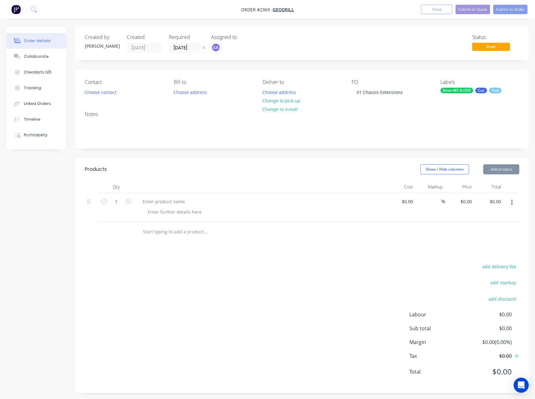
click at [503, 173] on button "Add product" at bounding box center [502, 169] width 36 height 10
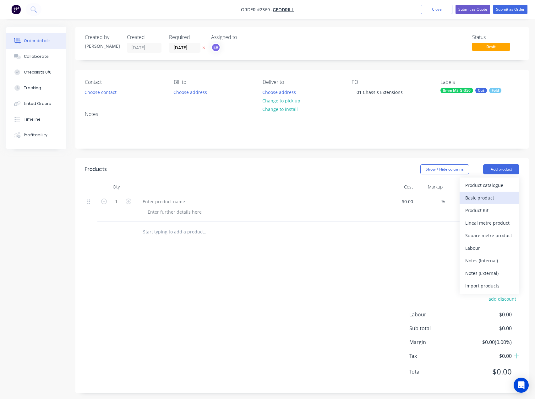
click at [491, 196] on div "Basic product" at bounding box center [490, 197] width 48 height 9
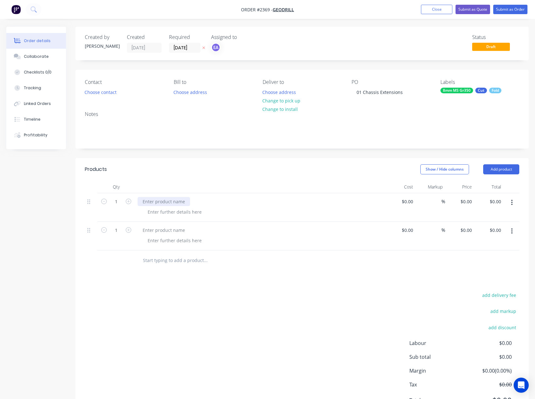
drag, startPoint x: 162, startPoint y: 199, endPoint x: 47, endPoint y: 199, distance: 114.7
click at [162, 199] on div at bounding box center [164, 201] width 53 height 9
paste div
drag, startPoint x: 177, startPoint y: 231, endPoint x: 182, endPoint y: 229, distance: 6.0
click at [177, 231] on div at bounding box center [164, 230] width 53 height 9
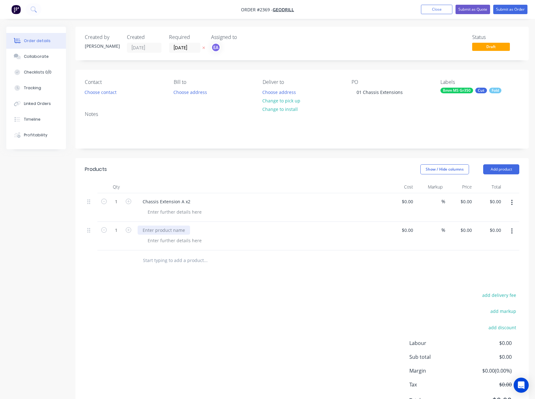
paste div
click at [129, 202] on icon "button" at bounding box center [129, 202] width 6 height 6
type input "2"
click at [128, 230] on icon "button" at bounding box center [129, 230] width 6 height 6
type input "2"
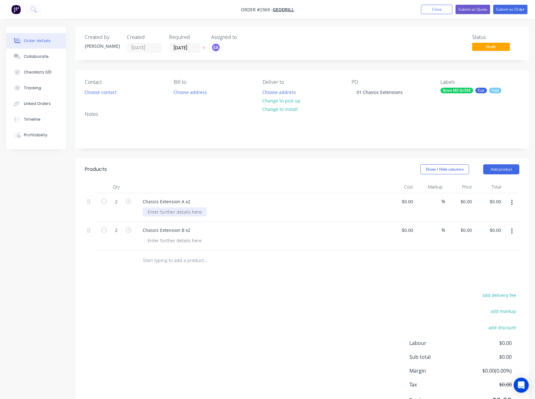
click at [165, 213] on div at bounding box center [175, 211] width 64 height 9
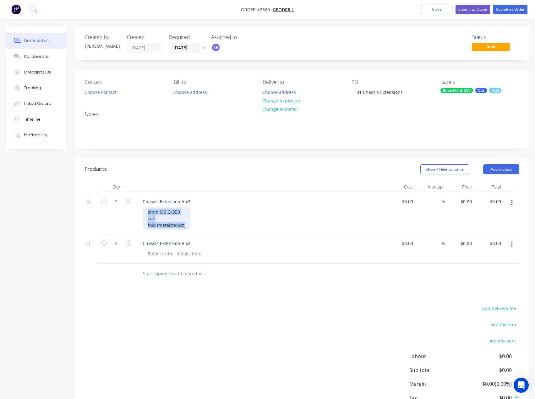
drag, startPoint x: 189, startPoint y: 227, endPoint x: 145, endPoint y: 212, distance: 46.4
click at [145, 212] on div "8mm MS Gr350 cut fold (metaltrendz)" at bounding box center [167, 218] width 48 height 22
copy div "8mm MS Gr350 cut fold (metaltrendz)"
click at [169, 255] on div at bounding box center [175, 253] width 64 height 9
paste div
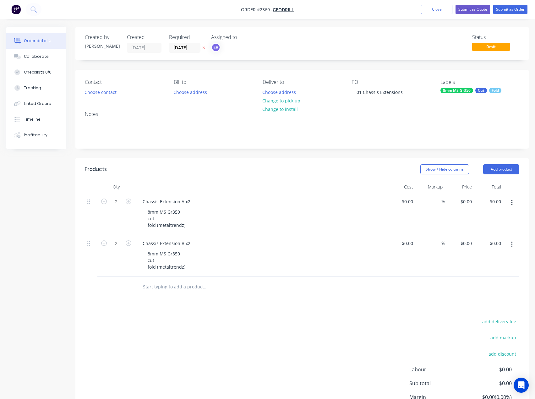
drag, startPoint x: 170, startPoint y: 327, endPoint x: 163, endPoint y: 315, distance: 13.8
click at [170, 326] on div "add delivery fee add markup add discount Labour $0.00 Sub total $0.00 Margin $0…" at bounding box center [302, 378] width 435 height 121
click at [178, 222] on div "8mm MS Gr350 cut fold (metaltrendz)" at bounding box center [167, 218] width 48 height 22
drag, startPoint x: 171, startPoint y: 211, endPoint x: 143, endPoint y: 212, distance: 28.3
click at [143, 212] on div "8mm MS Gr350 cut fold (metaltrendz)" at bounding box center [167, 218] width 48 height 22
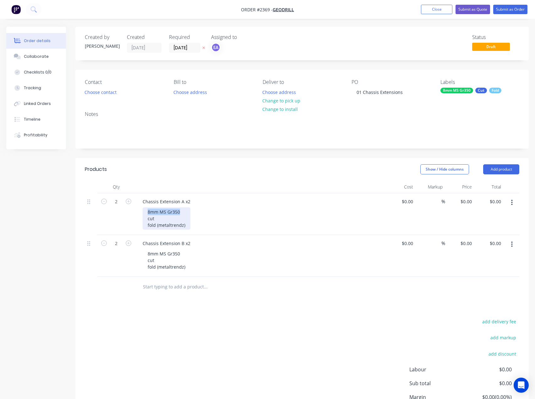
copy div "8mm MS Gr350"
click at [199, 294] on div at bounding box center [248, 287] width 226 height 20
click at [207, 348] on div "add delivery fee add markup add discount Labour $0.00 Sub total $0.00 Margin $0…" at bounding box center [302, 378] width 435 height 121
click at [475, 91] on div "8mm MS Gr350 Cut Fold" at bounding box center [480, 91] width 79 height 6
drag, startPoint x: 459, startPoint y: 111, endPoint x: 438, endPoint y: 112, distance: 20.8
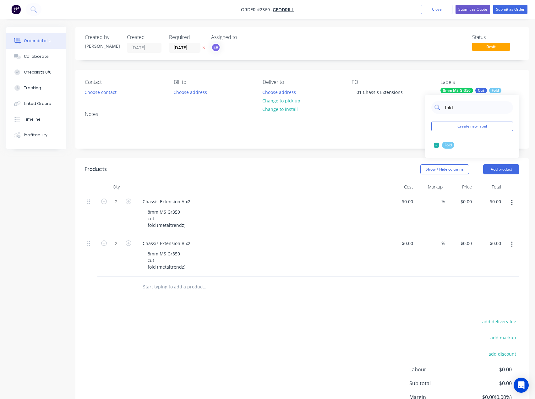
click at [438, 112] on div "fold" at bounding box center [473, 107] width 82 height 13
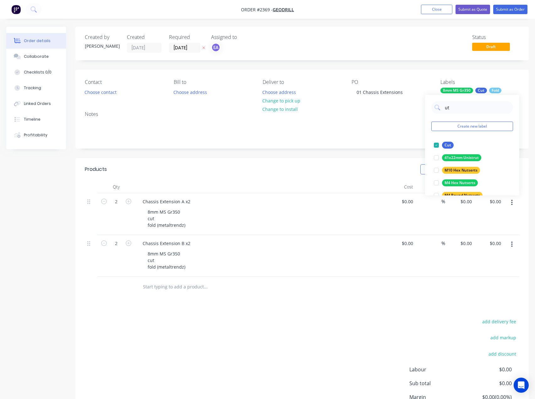
drag, startPoint x: 456, startPoint y: 104, endPoint x: 418, endPoint y: 109, distance: 38.4
click at [418, 109] on body "Order #2369 - GeoDrill Add product Close Submit as Quote Submit as Order Order …" at bounding box center [267, 229] width 535 height 458
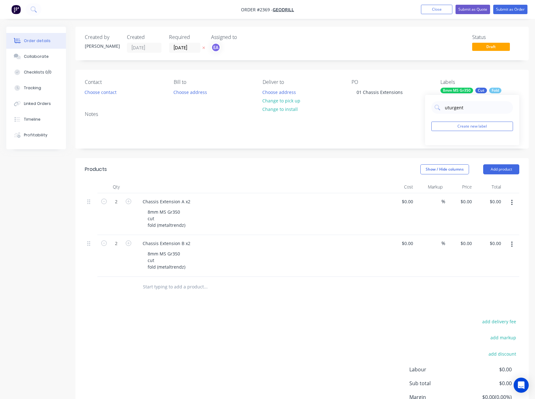
drag, startPoint x: 467, startPoint y: 109, endPoint x: 428, endPoint y: 115, distance: 40.4
click at [428, 115] on div "uturgent Create new label" at bounding box center [472, 120] width 94 height 50
click at [434, 146] on div at bounding box center [436, 145] width 13 height 13
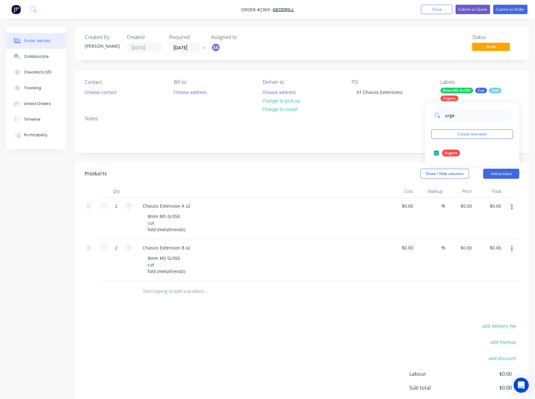
drag, startPoint x: 462, startPoint y: 117, endPoint x: 445, endPoint y: 118, distance: 16.4
click at [445, 118] on input "urge" at bounding box center [478, 115] width 66 height 13
type input "quo"
click at [437, 154] on div at bounding box center [436, 153] width 13 height 13
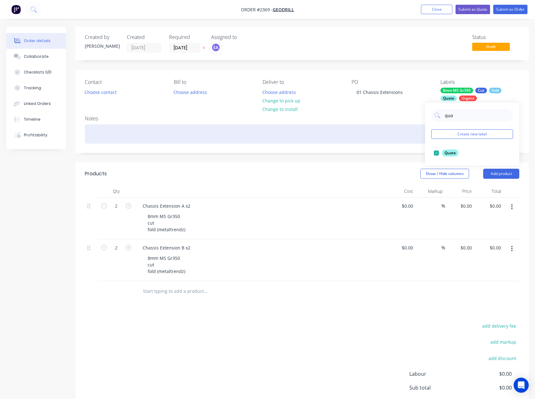
drag, startPoint x: 403, startPoint y: 146, endPoint x: 402, endPoint y: 142, distance: 4.0
click at [403, 146] on div "Notes" at bounding box center [302, 132] width 454 height 42
click at [137, 138] on div at bounding box center [302, 133] width 435 height 19
drag, startPoint x: 172, startPoint y: 135, endPoint x: 108, endPoint y: 143, distance: 64.9
click at [108, 143] on div "URGENT ASAP SILVER BULLET" at bounding box center [302, 133] width 435 height 19
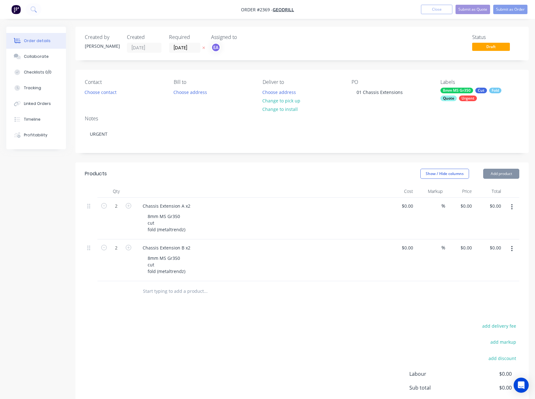
drag, startPoint x: 245, startPoint y: 382, endPoint x: 403, endPoint y: 144, distance: 285.5
click at [245, 379] on div "add delivery fee add markup add discount Labour $0.00 Sub total $0.00 Margin $0…" at bounding box center [302, 382] width 435 height 121
click at [511, 8] on button "Submit as Order" at bounding box center [511, 9] width 34 height 9
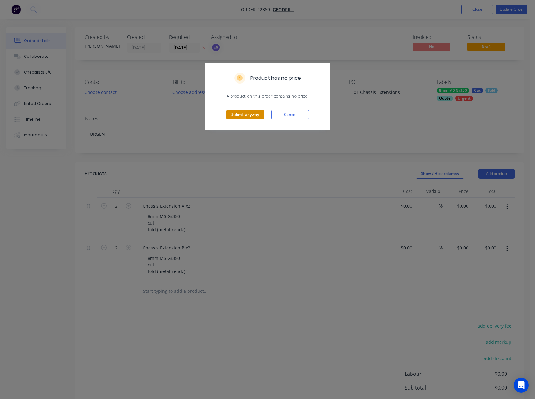
click at [248, 117] on button "Submit anyway" at bounding box center [245, 114] width 38 height 9
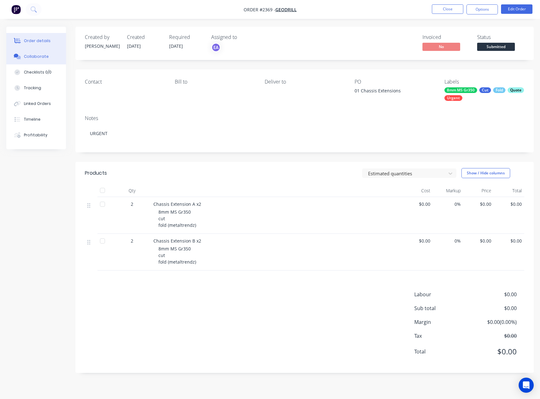
click at [42, 59] on button "Collaborate" at bounding box center [36, 57] width 60 height 16
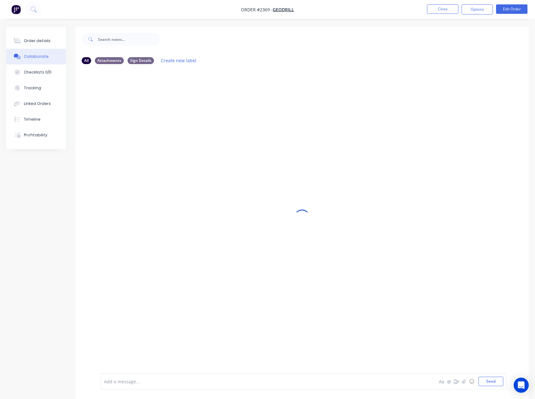
click at [137, 380] on div at bounding box center [253, 382] width 299 height 7
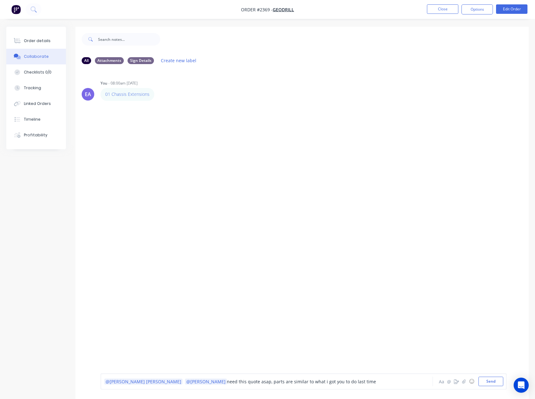
click at [330, 384] on div "@Sean Marc @Francis Adrian need this quote asap, parts are similar to what i go…" at bounding box center [253, 382] width 299 height 7
click at [335, 384] on div "@Sean Marc @Francis Adrian need this quote asap, parts are similar to what i go…" at bounding box center [253, 382] width 299 height 7
click at [352, 378] on div "@Sean Marc @Francis Adrian need this quote asap, parts are similar to what i go…" at bounding box center [254, 381] width 300 height 9
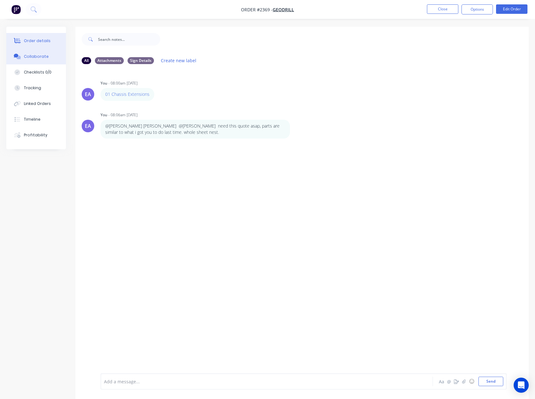
drag, startPoint x: 42, startPoint y: 39, endPoint x: 45, endPoint y: 40, distance: 3.2
click at [42, 39] on div "Order details" at bounding box center [37, 41] width 27 height 6
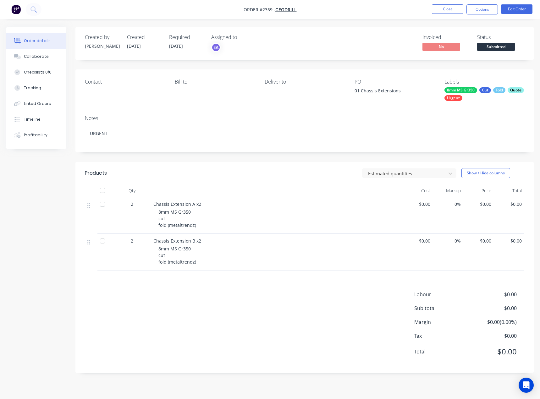
click at [460, 89] on div "Labels 8mm MS Gr350 Cut Fold Quote Urgent" at bounding box center [485, 90] width 80 height 22
drag, startPoint x: 180, startPoint y: 352, endPoint x: 123, endPoint y: 357, distance: 56.5
click at [180, 352] on div "Labour $0.00 Sub total $0.00 Margin $0.00 ( 0.00 %) Tax $0.00 Total $0.00" at bounding box center [305, 327] width 440 height 73
click at [452, 10] on button "Close" at bounding box center [447, 8] width 31 height 9
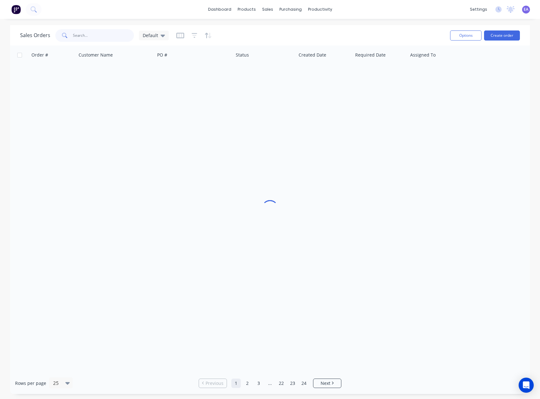
click at [85, 36] on input "text" at bounding box center [103, 35] width 61 height 13
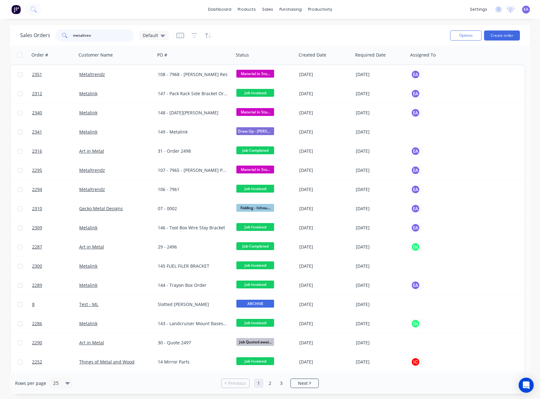
type input "metaltren"
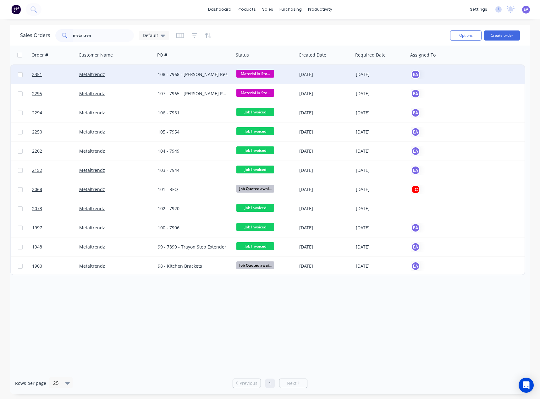
click at [170, 75] on div "108 - 7968 - [PERSON_NAME] Res" at bounding box center [193, 74] width 70 height 6
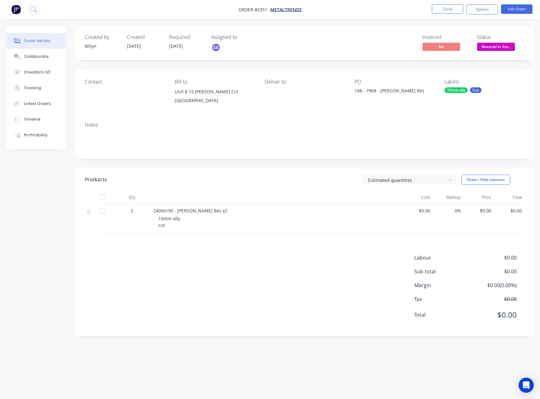
click at [185, 278] on div "Labour $0.00 Sub total $0.00 Margin $0.00 ( 0.00 %) Tax $0.00 Total $0.00" at bounding box center [305, 290] width 440 height 73
click at [454, 11] on button "Close" at bounding box center [447, 8] width 31 height 9
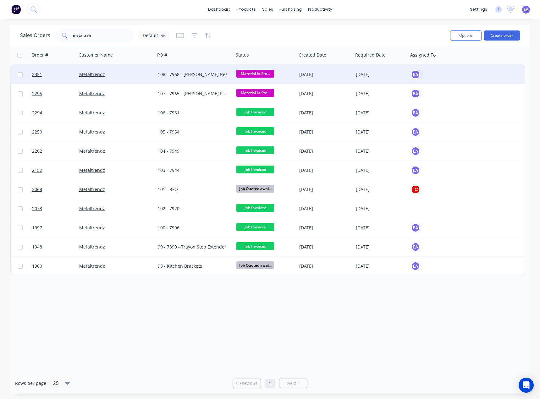
click at [191, 78] on div "108 - 7968 - [PERSON_NAME] Res" at bounding box center [194, 74] width 79 height 19
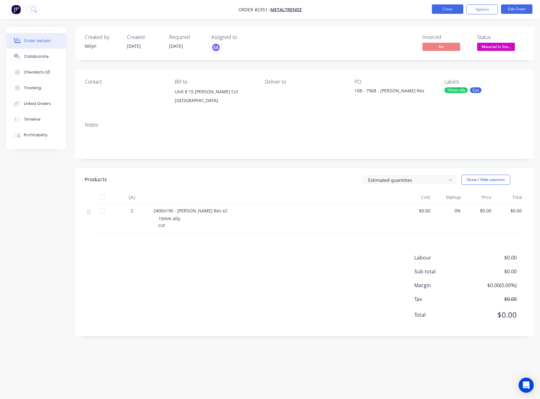
click at [446, 11] on button "Close" at bounding box center [447, 8] width 31 height 9
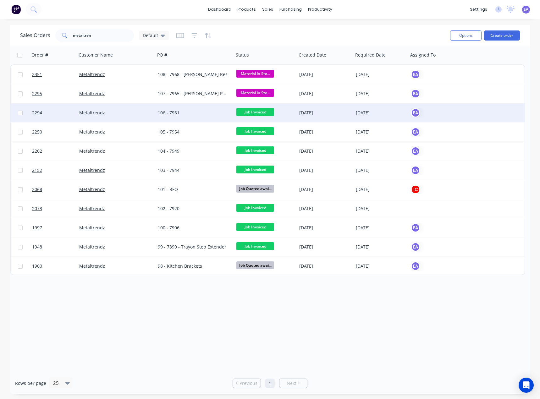
click at [206, 115] on div "106 - 7961" at bounding box center [193, 113] width 70 height 6
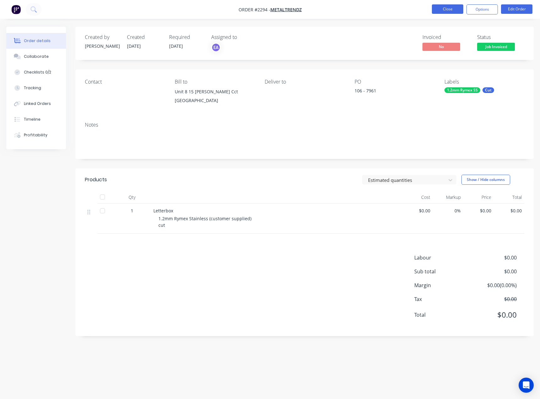
click at [454, 6] on button "Close" at bounding box center [447, 8] width 31 height 9
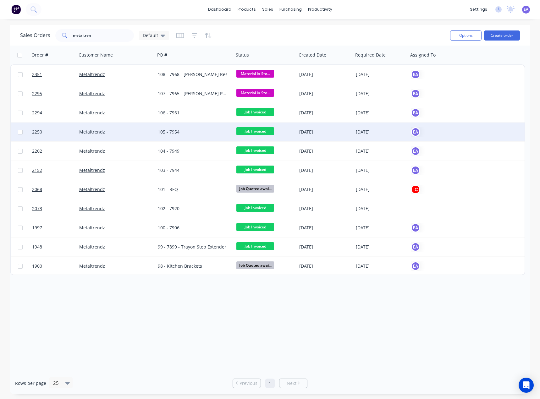
click at [176, 138] on div "105 - 7954" at bounding box center [194, 132] width 79 height 19
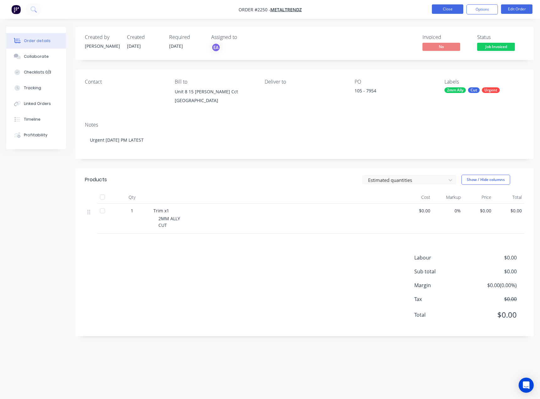
click at [452, 5] on button "Close" at bounding box center [447, 8] width 31 height 9
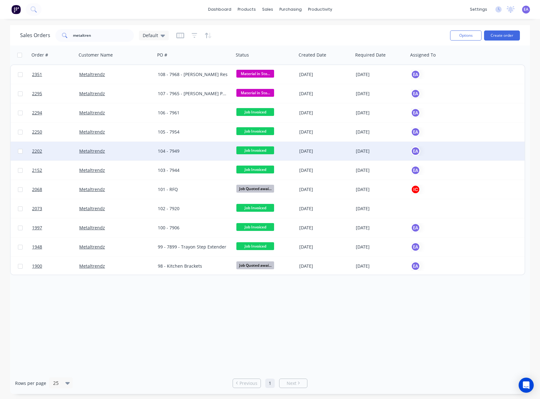
click at [177, 154] on div "104 - 7949" at bounding box center [193, 151] width 70 height 6
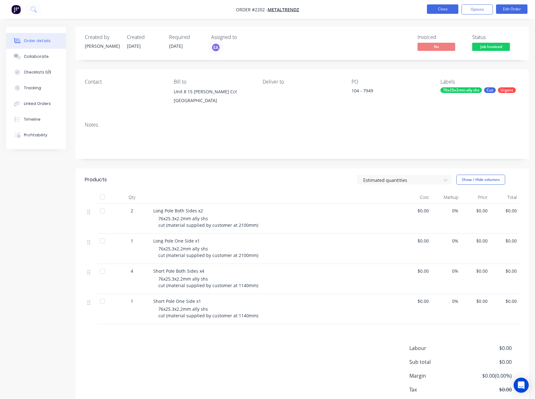
click at [435, 9] on button "Close" at bounding box center [442, 8] width 31 height 9
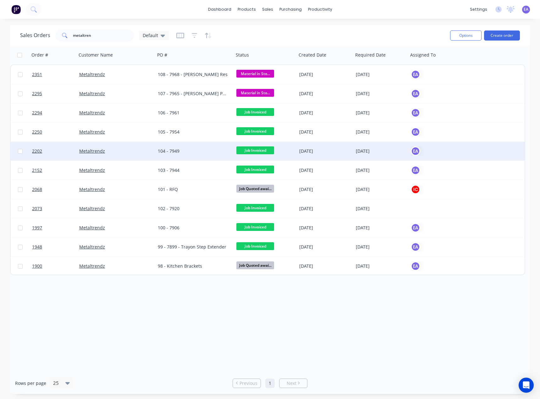
click at [189, 156] on div "104 - 7949" at bounding box center [194, 151] width 79 height 19
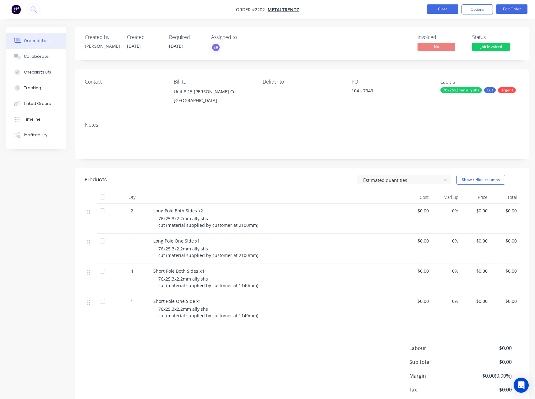
click at [446, 10] on button "Close" at bounding box center [442, 8] width 31 height 9
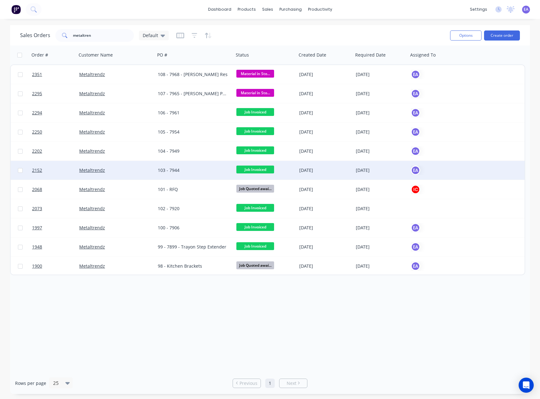
click at [181, 172] on div "103 - 7944" at bounding box center [193, 170] width 70 height 6
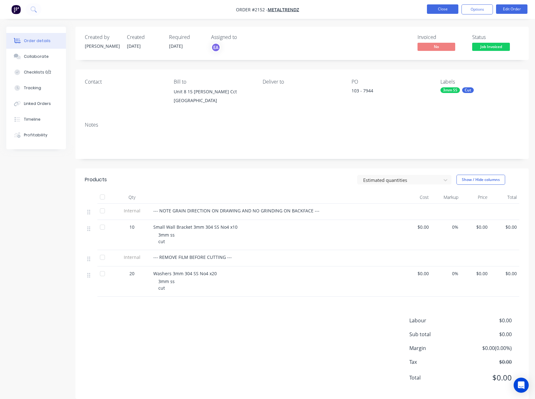
click at [437, 6] on button "Close" at bounding box center [442, 8] width 31 height 9
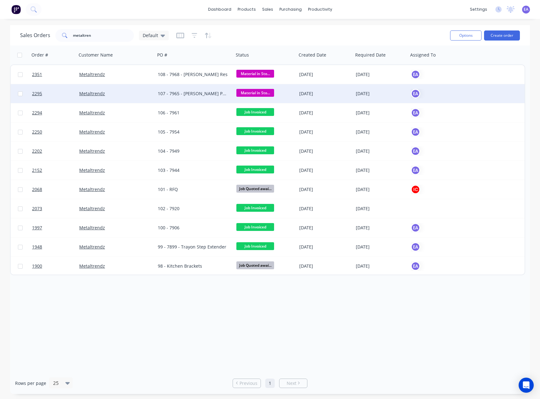
click at [199, 89] on div "107 - 7965 - Douglas Partners Plate and Side Tables" at bounding box center [194, 93] width 79 height 19
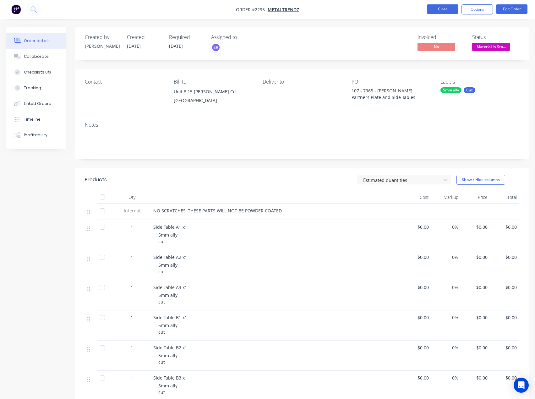
click at [439, 8] on button "Close" at bounding box center [442, 8] width 31 height 9
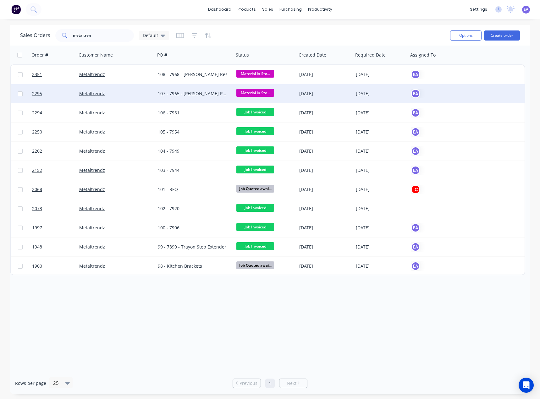
click at [205, 94] on div "107 - 7965 - Douglas Partners Plate and Side Tables" at bounding box center [193, 94] width 70 height 6
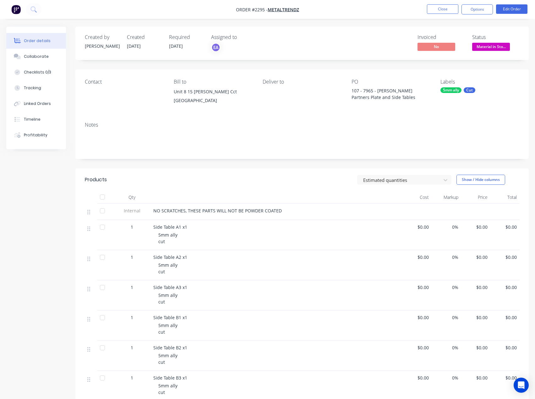
click at [44, 196] on div "Created by Francis Adrian Created 15/09/25 Required 29/09/25 Assigned to EA Inv…" at bounding box center [267, 270] width 523 height 486
drag, startPoint x: 44, startPoint y: 108, endPoint x: 54, endPoint y: 85, distance: 25.9
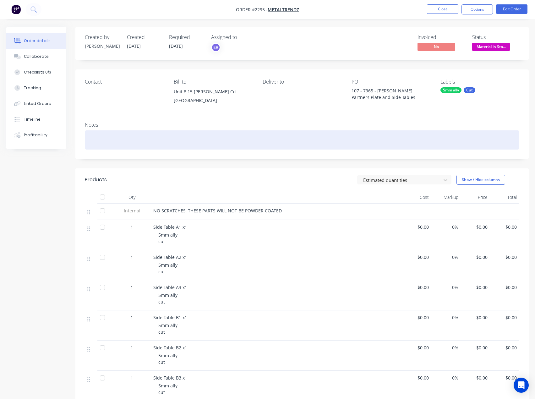
drag, startPoint x: 54, startPoint y: 85, endPoint x: 277, endPoint y: 149, distance: 232.5
click at [277, 149] on div at bounding box center [302, 139] width 435 height 19
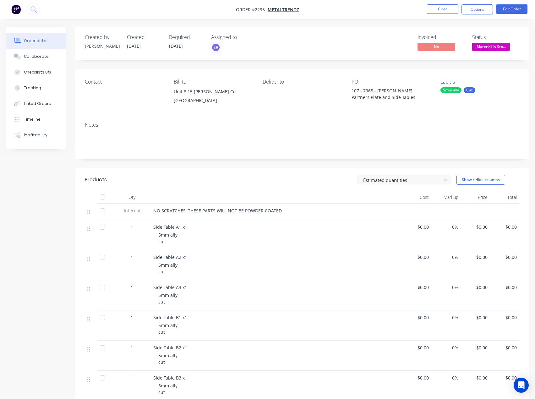
click at [40, 193] on div "Created by Francis Adrian Created 15/09/25 Required 29/09/25 Assigned to EA Inv…" at bounding box center [267, 270] width 523 height 486
click at [40, 172] on div "Created by Francis Adrian Created 15/09/25 Required 29/09/25 Assigned to EA Inv…" at bounding box center [267, 270] width 523 height 486
click at [451, 7] on button "Close" at bounding box center [442, 8] width 31 height 9
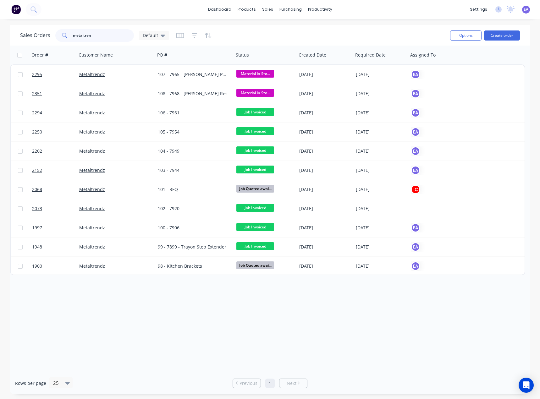
drag, startPoint x: 109, startPoint y: 36, endPoint x: 68, endPoint y: 35, distance: 41.2
click at [68, 35] on div "metaltren" at bounding box center [94, 35] width 79 height 13
drag, startPoint x: 166, startPoint y: 335, endPoint x: 163, endPoint y: 333, distance: 3.6
click at [166, 335] on div "Order # Customer Name PO # Status Created Date Required Date Assigned To 2295 M…" at bounding box center [270, 209] width 520 height 327
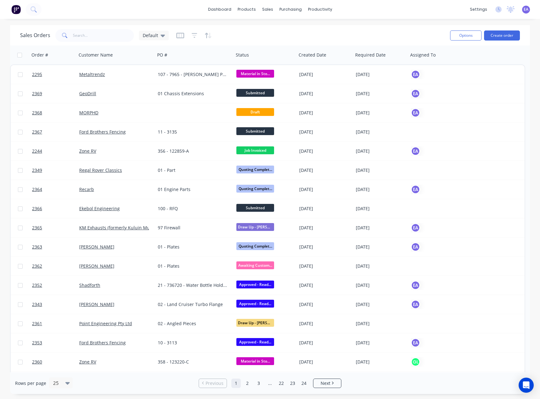
click at [261, 36] on div "Sales Orders Default" at bounding box center [232, 35] width 425 height 15
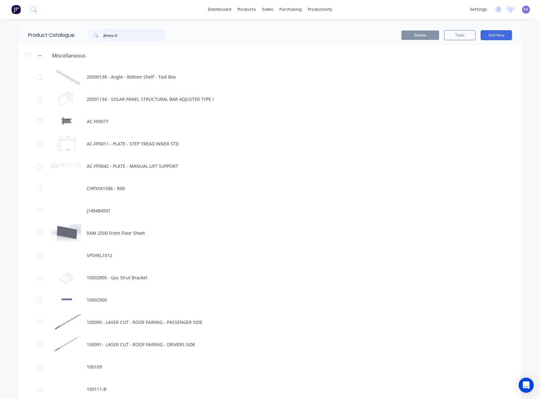
click at [131, 36] on input "jimny xl" at bounding box center [134, 35] width 62 height 13
type input "jimny xl"
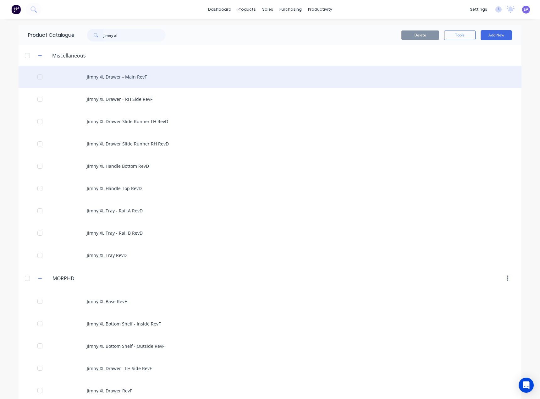
click at [127, 81] on div "Jimny XL Drawer - Main RevF" at bounding box center [270, 77] width 503 height 22
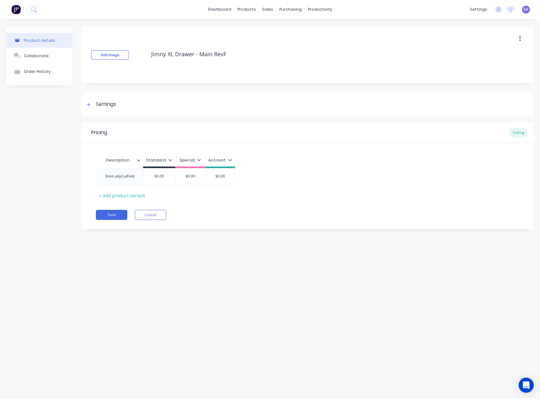
type textarea "x"
click at [121, 176] on div "3mm allyCutFold" at bounding box center [119, 176] width 39 height 8
click at [119, 180] on div "3mm ally CutFold" at bounding box center [119, 178] width 31 height 14
click at [113, 222] on button "Save" at bounding box center [111, 224] width 31 height 10
type textarea "x"
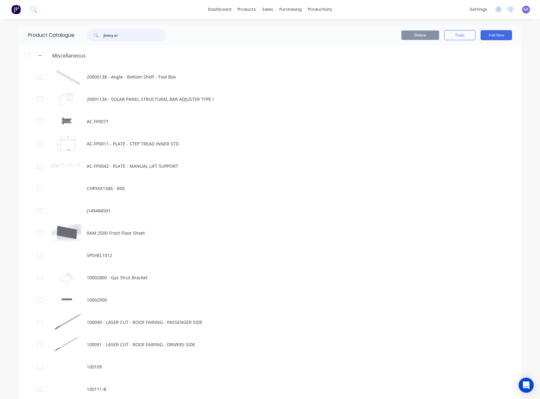
click at [122, 35] on input "jimny xl" at bounding box center [134, 35] width 62 height 13
type input "jimny xl"
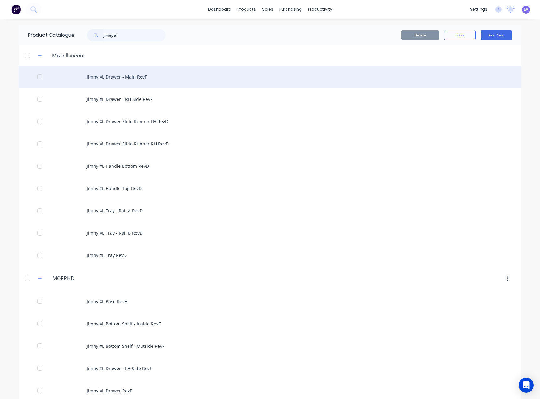
click at [107, 80] on div "Jimny XL Drawer - Main RevF" at bounding box center [270, 77] width 503 height 22
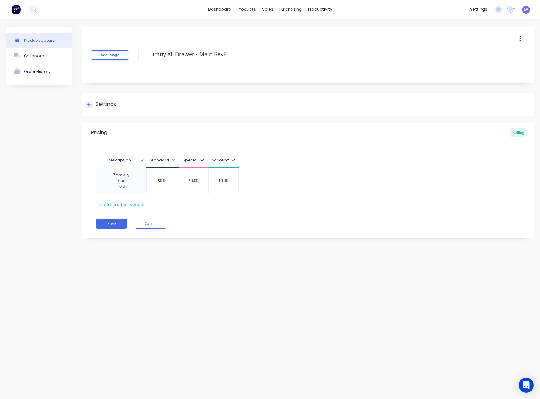
click at [107, 105] on div "Settings" at bounding box center [106, 105] width 20 height 8
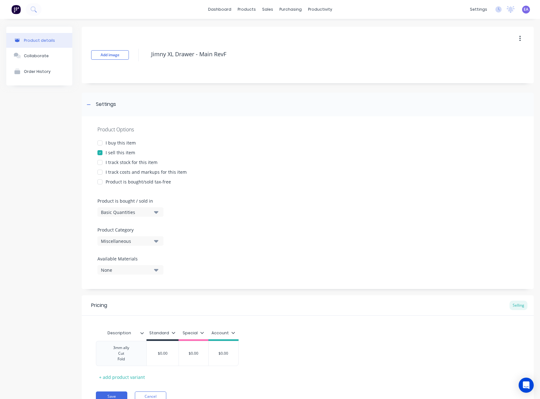
click at [122, 239] on div "Miscellaneous" at bounding box center [126, 241] width 50 height 7
drag, startPoint x: 121, startPoint y: 298, endPoint x: 112, endPoint y: 355, distance: 57.3
click at [121, 298] on div "MORPHD" at bounding box center [144, 301] width 94 height 13
click at [108, 396] on button "Save" at bounding box center [111, 397] width 31 height 10
type textarea "x"
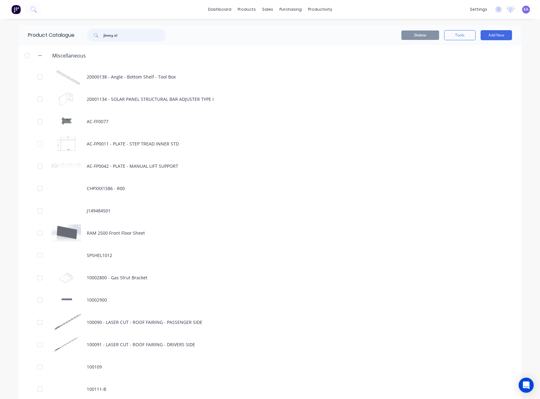
click at [126, 36] on input "jimny xl" at bounding box center [134, 35] width 62 height 13
type input "jimny xl"
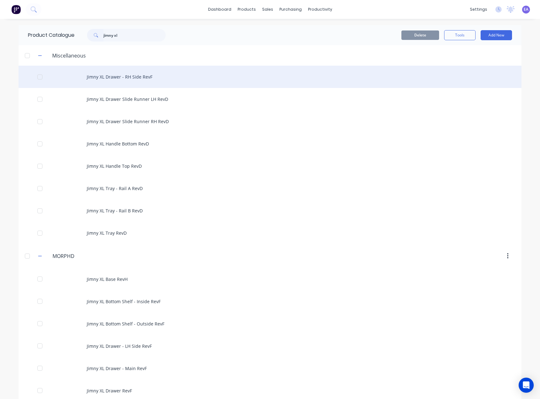
click at [126, 75] on div "Jimny XL Drawer - RH Side RevF" at bounding box center [270, 77] width 503 height 22
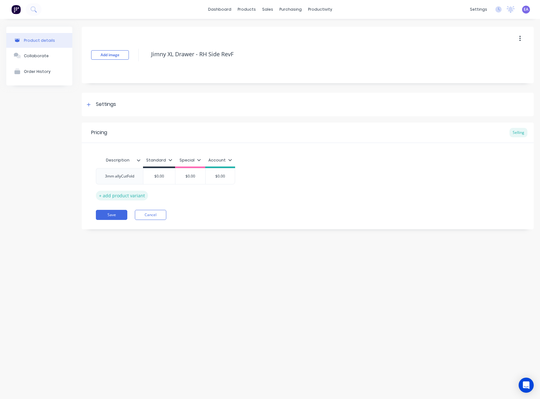
type textarea "x"
click at [121, 176] on div "3mm allyCutFold" at bounding box center [119, 176] width 39 height 8
click at [120, 181] on div "3mm ally CutFold" at bounding box center [119, 178] width 31 height 14
click at [94, 103] on div "Settings" at bounding box center [100, 105] width 31 height 8
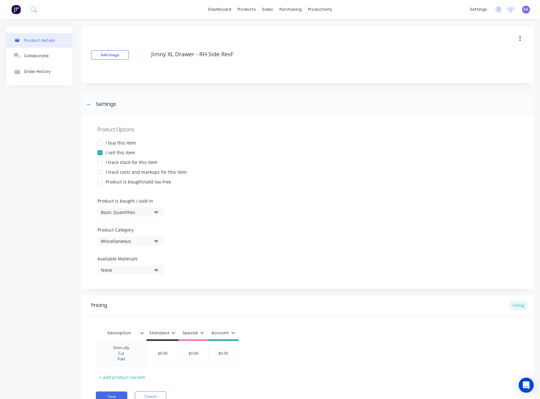
click at [115, 238] on div "Miscellaneous" at bounding box center [126, 241] width 50 height 7
click at [124, 301] on div "MORPHD" at bounding box center [144, 301] width 94 height 13
click at [109, 396] on button "Save" at bounding box center [111, 397] width 31 height 10
type textarea "x"
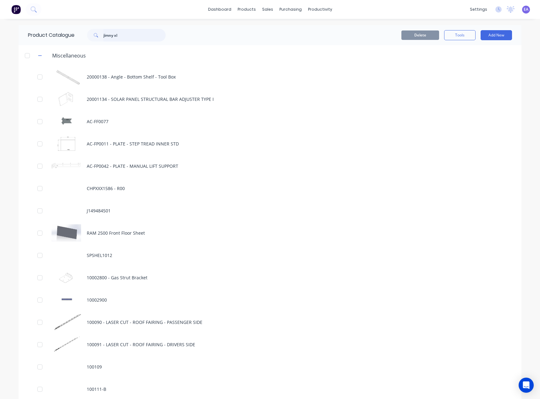
click at [129, 37] on input "jimny xl" at bounding box center [134, 35] width 62 height 13
type input "jimny xl"
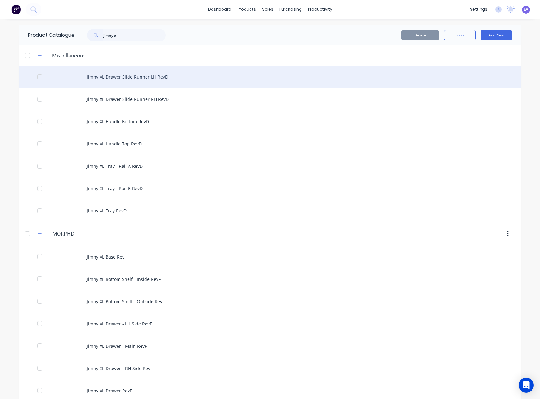
click at [127, 79] on div "Jimny XL Drawer Slide Runner LH RevD" at bounding box center [270, 77] width 503 height 22
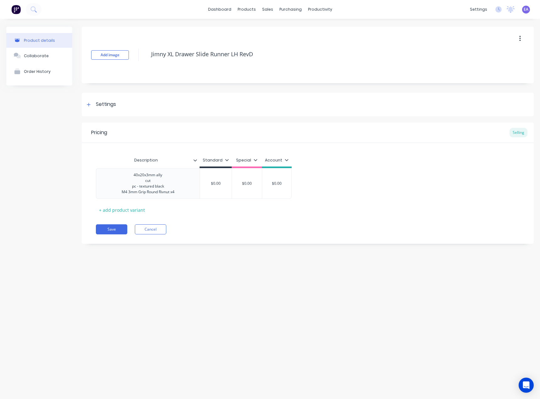
type textarea "x"
click at [148, 182] on div "40x20x3mm ally cut pc - textured black M4 3mm Grip Round Rivnut x4" at bounding box center [148, 183] width 63 height 25
drag, startPoint x: 167, startPoint y: 188, endPoint x: 132, endPoint y: 187, distance: 34.6
click at [132, 187] on div "40x20x3mm ally Cut pc - textured black M4 3mm Grip Round Rivnut x4" at bounding box center [148, 183] width 63 height 25
drag, startPoint x: 178, startPoint y: 195, endPoint x: 120, endPoint y: 196, distance: 58.5
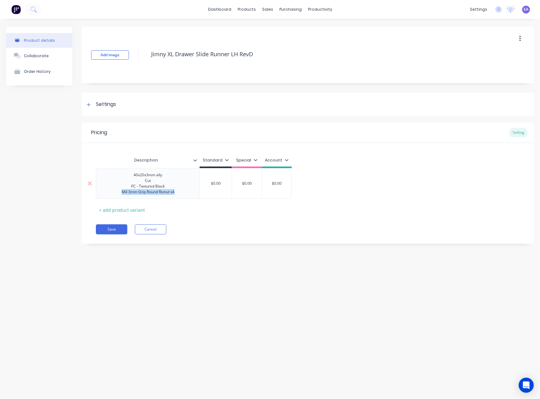
click at [120, 196] on div "40x20x3mm ally Cut PC - Textured Black M4 3mm Grip Round Rivnut x4" at bounding box center [148, 183] width 104 height 31
click at [114, 104] on div "Settings" at bounding box center [106, 105] width 20 height 8
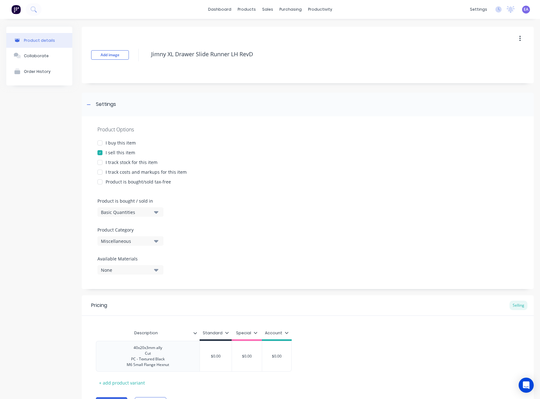
click at [120, 238] on div "Miscellaneous" at bounding box center [126, 241] width 50 height 7
click at [124, 300] on div "MORPHD" at bounding box center [144, 301] width 94 height 13
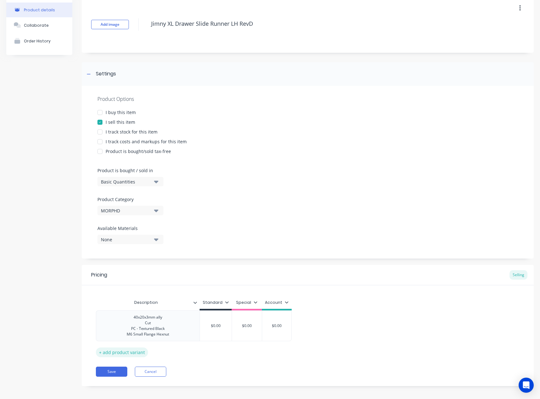
scroll to position [35, 0]
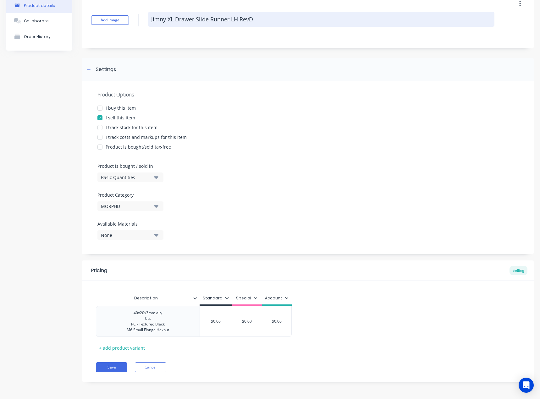
drag, startPoint x: 249, startPoint y: 19, endPoint x: 252, endPoint y: 19, distance: 3.5
click at [252, 19] on textarea "Jimny XL Drawer Slide Runner LH RevD" at bounding box center [321, 19] width 346 height 15
type textarea "x"
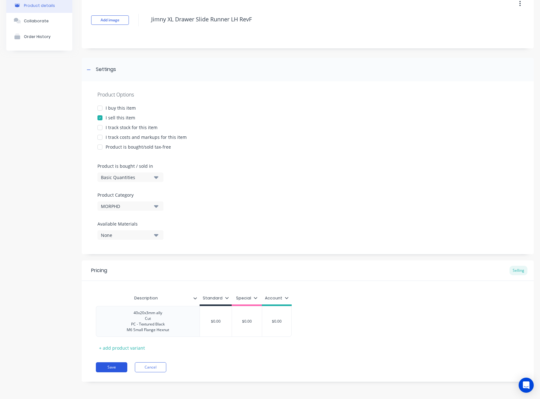
type textarea "Jimny XL Drawer Slide Runner LH RevF"
type textarea "x"
type textarea "Jimny XL Drawer Slide Runner LH RevF"
click at [122, 366] on button "Save" at bounding box center [111, 367] width 31 height 10
type textarea "x"
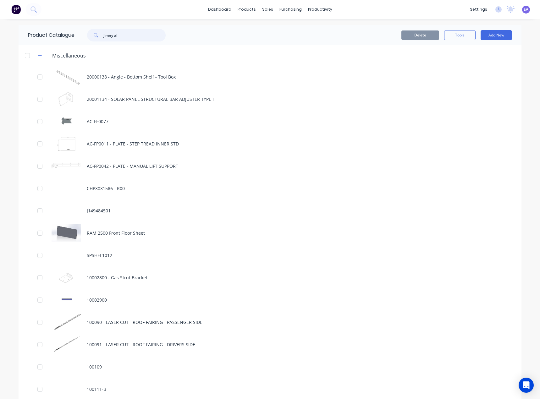
click at [123, 32] on input "jimny xl" at bounding box center [134, 35] width 62 height 13
type input "jimny xl"
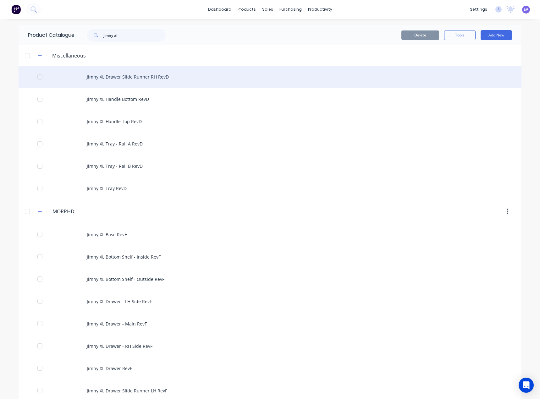
click at [141, 81] on div "Jimny XL Drawer Slide Runner RH RevD" at bounding box center [270, 77] width 503 height 22
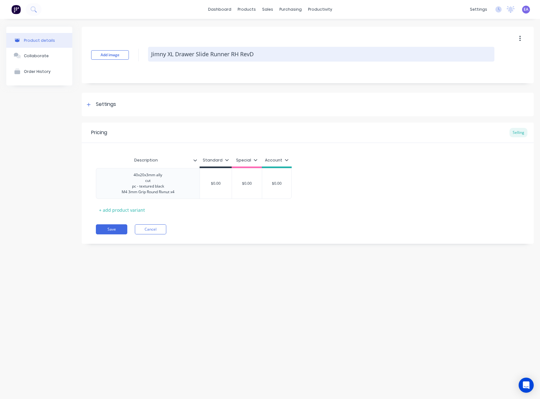
drag, startPoint x: 250, startPoint y: 55, endPoint x: 257, endPoint y: 53, distance: 6.9
click at [256, 53] on textarea "Jimny XL Drawer Slide Runner RH RevD" at bounding box center [321, 54] width 346 height 15
type textarea "x"
type textarea "Jimny XL Drawer Slide Runner RH Revf"
drag, startPoint x: 249, startPoint y: 56, endPoint x: 255, endPoint y: 54, distance: 6.2
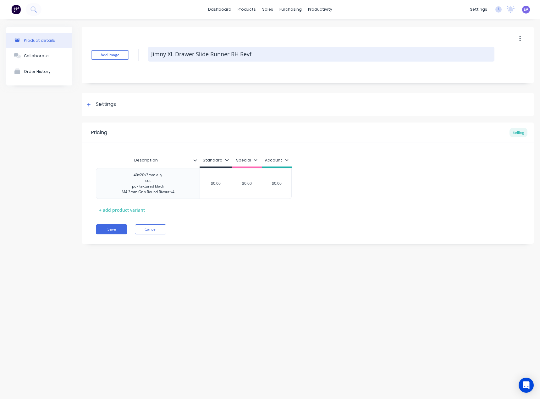
click at [254, 54] on textarea "Jimny XL Drawer Slide Runner RH Revf" at bounding box center [321, 54] width 346 height 15
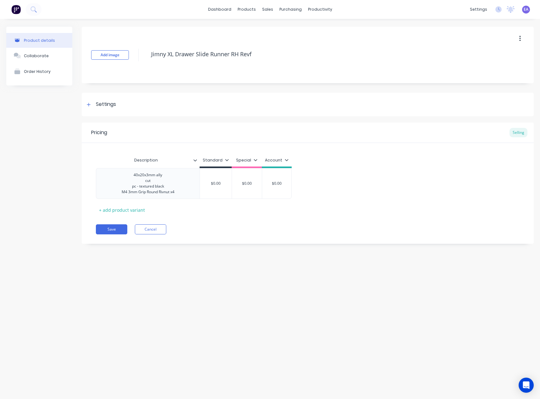
type textarea "x"
type textarea "Jimny XL Drawer Slide Runner RH RevF"
type textarea "x"
type textarea "Jimny XL Drawer Slide Runner RH RevF"
click at [157, 183] on div "40x20x3mm ally cut pc - textured black M4 3mm Grip Round Rivnut x4" at bounding box center [148, 183] width 63 height 25
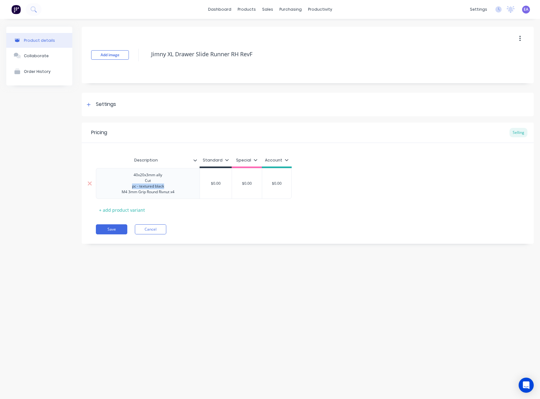
drag, startPoint x: 168, startPoint y: 188, endPoint x: 128, endPoint y: 186, distance: 40.6
click at [128, 186] on div "40x20x3mm ally Cut pc - textured black M4 3mm Grip Round Rivnut x4" at bounding box center [148, 183] width 63 height 25
drag, startPoint x: 181, startPoint y: 194, endPoint x: 174, endPoint y: 189, distance: 9.2
click at [174, 189] on div "40x20x3mm ally Cut PC - Textured Black M4 3mm Grip Round Rivnut x4 $0.00 $0.00 …" at bounding box center [308, 183] width 424 height 31
drag, startPoint x: 174, startPoint y: 195, endPoint x: 100, endPoint y: 196, distance: 74.2
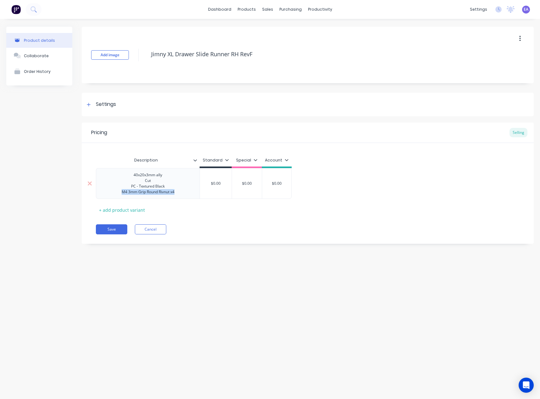
click at [100, 196] on div "40x20x3mm ally Cut PC - Textured Black M4 3mm Grip Round Rivnut x4" at bounding box center [148, 183] width 104 height 31
click at [97, 104] on div "Settings" at bounding box center [106, 105] width 20 height 8
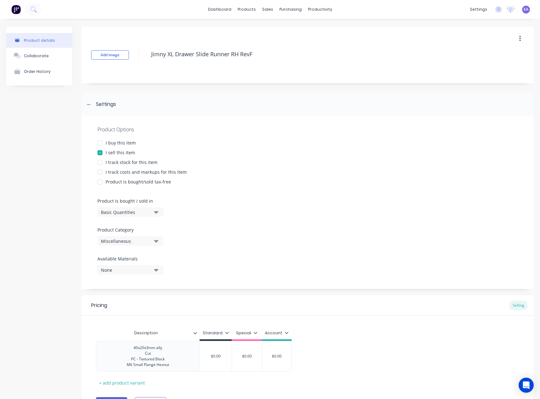
click at [137, 245] on button "Miscellaneous" at bounding box center [130, 240] width 66 height 9
click at [130, 302] on div "MORPHD" at bounding box center [144, 301] width 94 height 13
drag, startPoint x: 36, startPoint y: 266, endPoint x: 47, endPoint y: 262, distance: 12.3
click at [36, 266] on div "Product details Collaborate Order History" at bounding box center [39, 227] width 66 height 400
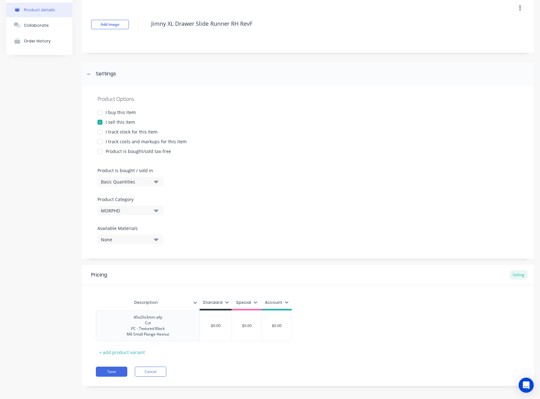
scroll to position [35, 0]
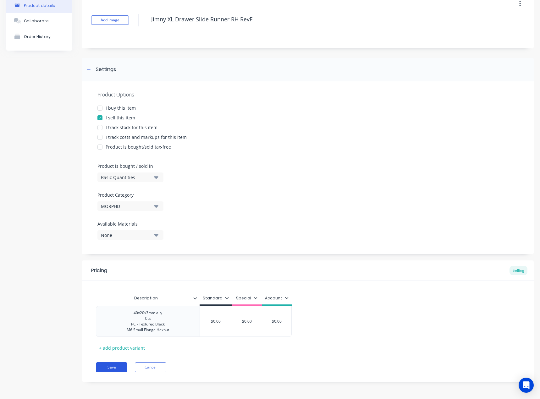
click at [115, 368] on button "Save" at bounding box center [111, 367] width 31 height 10
type textarea "x"
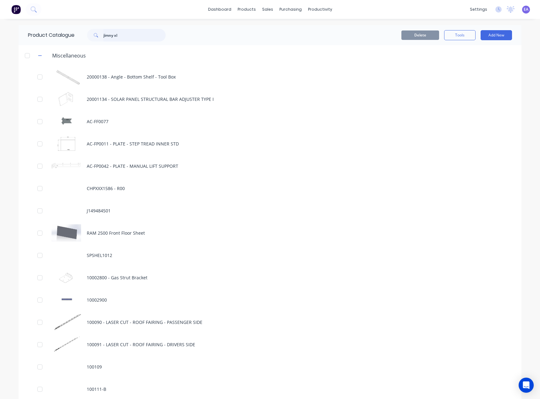
click at [132, 37] on input "jimny xl" at bounding box center [134, 35] width 62 height 13
type input "jimny xl"
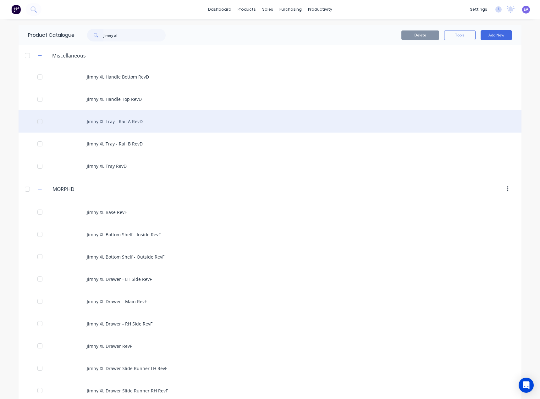
click at [141, 124] on div "Jimny XL Tray - Rail A RevD" at bounding box center [270, 121] width 503 height 22
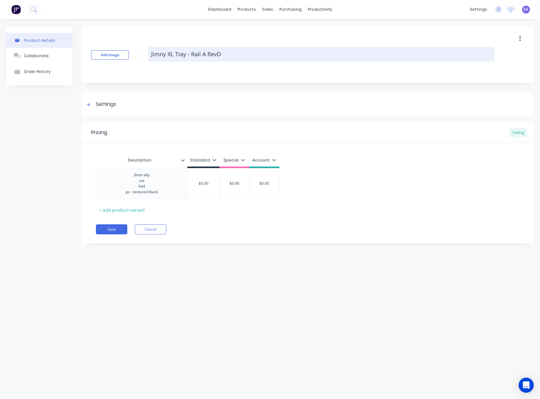
drag, startPoint x: 217, startPoint y: 55, endPoint x: 221, endPoint y: 53, distance: 4.4
click at [221, 53] on textarea "Jimny XL Tray - Rail A RevD" at bounding box center [321, 54] width 346 height 15
type textarea "x"
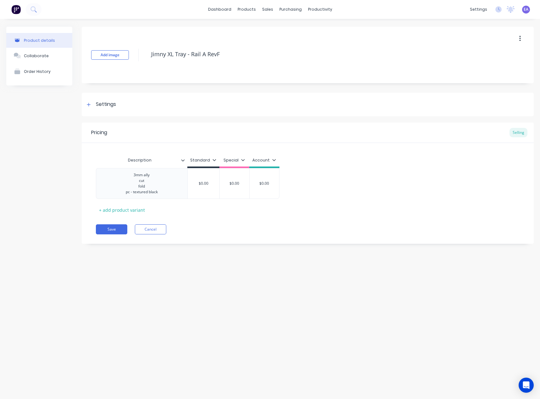
type textarea "Jimny XL Tray - Rail A RevF"
type textarea "x"
type textarea "Jimny XL Tray - Rail A RevF"
type textarea "x"
click at [141, 181] on div "3mm ally cut fold pc - textured black" at bounding box center [142, 183] width 42 height 25
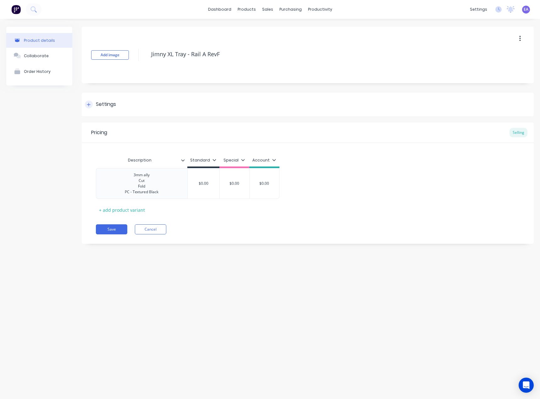
click at [105, 104] on div "Settings" at bounding box center [106, 105] width 20 height 8
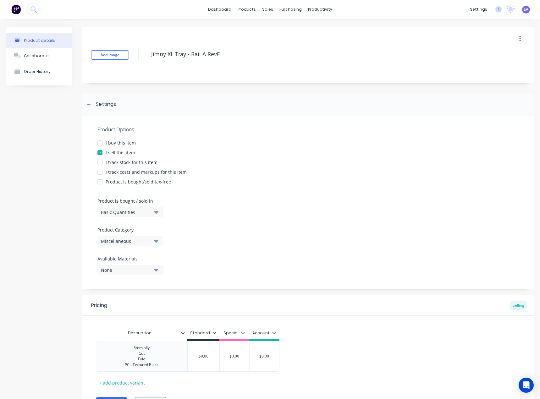
click at [128, 242] on div "Miscellaneous" at bounding box center [126, 241] width 50 height 7
click at [123, 300] on div "MORPHD" at bounding box center [144, 301] width 94 height 13
click at [30, 266] on div "Product details Collaborate Order History" at bounding box center [39, 227] width 66 height 400
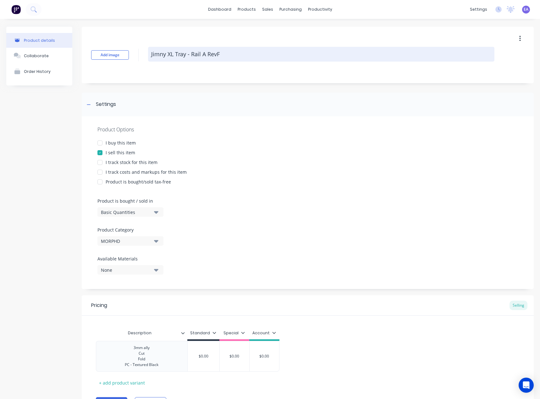
drag, startPoint x: 215, startPoint y: 52, endPoint x: 219, endPoint y: 52, distance: 4.1
click at [219, 52] on textarea "Jimny XL Tray - Rail A RevF" at bounding box center [321, 54] width 346 height 15
type textarea "x"
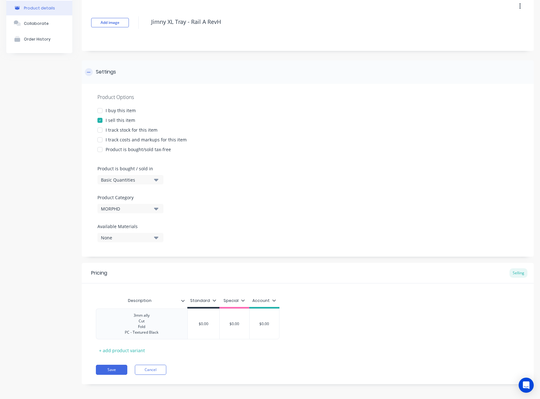
scroll to position [35, 0]
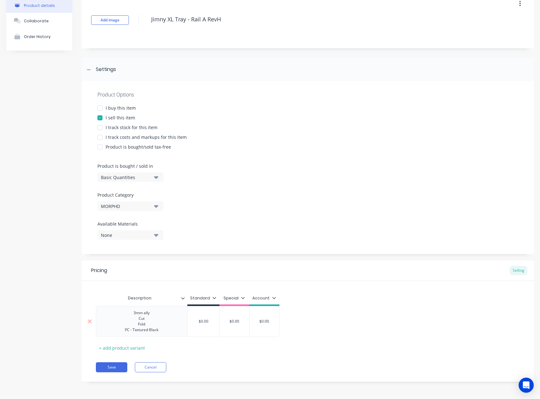
type textarea "Jimny XL Tray - Rail A RevH"
type textarea "x"
type textarea "Jimny XL Tray - Rail A RevH"
click at [154, 327] on div "3mm ally Cut Fold PC - Textured Black" at bounding box center [142, 321] width 44 height 25
click at [160, 325] on div "3mm ally Cut Fold PC - Textured Black" at bounding box center [142, 321] width 44 height 25
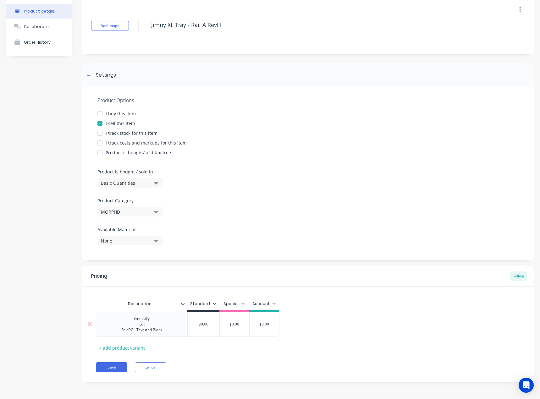
drag, startPoint x: 160, startPoint y: 330, endPoint x: 134, endPoint y: 334, distance: 26.6
click at [134, 334] on div "3mm ally Cut Fold PC - Textured Black" at bounding box center [141, 324] width 51 height 19
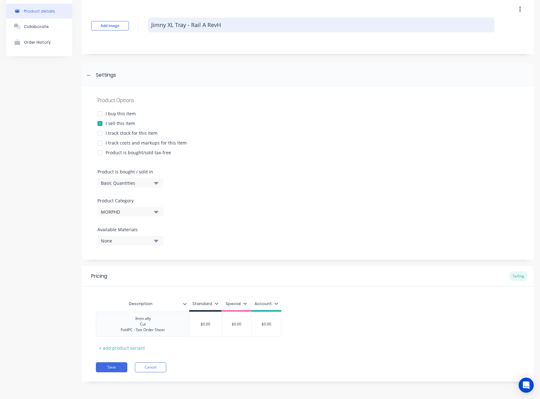
drag, startPoint x: 217, startPoint y: 18, endPoint x: 223, endPoint y: 18, distance: 6.3
click at [223, 18] on textarea "Jimny XL Tray - Rail A RevH" at bounding box center [321, 25] width 346 height 15
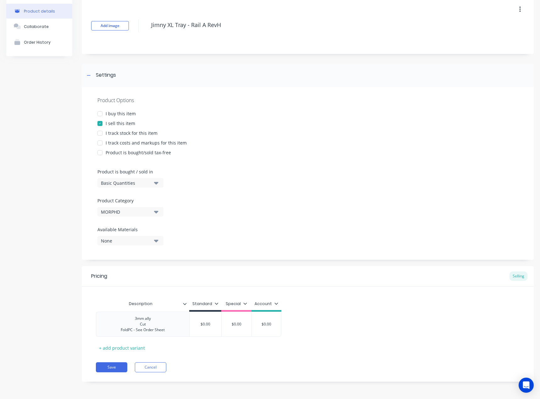
type textarea "x"
type textarea "Jimny XL Tray - Rail A RevF"
type textarea "x"
type textarea "Jimny XL Tray - Rail A RevF"
drag, startPoint x: 160, startPoint y: 330, endPoint x: 136, endPoint y: 315, distance: 28.6
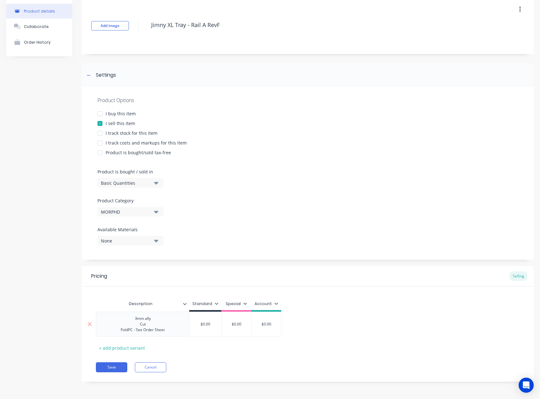
click at [136, 315] on div "3mm ally Cut Fold PC - See Order Sheet" at bounding box center [143, 324] width 54 height 19
copy div "mm ally Cut Fold PC - See Order Sheet"
click at [109, 366] on button "Save" at bounding box center [111, 367] width 31 height 10
type textarea "x"
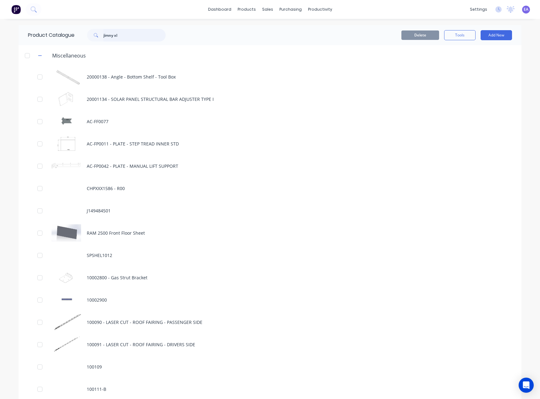
click at [124, 33] on input "jimny xl" at bounding box center [134, 35] width 62 height 13
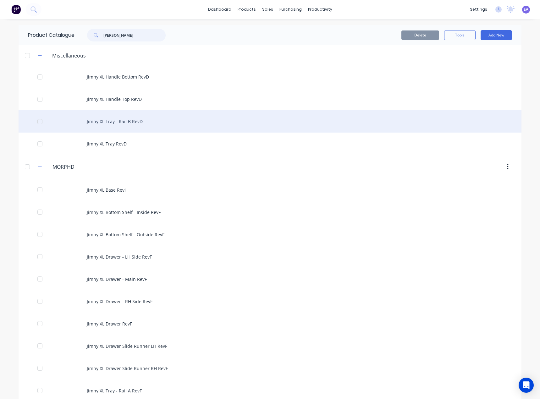
type input "[PERSON_NAME]"
click at [133, 122] on div "Jimny XL Tray - Rail B RevD" at bounding box center [270, 121] width 503 height 22
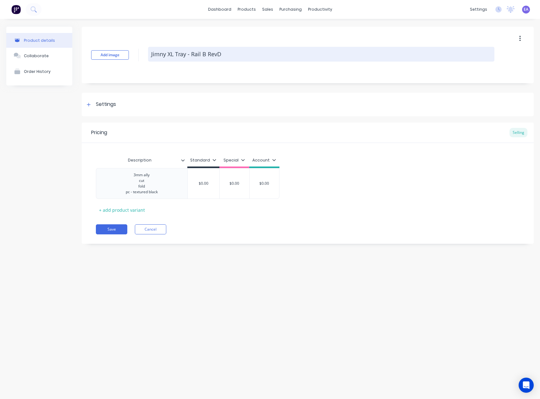
drag, startPoint x: 217, startPoint y: 55, endPoint x: 222, endPoint y: 54, distance: 4.4
click at [222, 54] on textarea "Jimny XL Tray - Rail B RevD" at bounding box center [321, 54] width 346 height 15
type textarea "x"
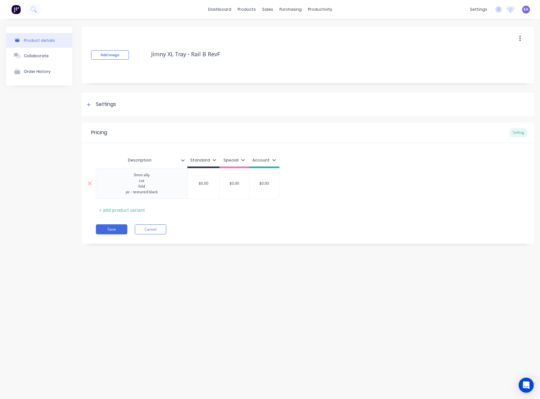
type textarea "Jimny XL Tray - Rail B RevF"
type textarea "x"
type textarea "Jimny XL Tray - Rail B RevF"
drag, startPoint x: 158, startPoint y: 194, endPoint x: 133, endPoint y: 175, distance: 31.0
click at [133, 175] on div "3mm ally cut fold pc - textured black" at bounding box center [142, 183] width 42 height 25
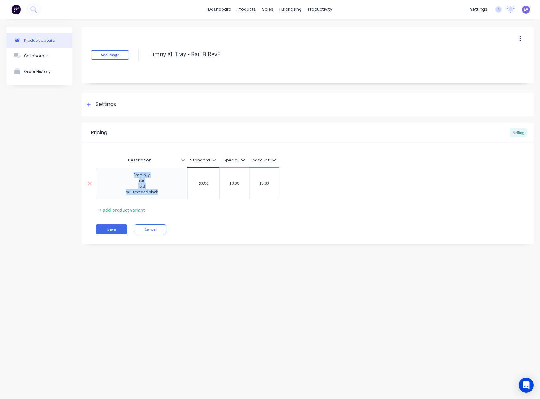
paste div
drag, startPoint x: 134, startPoint y: 175, endPoint x: 139, endPoint y: 174, distance: 4.7
click at [134, 174] on div "mm ally Cut Fold PC - See Order Sheet" at bounding box center [141, 183] width 47 height 25
click at [122, 106] on div "Settings" at bounding box center [308, 105] width 452 height 24
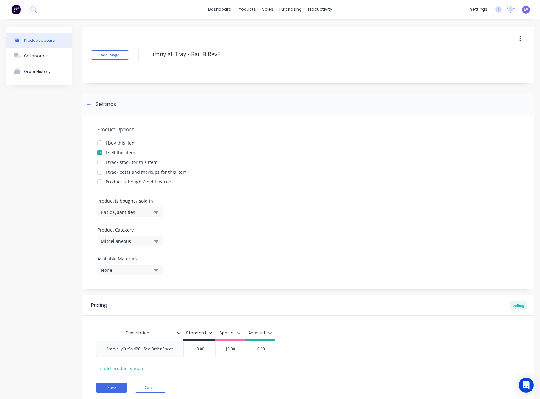
click at [117, 237] on button "Miscellaneous" at bounding box center [130, 240] width 66 height 9
click at [116, 298] on div "MORPHD" at bounding box center [144, 301] width 94 height 13
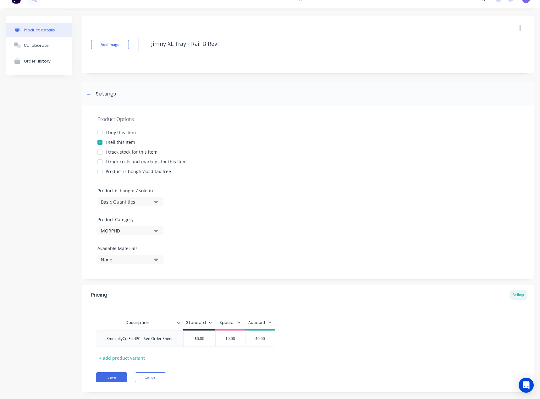
scroll to position [20, 0]
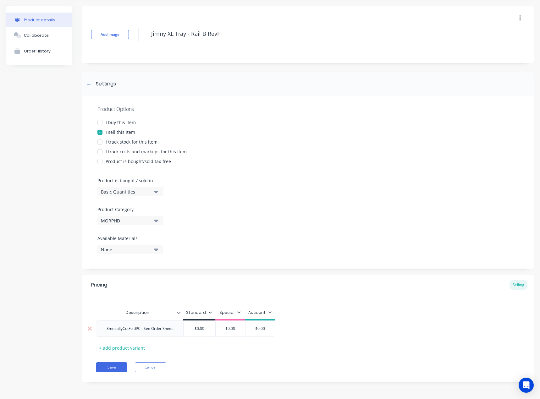
click at [119, 329] on div "3mm allyCutFoldPC - See Order Sheet" at bounding box center [140, 329] width 76 height 8
click at [124, 330] on div "3mm allyCutFoldPC - See Order Sheet" at bounding box center [140, 329] width 76 height 8
click at [121, 335] on div "3mm ally CutFoldPC - See Order Sheet" at bounding box center [140, 330] width 60 height 14
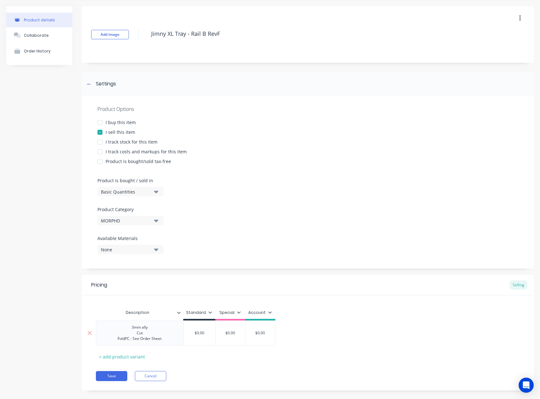
click at [125, 339] on div "3mm ally Cut FoldPC - See Order Sheet" at bounding box center [140, 332] width 54 height 19
click at [119, 382] on button "Save" at bounding box center [111, 382] width 31 height 10
type textarea "x"
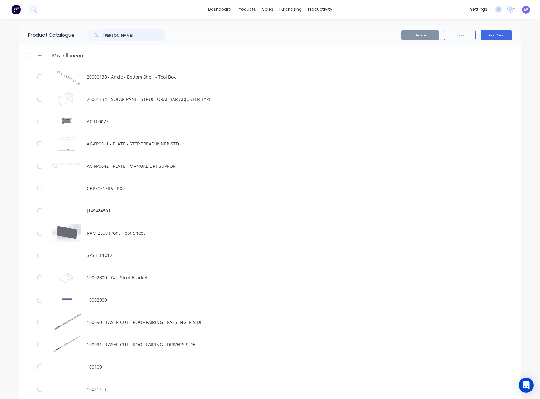
click at [127, 36] on input "[PERSON_NAME]" at bounding box center [134, 35] width 62 height 13
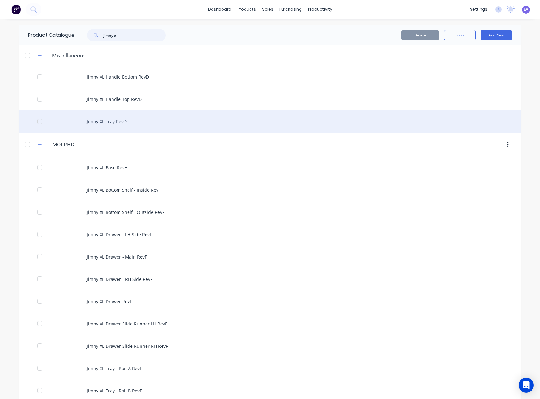
type input "jimny xl"
click at [120, 123] on div "Jimny XL Tray RevD" at bounding box center [270, 121] width 503 height 22
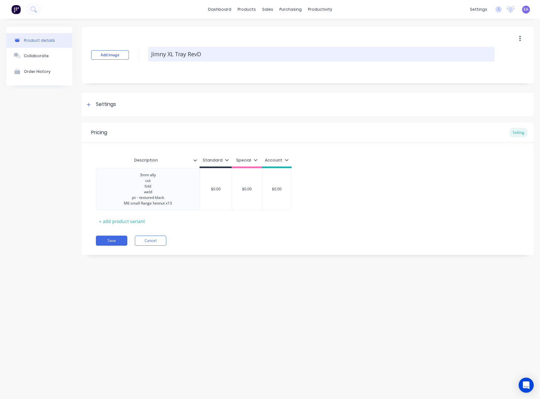
drag, startPoint x: 197, startPoint y: 56, endPoint x: 204, endPoint y: 55, distance: 6.6
click at [204, 55] on textarea "Jimny XL Tray RevD" at bounding box center [321, 54] width 346 height 15
type textarea "x"
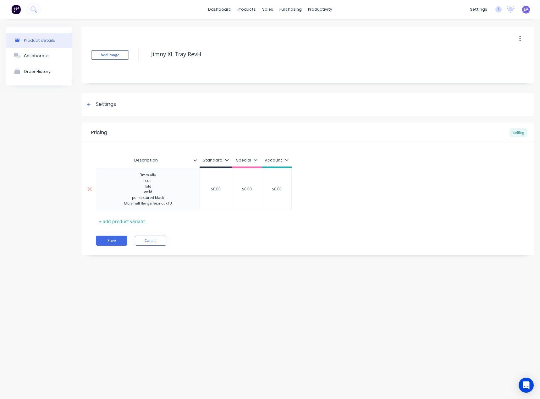
type textarea "Jimny XL Tray RevH"
type textarea "x"
type textarea "Jimny XL Tray RevH"
click at [146, 181] on div "3mm ally cut fold weld pc - textured black M6 small flange hexnut x13" at bounding box center [148, 189] width 58 height 36
click at [133, 204] on div "3mm ally Cut Fold Weld PC - Textured Black M6 small flange hexnut x13" at bounding box center [148, 189] width 58 height 36
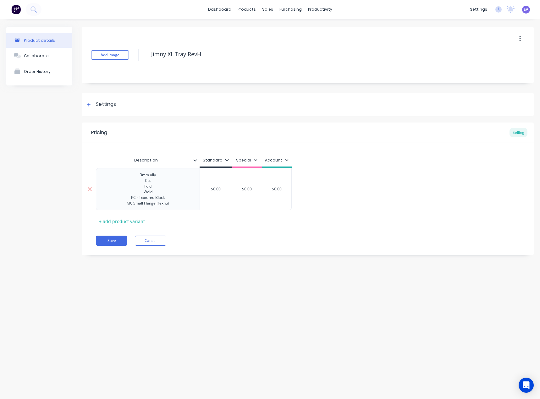
click at [156, 194] on div "3mm ally Cut Fold Weld PC - Textured Black M6 Small Flange Hexnut" at bounding box center [148, 189] width 53 height 36
drag, startPoint x: 100, startPoint y: 111, endPoint x: 118, endPoint y: 139, distance: 33.4
click at [101, 110] on div "Settings" at bounding box center [308, 105] width 452 height 24
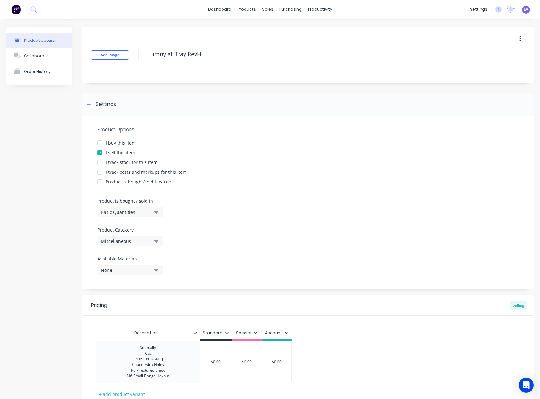
drag, startPoint x: 125, startPoint y: 237, endPoint x: 130, endPoint y: 246, distance: 10.0
click at [125, 237] on button "Miscellaneous" at bounding box center [130, 240] width 66 height 9
click at [114, 302] on div "MORPHD" at bounding box center [144, 301] width 94 height 13
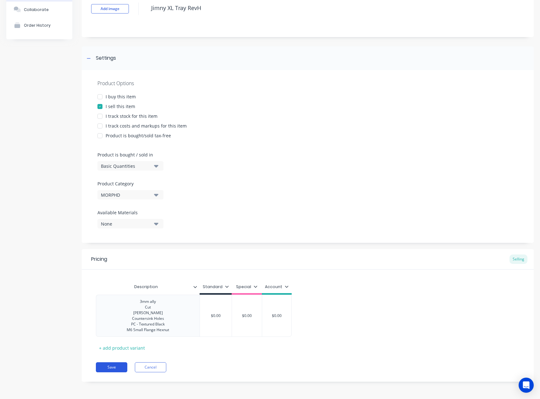
click at [110, 368] on button "Save" at bounding box center [111, 367] width 31 height 10
type textarea "x"
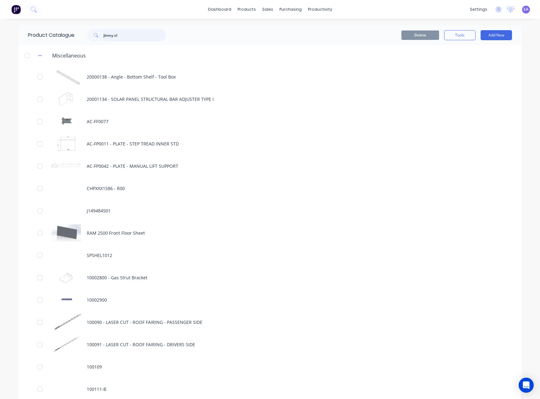
click at [130, 33] on input "jimny xl" at bounding box center [134, 35] width 62 height 13
type input "jimny xl"
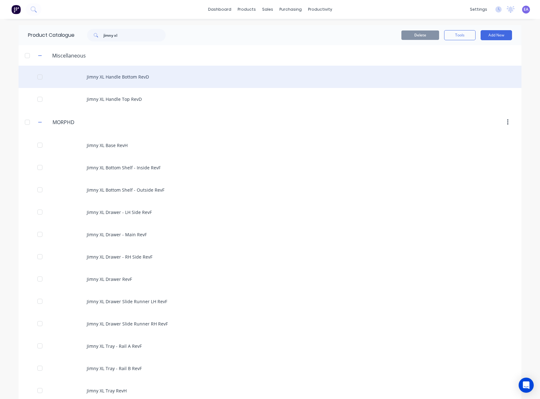
click at [127, 80] on div "Jimny XL Handle Bottom RevD" at bounding box center [270, 77] width 503 height 22
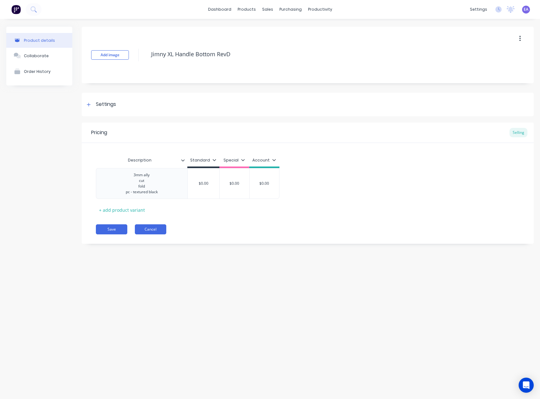
click at [147, 233] on button "Cancel" at bounding box center [150, 229] width 31 height 10
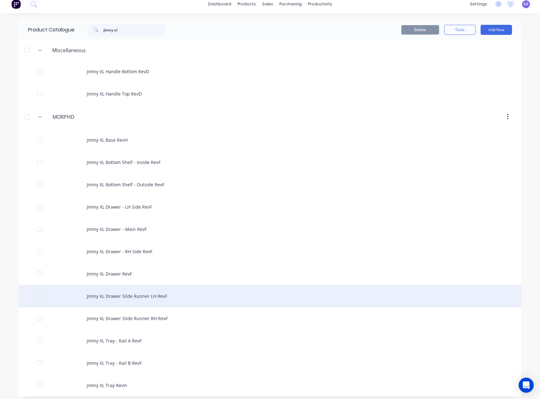
scroll to position [9, 0]
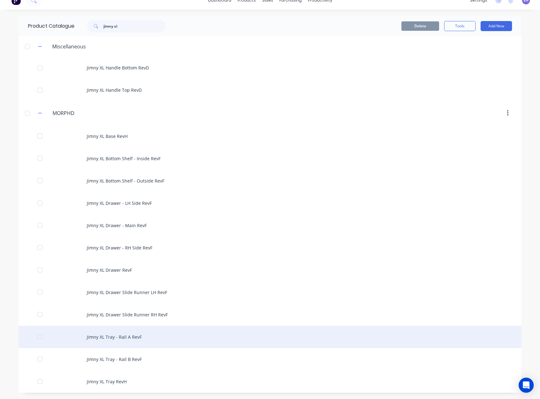
click at [133, 341] on div "Jimny XL Tray - Rail A RevF" at bounding box center [270, 337] width 503 height 22
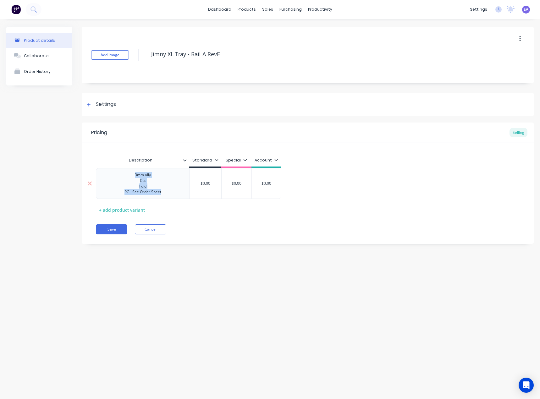
drag, startPoint x: 134, startPoint y: 175, endPoint x: 163, endPoint y: 198, distance: 36.4
click at [163, 198] on div "3mm ally Cut Fold PC - See Order Sheet" at bounding box center [142, 183] width 93 height 31
copy div "3mm ally Cut Fold PC - See Order Sheet"
click at [108, 232] on button "Save" at bounding box center [111, 229] width 31 height 10
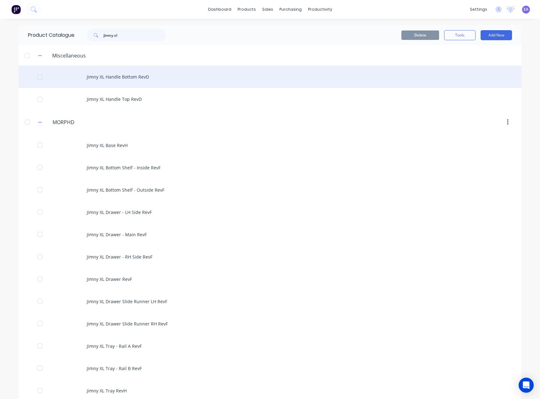
click at [118, 76] on div "Jimny XL Handle Bottom RevD" at bounding box center [270, 77] width 503 height 22
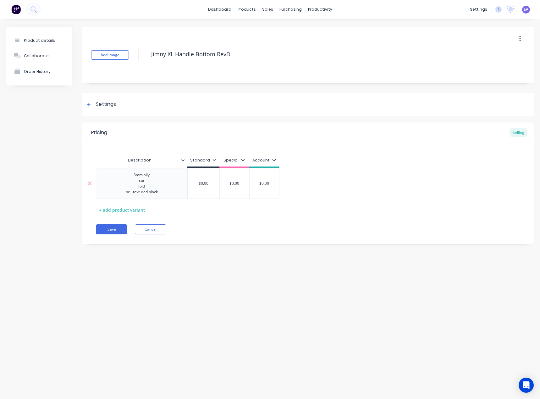
type textarea "x"
drag, startPoint x: 132, startPoint y: 174, endPoint x: 162, endPoint y: 195, distance: 36.0
click at [162, 195] on div "3mm ally cut fold pc - textured black" at bounding box center [142, 183] width 42 height 25
paste div
click at [142, 180] on div "Cut" at bounding box center [141, 181] width 37 height 6
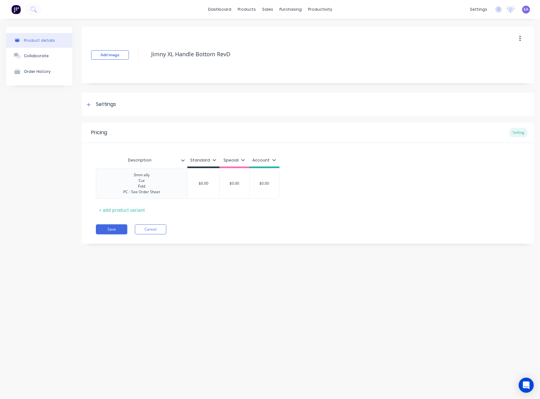
drag, startPoint x: 106, startPoint y: 102, endPoint x: 116, endPoint y: 118, distance: 19.2
click at [107, 102] on div "Settings" at bounding box center [106, 105] width 20 height 8
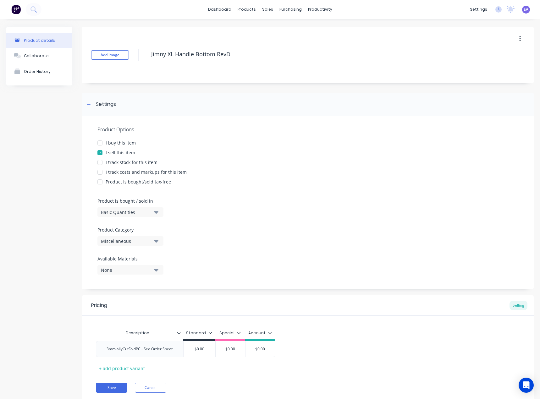
click at [120, 241] on div "Miscellaneous" at bounding box center [126, 241] width 50 height 7
click at [119, 298] on div "MORPHD" at bounding box center [144, 301] width 94 height 13
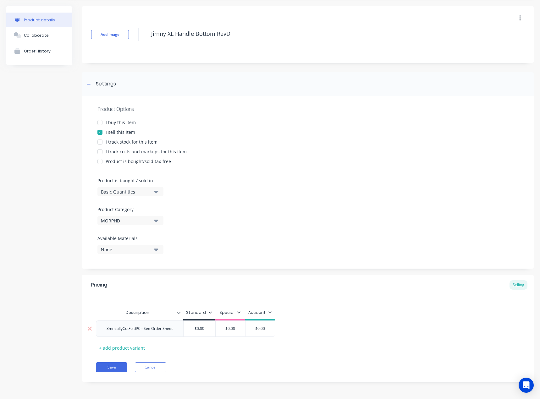
click at [122, 330] on div "3mm allyCutFoldPC - See Order Sheet" at bounding box center [140, 329] width 76 height 8
click at [121, 334] on div "3mm ally CutFoldPC - See Order Sheet" at bounding box center [140, 330] width 60 height 14
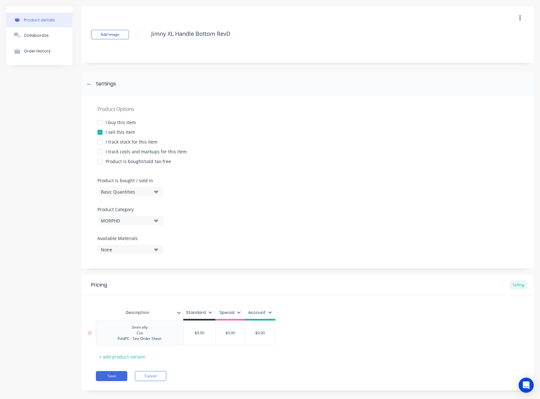
click at [126, 340] on div "3mm ally Cut FoldPC - See Order Sheet" at bounding box center [140, 332] width 54 height 19
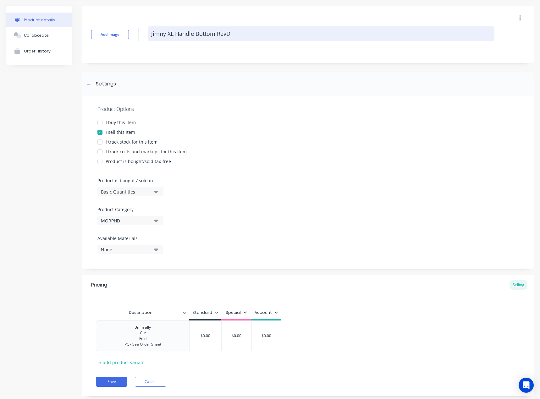
drag, startPoint x: 227, startPoint y: 36, endPoint x: 233, endPoint y: 36, distance: 6.3
click at [232, 36] on textarea "Jimny XL Handle Bottom RevD" at bounding box center [321, 33] width 346 height 15
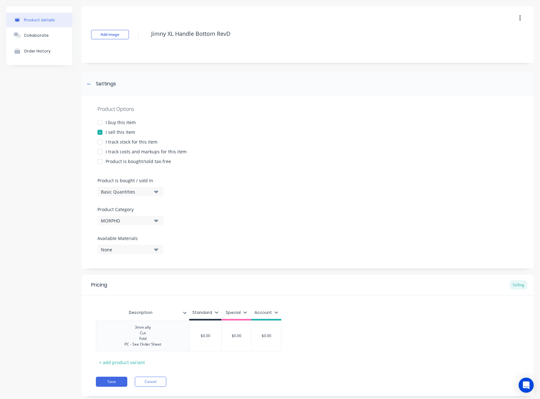
type textarea "x"
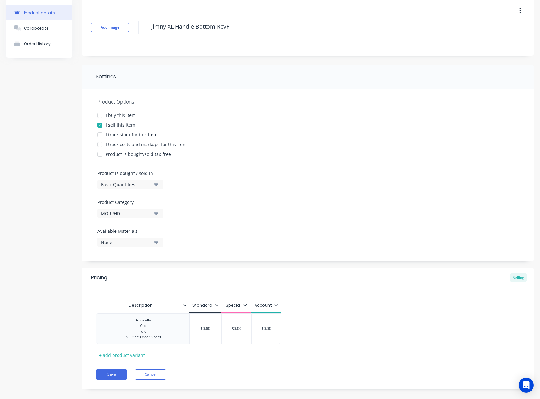
scroll to position [35, 0]
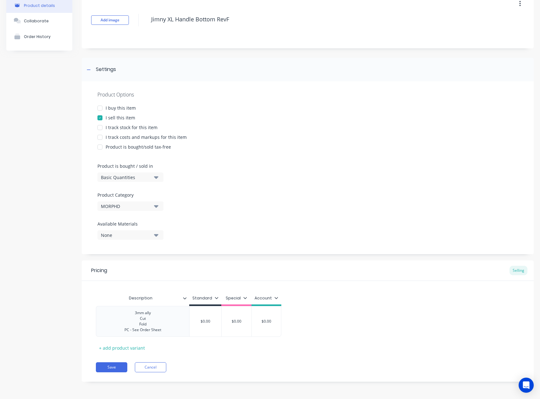
type textarea "Jimny XL Handle Bottom RevF"
type textarea "x"
type textarea "Jimny XL Handle Bottom RevF"
click at [105, 368] on button "Save" at bounding box center [111, 367] width 31 height 10
type textarea "x"
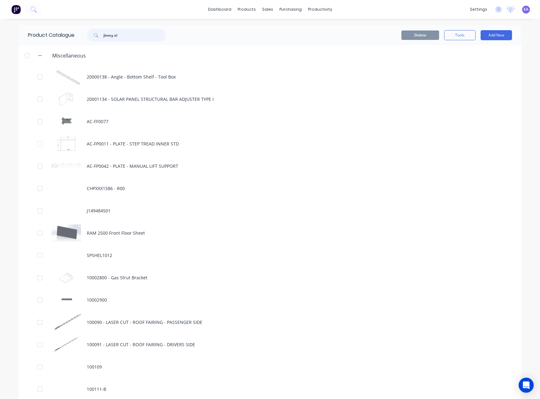
click at [128, 36] on input "jimny xl" at bounding box center [134, 35] width 62 height 13
type input "jimny xl"
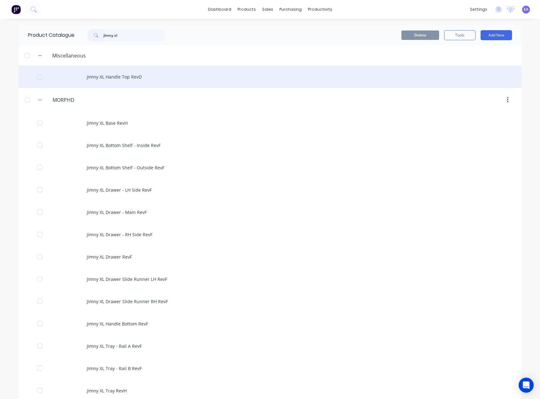
click at [114, 80] on div "Jimny XL Handle Top RevD" at bounding box center [270, 77] width 503 height 22
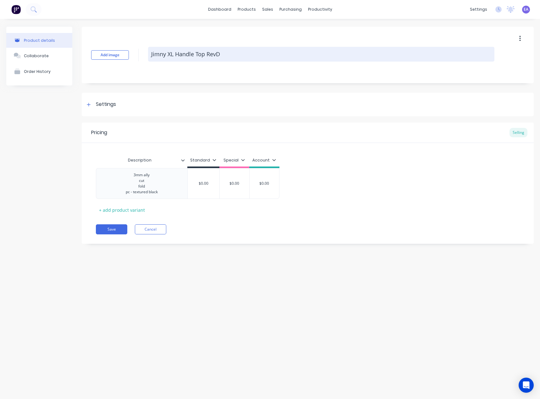
drag, startPoint x: 217, startPoint y: 53, endPoint x: 222, endPoint y: 53, distance: 4.4
click at [222, 53] on textarea "Jimny XL Handle Top RevD" at bounding box center [321, 54] width 346 height 15
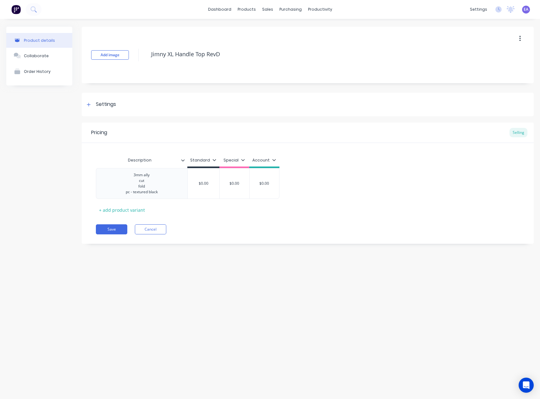
type textarea "x"
type textarea "Jimny XL Handle Top RevF"
type textarea "x"
type textarea "Jimny XL Handle Top RevF"
drag, startPoint x: 159, startPoint y: 194, endPoint x: 131, endPoint y: 174, distance: 34.1
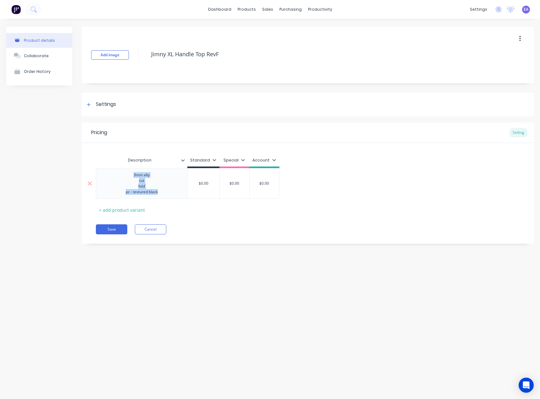
click at [131, 174] on div "3mm ally cut fold pc - textured black" at bounding box center [142, 183] width 42 height 25
paste div
click at [110, 104] on div "Settings" at bounding box center [106, 105] width 20 height 8
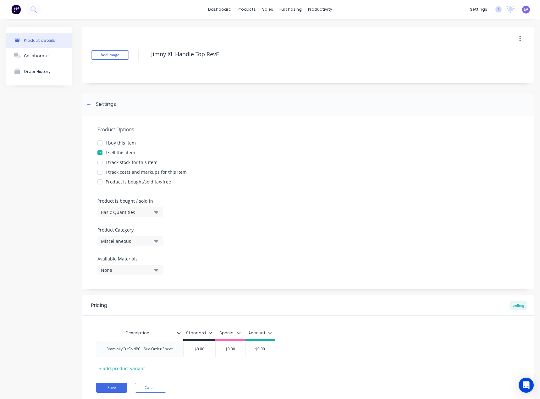
drag, startPoint x: 115, startPoint y: 239, endPoint x: 118, endPoint y: 246, distance: 8.4
click at [115, 239] on div "Miscellaneous" at bounding box center [126, 241] width 50 height 7
click at [122, 303] on div "MORPHD" at bounding box center [144, 301] width 94 height 13
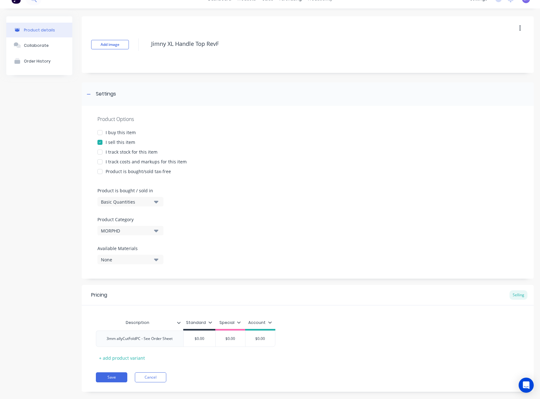
scroll to position [20, 0]
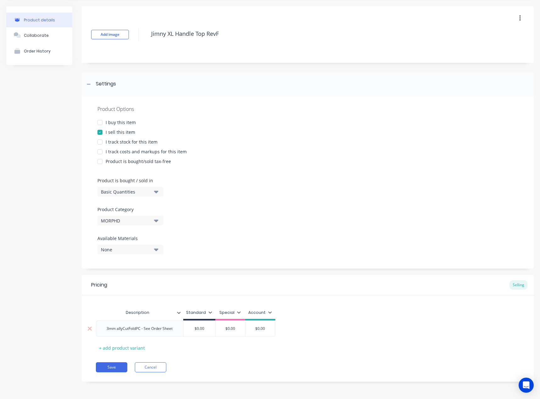
click at [124, 329] on div "3mm allyCutFoldPC - See Order Sheet" at bounding box center [140, 329] width 76 height 8
click at [121, 335] on div "3mm ally CutFoldPC - See Order Sheet" at bounding box center [140, 330] width 60 height 14
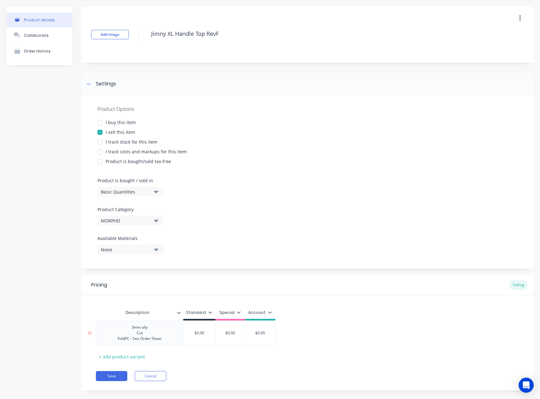
click at [125, 340] on div "3mm ally Cut FoldPC - See Order Sheet" at bounding box center [140, 332] width 54 height 19
click at [108, 385] on button "Save" at bounding box center [111, 382] width 31 height 10
type textarea "x"
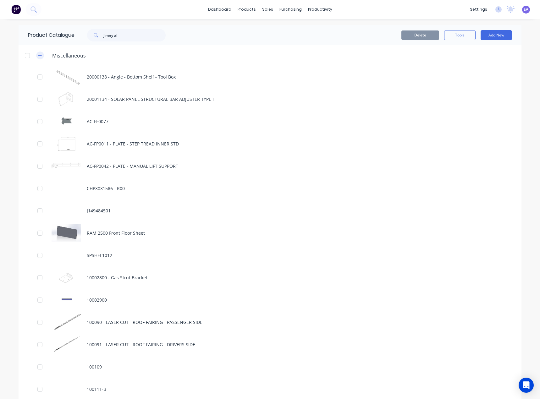
click at [38, 55] on icon "button" at bounding box center [40, 55] width 4 height 4
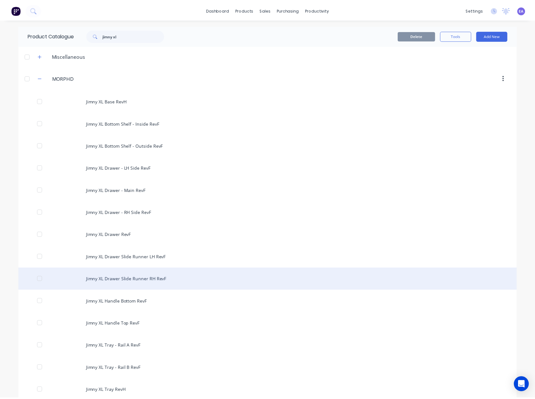
scroll to position [9, 0]
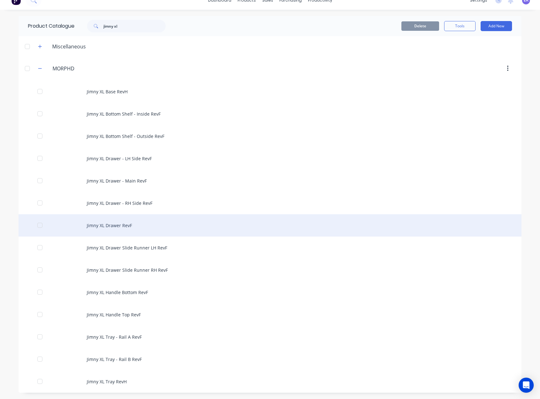
click at [133, 227] on div "Jimny XL Drawer RevF" at bounding box center [270, 225] width 503 height 22
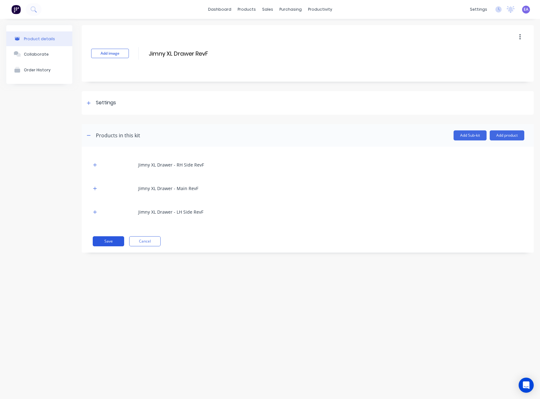
click at [114, 243] on button "Save" at bounding box center [108, 241] width 31 height 10
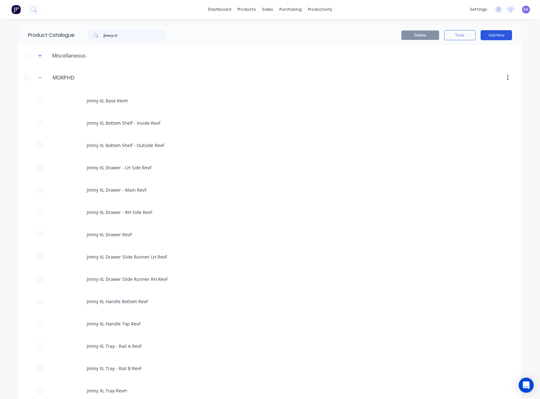
click at [506, 35] on button "Add New" at bounding box center [496, 35] width 31 height 10
click at [478, 74] on div "Product Kit" at bounding box center [482, 76] width 48 height 9
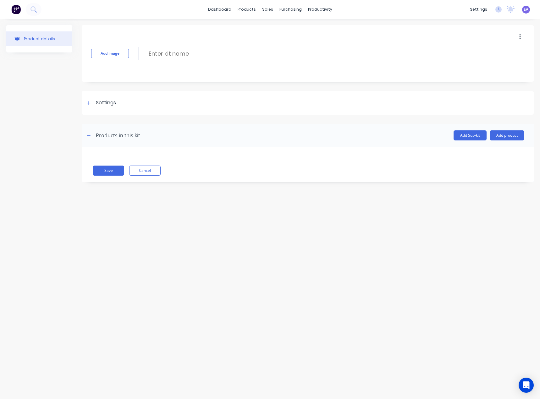
click at [181, 48] on div "Add image Enter kit name" at bounding box center [308, 53] width 452 height 57
click at [181, 53] on input at bounding box center [203, 53] width 111 height 9
type input "Jimny XL Full Setup"
click at [478, 139] on button "Add Sub-kit" at bounding box center [470, 135] width 33 height 10
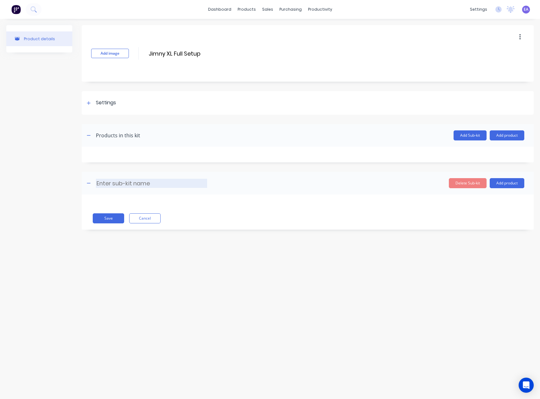
click at [136, 185] on input at bounding box center [151, 183] width 111 height 9
type input "d"
click at [504, 185] on button "Add product" at bounding box center [507, 183] width 35 height 10
click at [493, 200] on div "Product catalogue" at bounding box center [494, 199] width 48 height 9
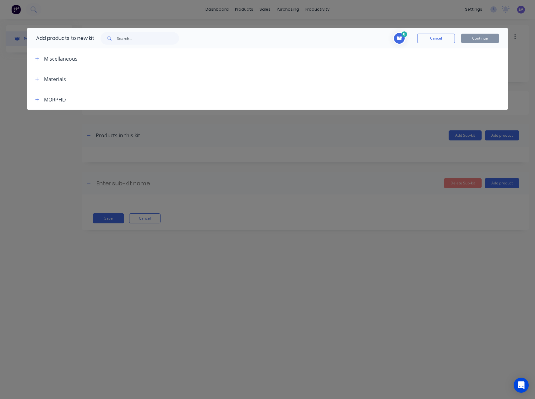
drag, startPoint x: 48, startPoint y: 103, endPoint x: 30, endPoint y: 100, distance: 18.1
click at [47, 103] on div "MORPHD" at bounding box center [55, 100] width 22 height 8
click at [35, 97] on button "button" at bounding box center [37, 100] width 8 height 8
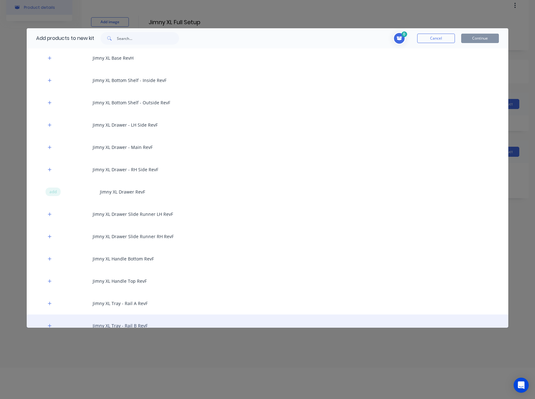
scroll to position [31, 0]
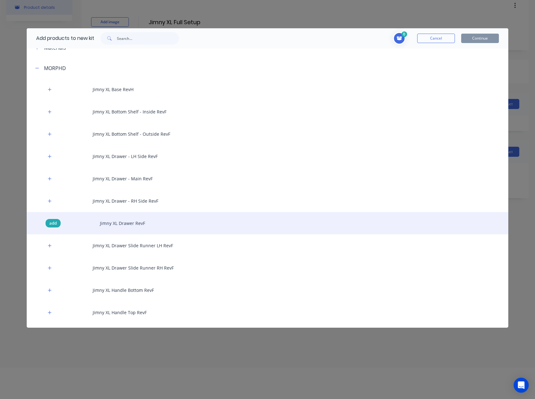
click at [53, 224] on span "add" at bounding box center [53, 223] width 8 height 6
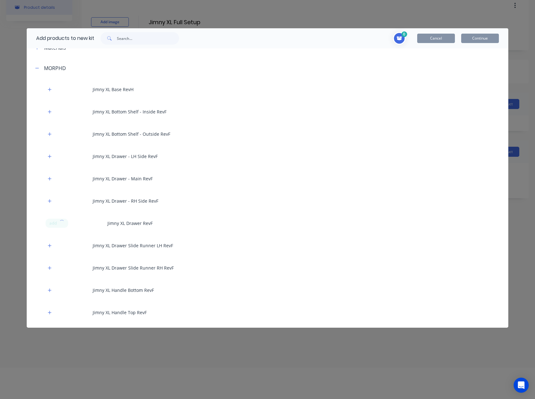
scroll to position [0, 0]
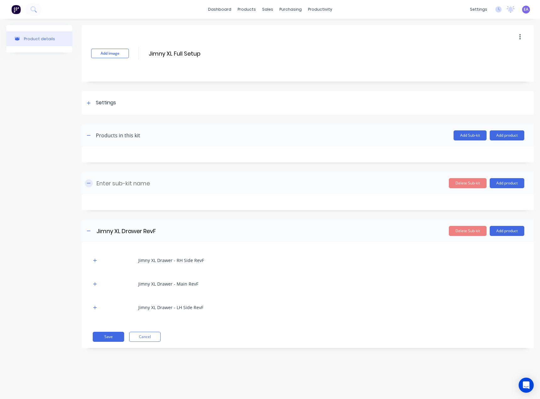
click at [90, 185] on icon "button" at bounding box center [89, 183] width 4 height 4
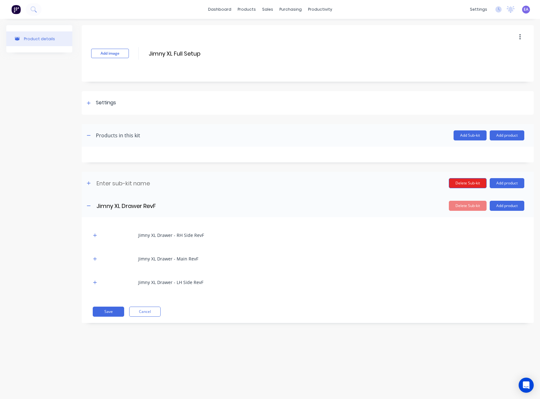
click at [471, 185] on button "Delete Sub-kit" at bounding box center [468, 183] width 38 height 10
type input "Jimny XL Drawer RevF"
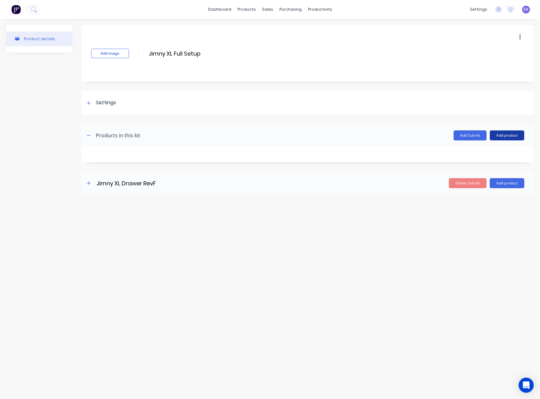
click at [510, 135] on button "Add product" at bounding box center [507, 135] width 35 height 10
click at [480, 151] on div "Product catalogue" at bounding box center [494, 151] width 48 height 9
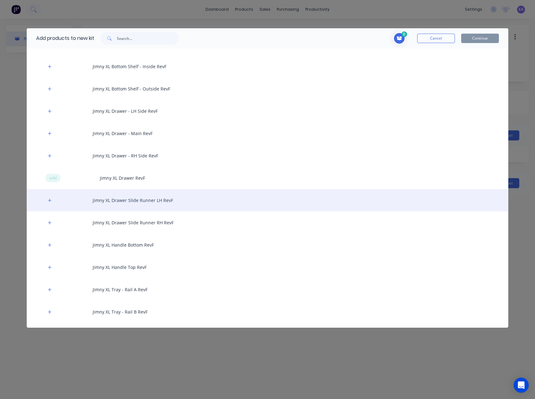
scroll to position [94, 0]
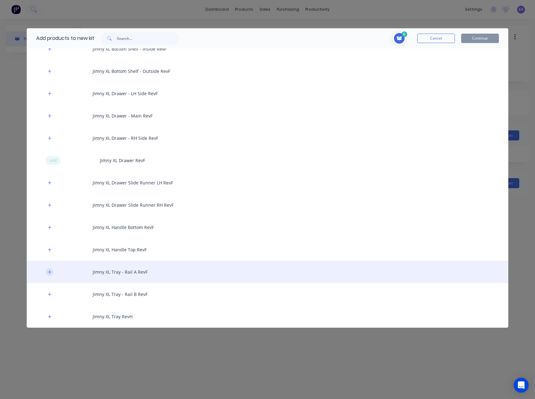
click at [52, 275] on button "button" at bounding box center [50, 272] width 8 height 8
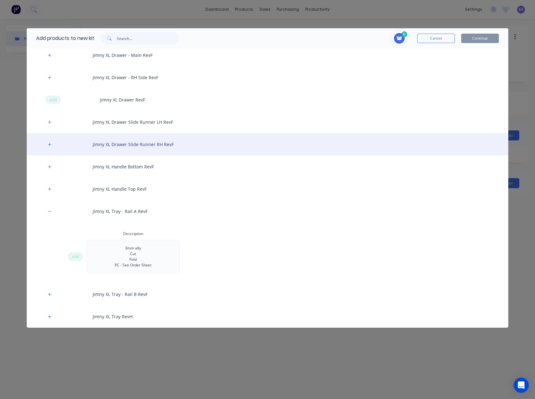
click at [48, 214] on button "button" at bounding box center [50, 211] width 8 height 8
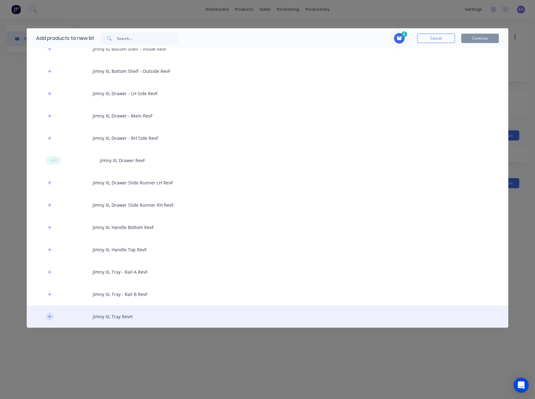
click at [47, 318] on button "button" at bounding box center [50, 317] width 8 height 8
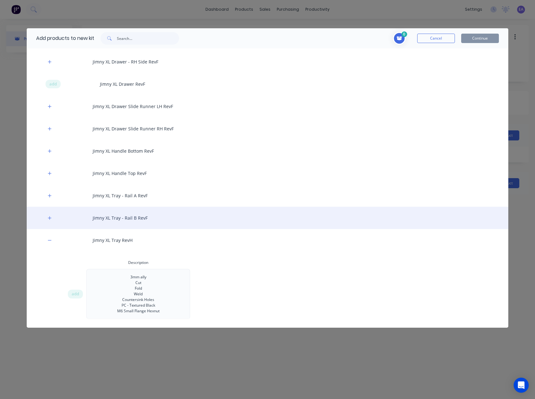
scroll to position [172, 0]
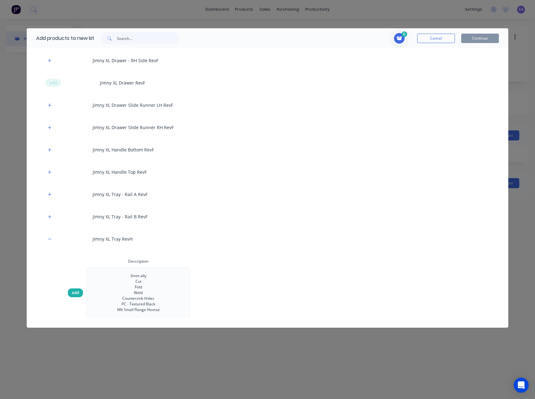
click at [76, 294] on span "add" at bounding box center [76, 293] width 8 height 6
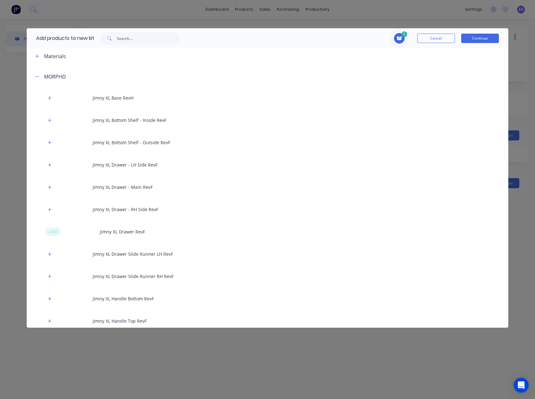
scroll to position [15, 0]
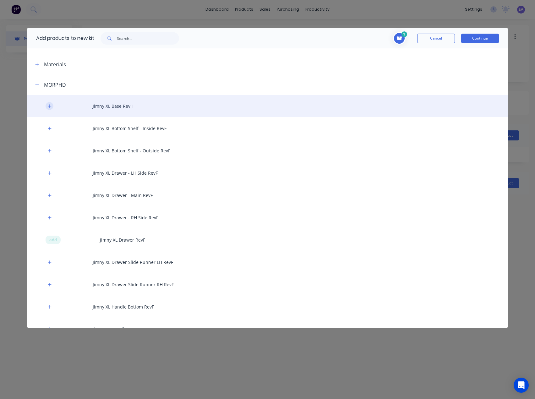
click at [50, 108] on button "button" at bounding box center [50, 106] width 8 height 8
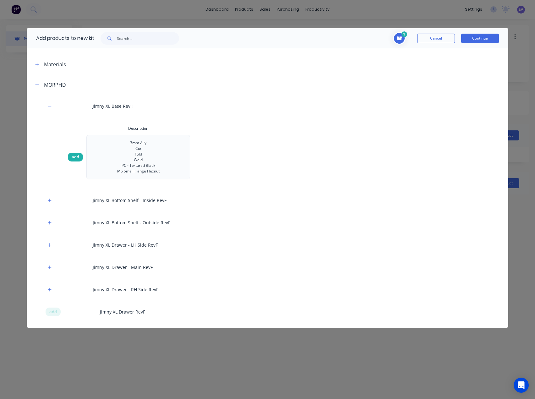
click at [78, 155] on span "add" at bounding box center [76, 157] width 8 height 6
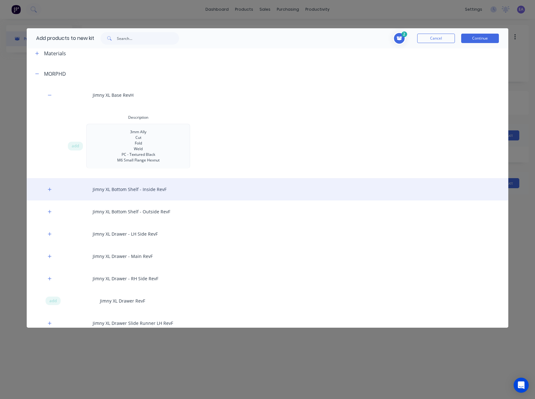
scroll to position [46, 0]
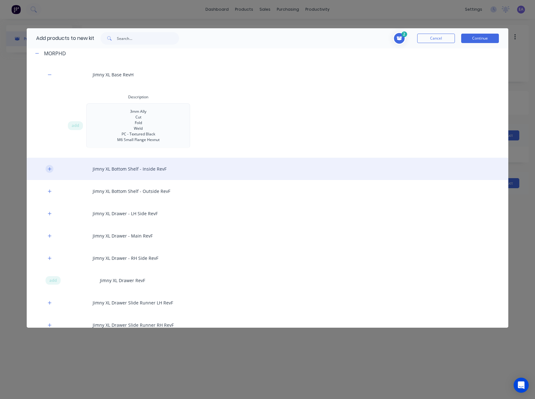
click at [48, 169] on icon "button" at bounding box center [50, 169] width 4 height 4
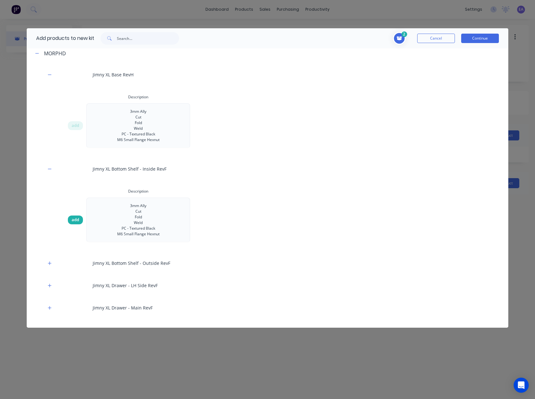
click at [74, 222] on span "add" at bounding box center [76, 220] width 8 height 6
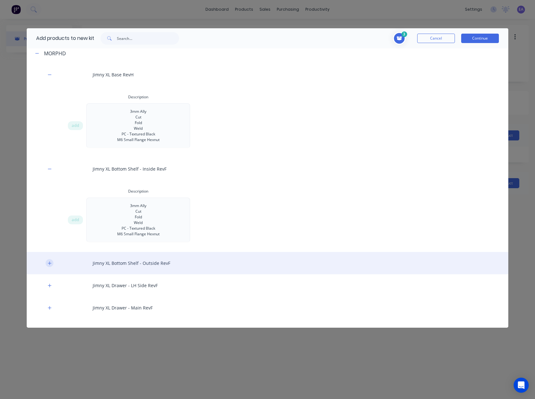
click at [52, 264] on button "button" at bounding box center [50, 263] width 8 height 8
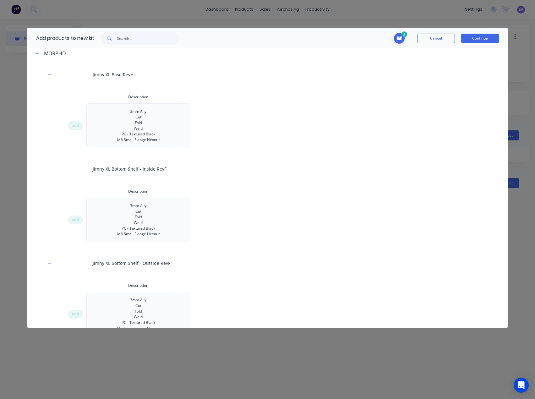
drag, startPoint x: 76, startPoint y: 316, endPoint x: 81, endPoint y: 307, distance: 9.9
click at [76, 316] on span "add" at bounding box center [76, 314] width 8 height 6
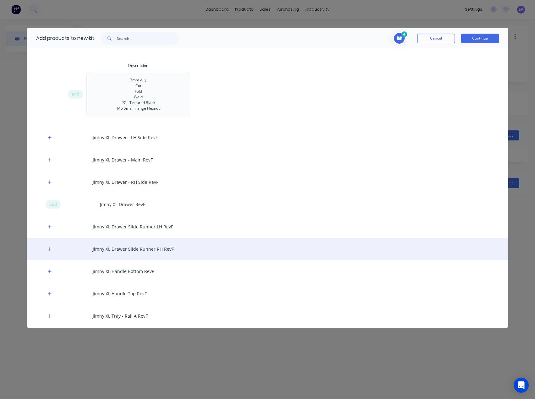
scroll to position [298, 0]
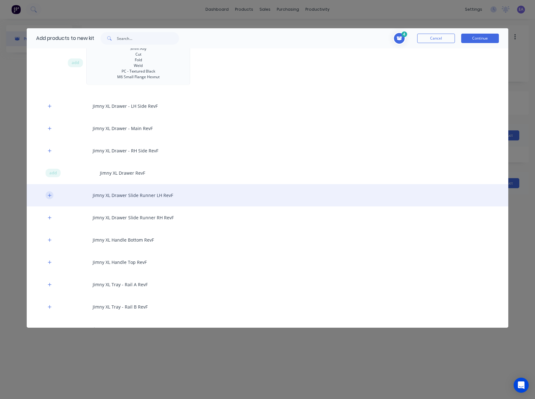
click at [51, 196] on icon "button" at bounding box center [49, 195] width 3 height 3
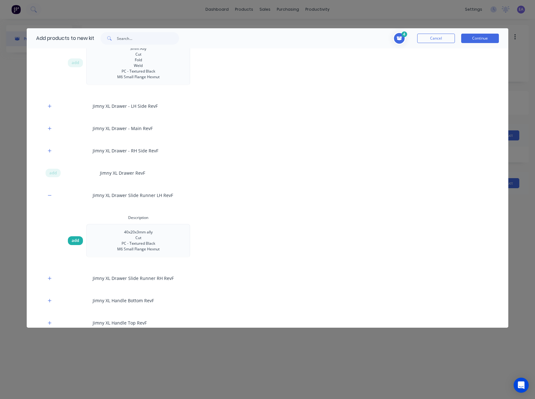
click at [73, 241] on span "add" at bounding box center [76, 241] width 8 height 6
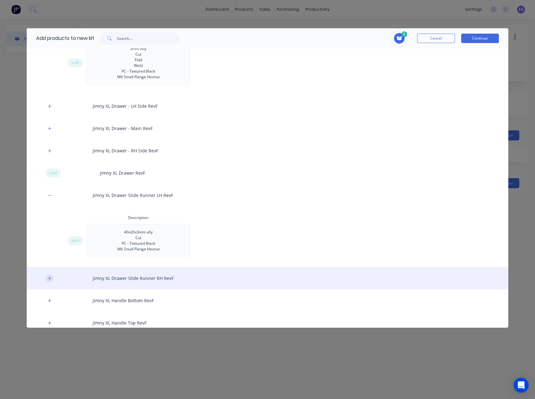
click at [50, 278] on icon "button" at bounding box center [49, 278] width 3 height 3
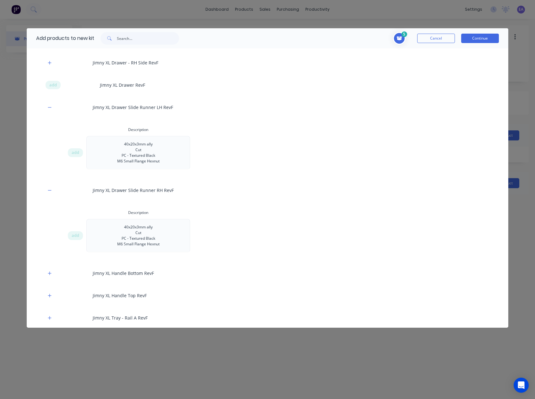
scroll to position [392, 0]
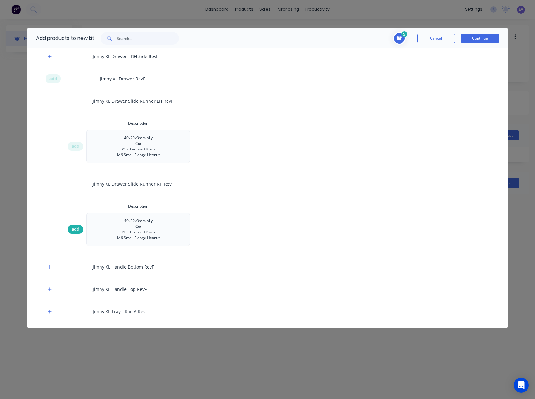
click at [77, 228] on span "add" at bounding box center [76, 229] width 8 height 6
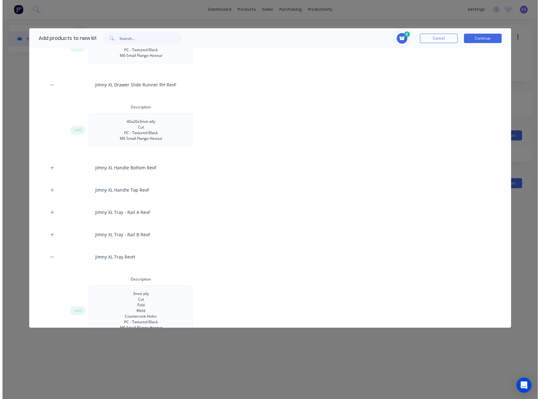
scroll to position [509, 0]
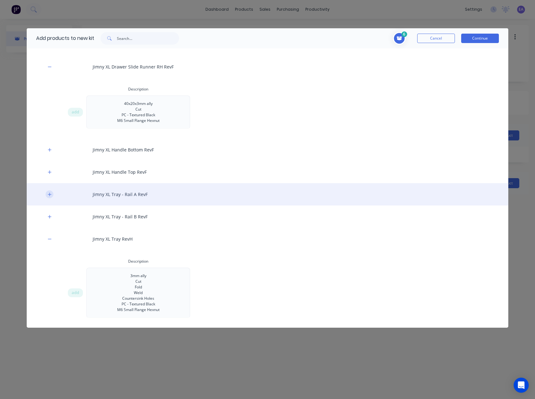
click at [50, 193] on icon "button" at bounding box center [50, 194] width 4 height 4
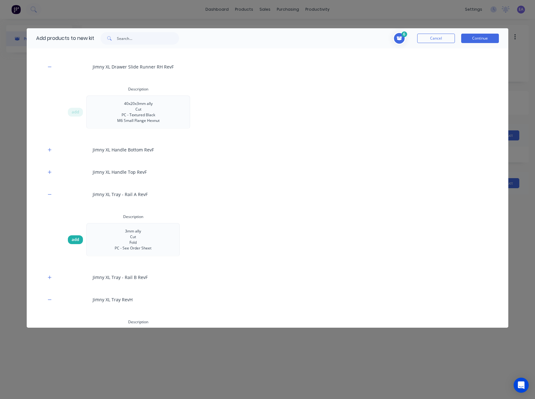
click at [78, 240] on span "add" at bounding box center [76, 240] width 8 height 6
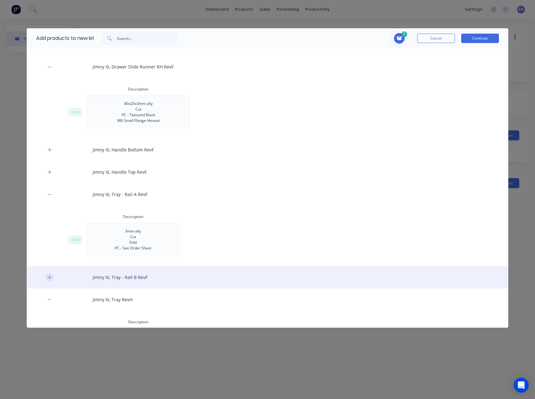
click at [48, 277] on icon "button" at bounding box center [50, 277] width 4 height 4
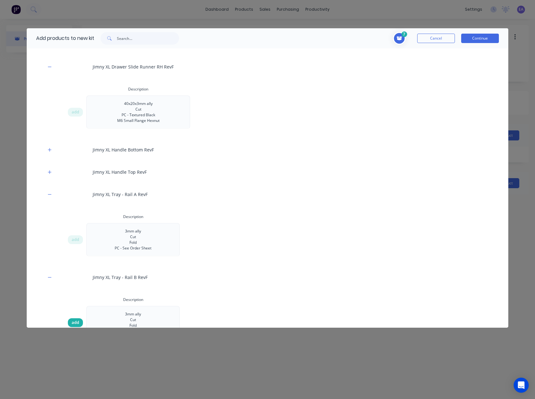
click at [75, 322] on span "add" at bounding box center [76, 323] width 8 height 6
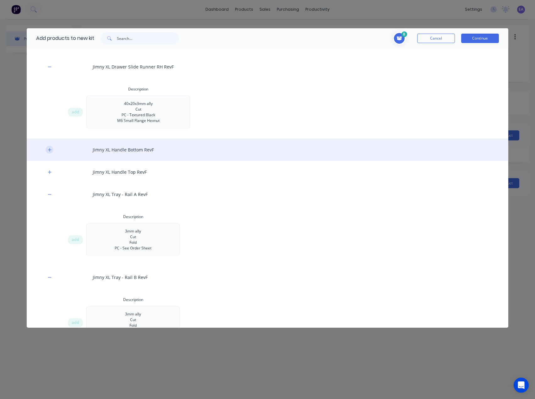
click at [52, 149] on button "button" at bounding box center [50, 150] width 8 height 8
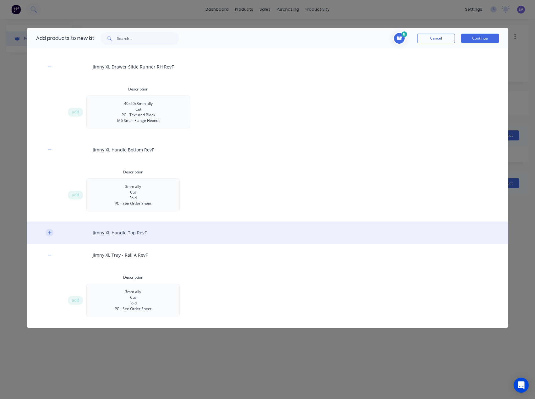
click at [48, 235] on button "button" at bounding box center [50, 233] width 8 height 8
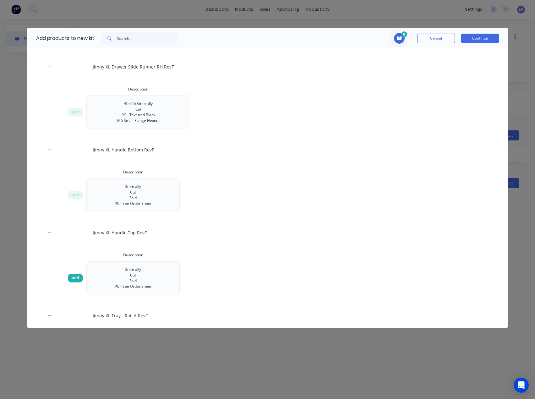
click at [75, 282] on div "add" at bounding box center [75, 278] width 15 height 9
click at [78, 193] on span "add" at bounding box center [76, 195] width 8 height 6
click at [485, 38] on button "Continue" at bounding box center [481, 38] width 38 height 9
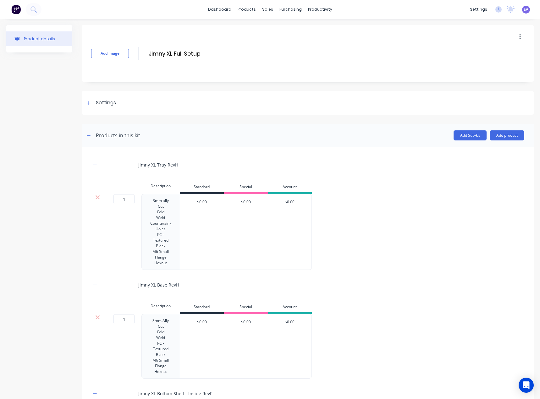
scroll to position [31, 0]
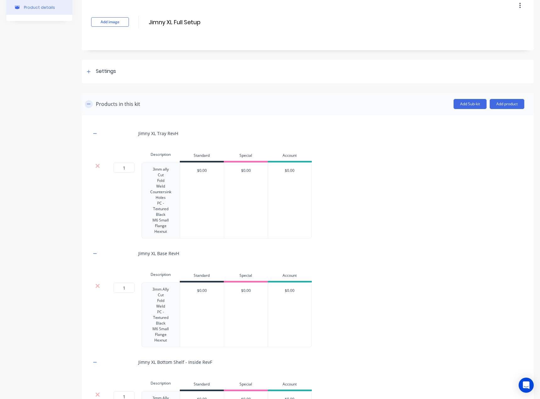
click at [89, 101] on button "button" at bounding box center [89, 104] width 8 height 8
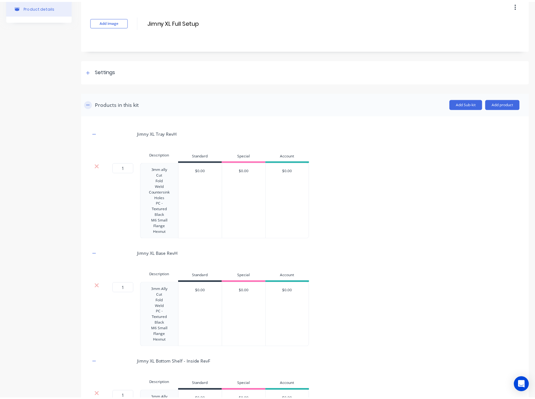
scroll to position [0, 0]
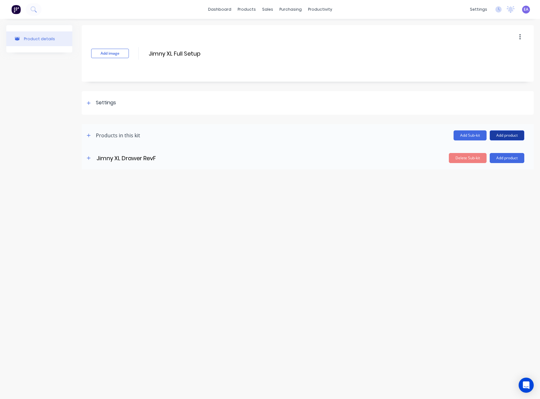
click at [499, 134] on button "Add product" at bounding box center [507, 135] width 35 height 10
click at [490, 148] on div "Product catalogue" at bounding box center [494, 151] width 48 height 9
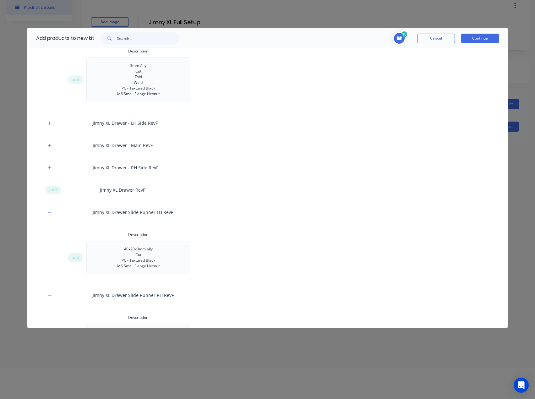
scroll to position [280, 0]
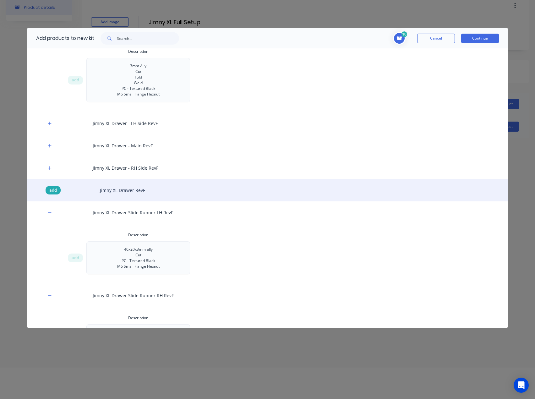
click at [55, 191] on span "add" at bounding box center [53, 190] width 8 height 6
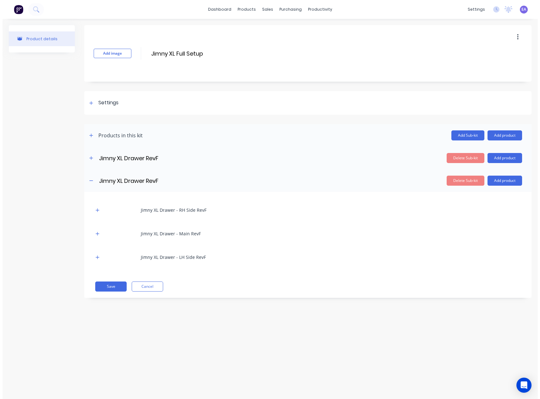
scroll to position [0, 0]
click at [473, 181] on button "Delete Sub-kit" at bounding box center [468, 181] width 38 height 10
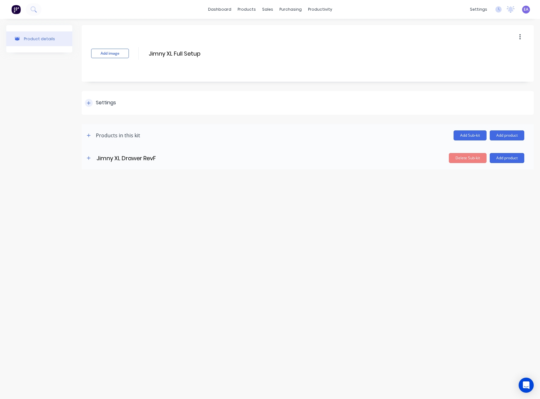
click at [95, 103] on div "Settings" at bounding box center [100, 103] width 31 height 8
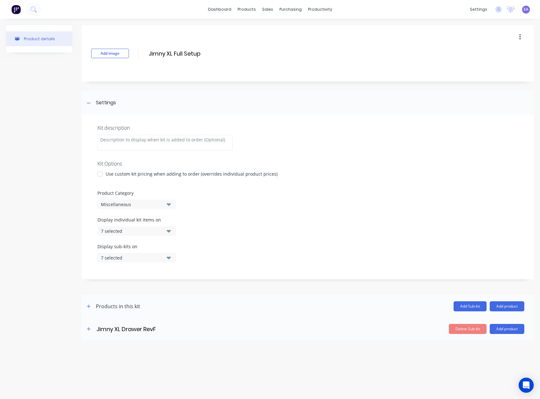
click at [140, 202] on div "Miscellaneous" at bounding box center [131, 204] width 61 height 7
click at [128, 260] on div "MORPHD" at bounding box center [144, 264] width 94 height 13
click at [138, 233] on div "7 selected" at bounding box center [131, 231] width 61 height 7
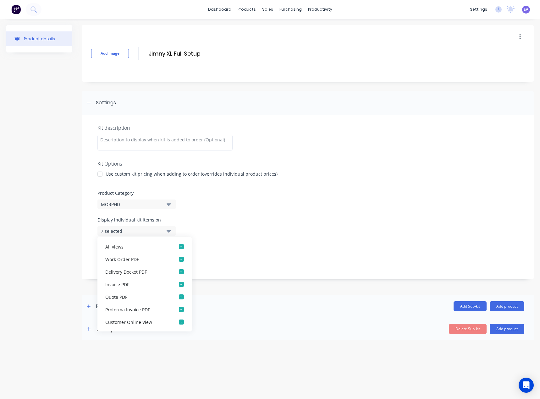
click at [219, 230] on div "Display individual kit items on 7 selected" at bounding box center [307, 230] width 421 height 27
click at [178, 220] on div "Display individual kit items on 7 selected" at bounding box center [307, 230] width 421 height 27
click at [170, 227] on button "7 selected" at bounding box center [136, 230] width 79 height 9
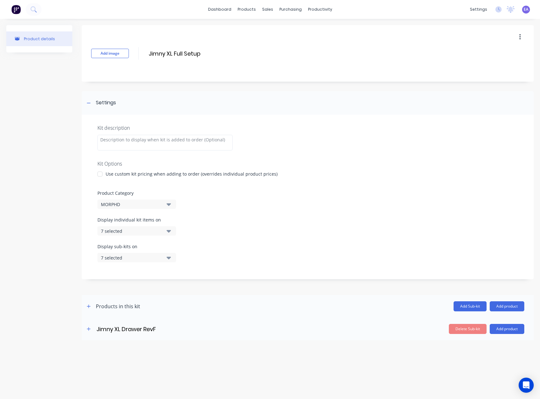
click at [169, 230] on icon "button" at bounding box center [169, 231] width 4 height 7
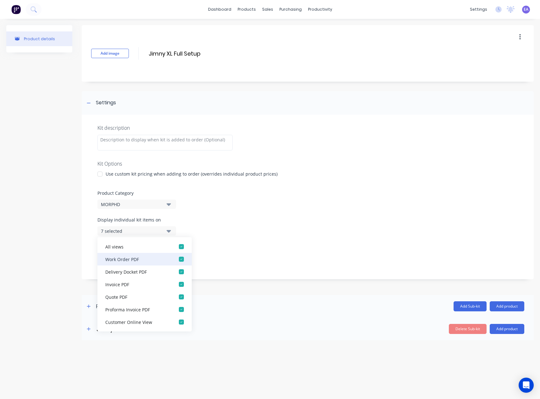
scroll to position [13, 0]
click at [237, 240] on div "Display individual kit items on 7 selected" at bounding box center [307, 230] width 421 height 27
drag, startPoint x: 167, startPoint y: 232, endPoint x: 165, endPoint y: 236, distance: 4.4
click at [167, 232] on icon "button" at bounding box center [169, 231] width 4 height 7
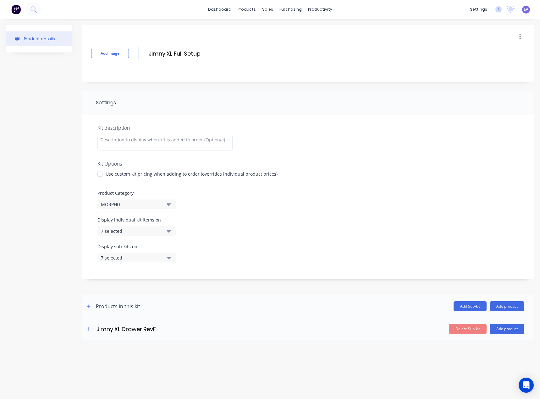
click at [162, 257] on button "7 selected" at bounding box center [136, 257] width 79 height 9
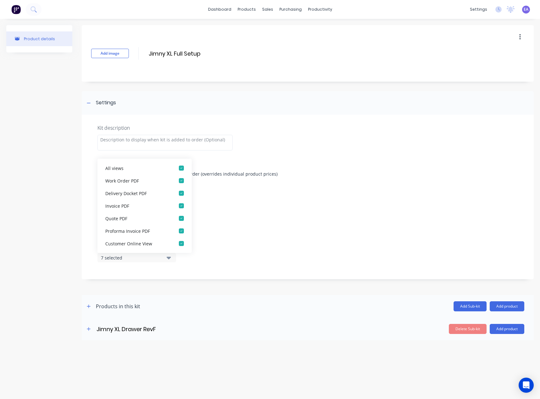
click at [227, 247] on div "Display sub-kits on 7 selected" at bounding box center [307, 256] width 421 height 27
drag, startPoint x: 207, startPoint y: 205, endPoint x: 197, endPoint y: 180, distance: 27.0
click at [207, 204] on div "Product Category MORPHD" at bounding box center [307, 199] width 421 height 19
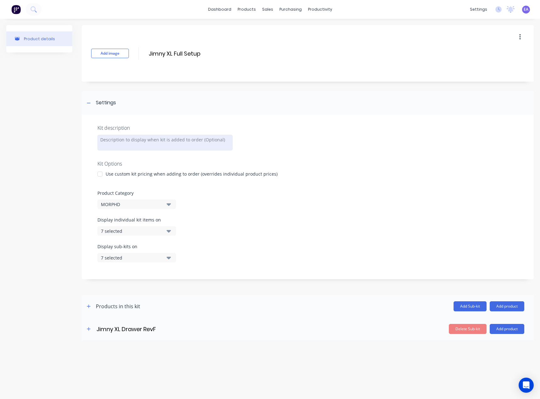
click at [135, 141] on div at bounding box center [164, 143] width 135 height 16
click at [191, 53] on input "Jimny XL Full Setup" at bounding box center [203, 53] width 111 height 9
click at [207, 56] on input "Jimny XL Full Setup" at bounding box center [203, 53] width 111 height 9
click at [523, 39] on button "button" at bounding box center [520, 36] width 15 height 11
click at [380, 86] on div "Add image Jimny XL Full Setup Jimny XL Full Setup Enter kit name Duplicate Dele…" at bounding box center [308, 182] width 452 height 315
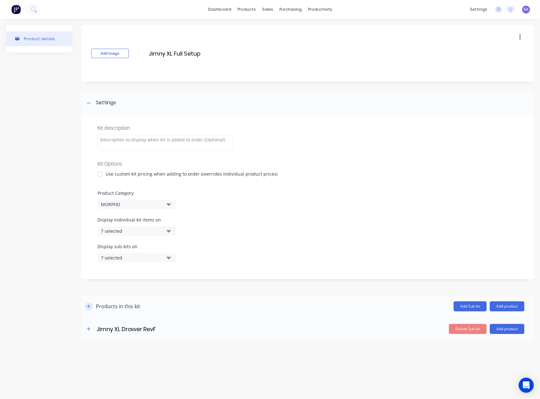
click at [90, 307] on icon "button" at bounding box center [89, 306] width 4 height 4
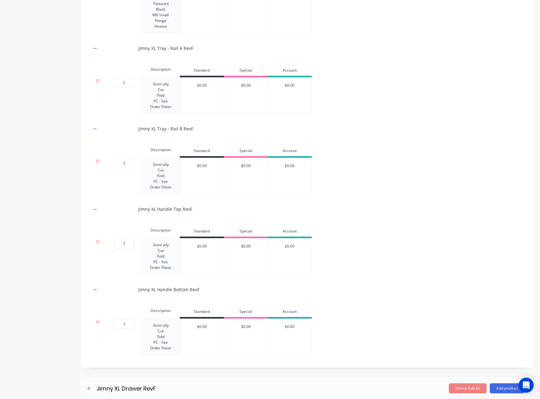
scroll to position [947, 0]
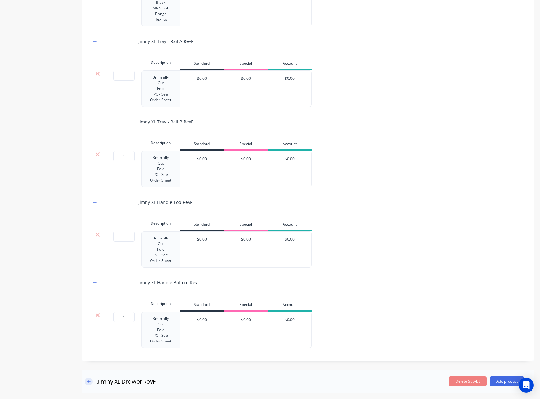
click at [90, 383] on icon "button" at bounding box center [89, 381] width 4 height 4
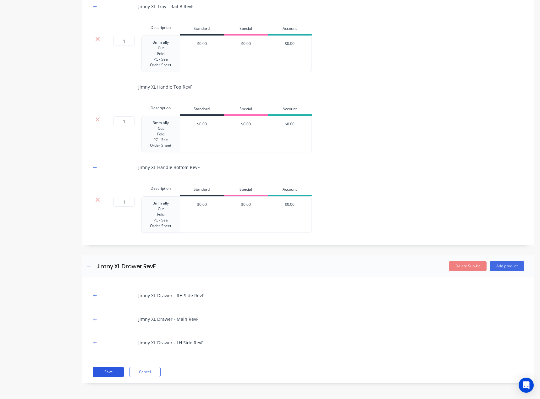
click at [100, 371] on button "Save" at bounding box center [108, 372] width 31 height 10
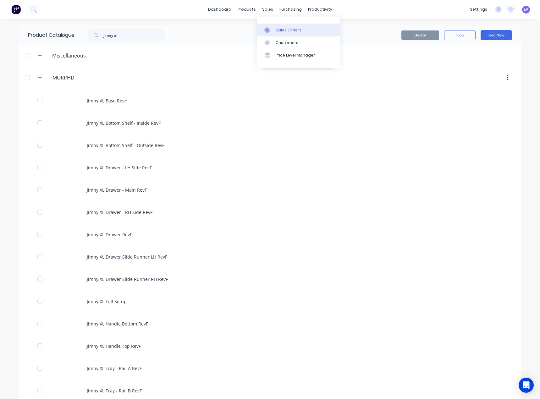
click at [274, 24] on link "Sales Orders" at bounding box center [298, 30] width 83 height 13
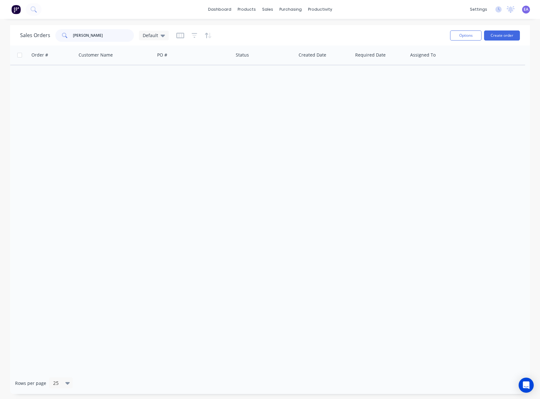
drag, startPoint x: 96, startPoint y: 39, endPoint x: 56, endPoint y: 44, distance: 40.5
click at [56, 44] on div "Sales Orders sheena Default Options Create order" at bounding box center [270, 35] width 520 height 20
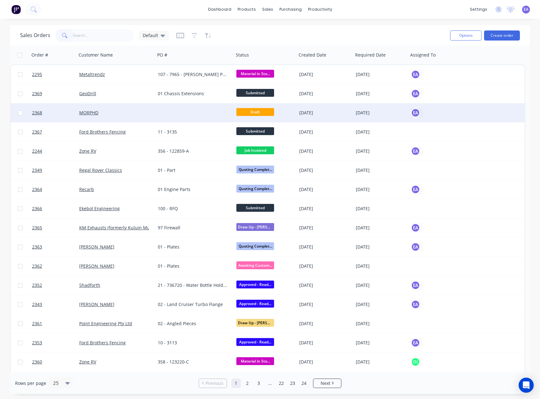
click at [196, 109] on div at bounding box center [194, 112] width 79 height 19
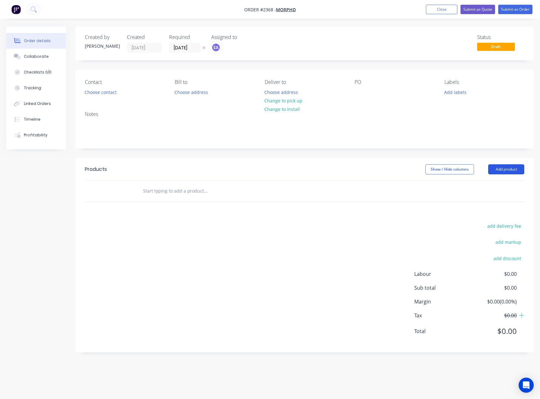
click at [503, 171] on button "Add product" at bounding box center [506, 169] width 36 height 10
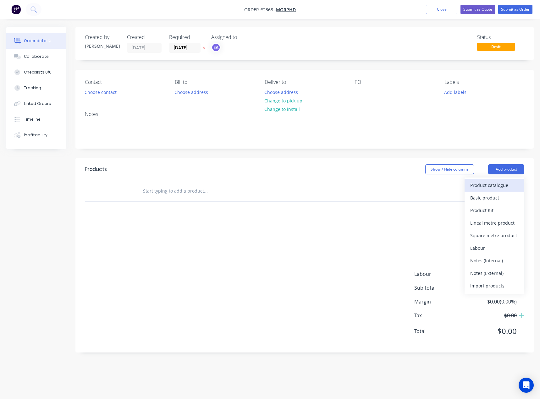
click at [493, 189] on div "Product catalogue" at bounding box center [494, 185] width 48 height 9
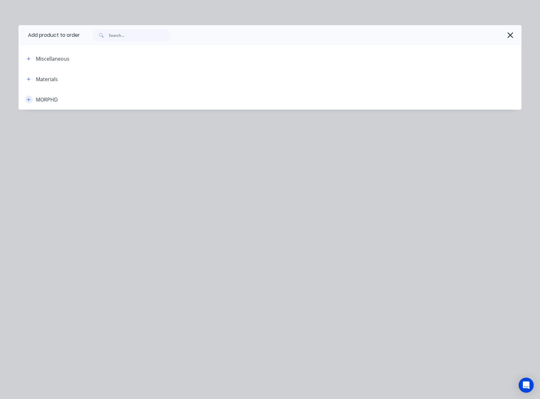
click at [30, 97] on icon "button" at bounding box center [29, 99] width 4 height 4
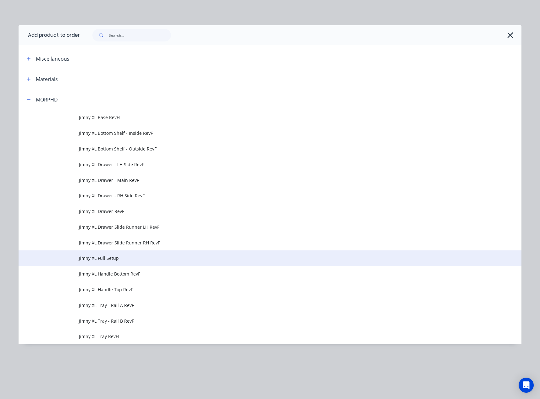
click at [114, 259] on span "Jimny XL Full Setup" at bounding box center [256, 258] width 354 height 7
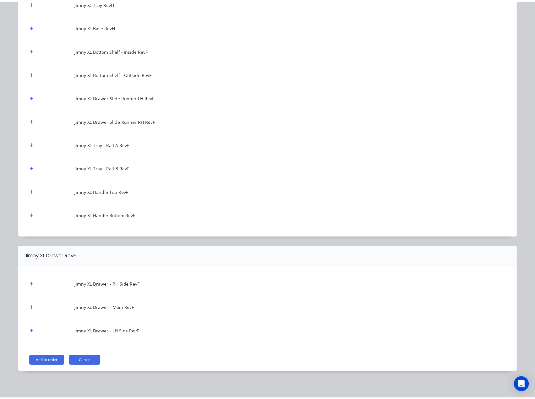
scroll to position [95, 0]
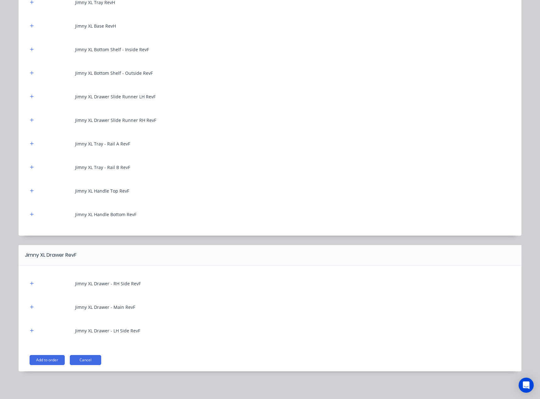
click at [42, 359] on button "Add to order" at bounding box center [47, 360] width 35 height 10
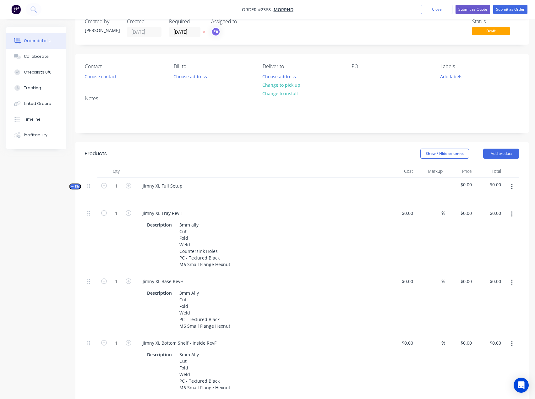
scroll to position [0, 0]
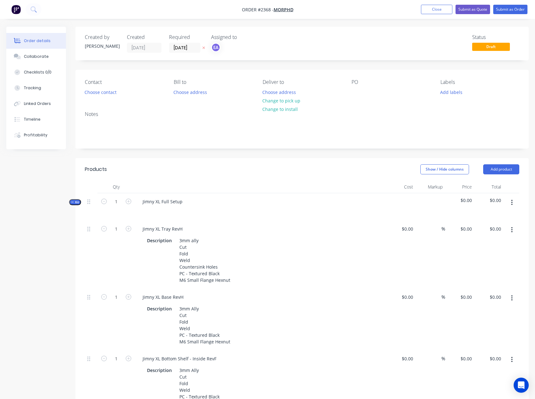
click at [75, 203] on span "Kit" at bounding box center [75, 202] width 8 height 5
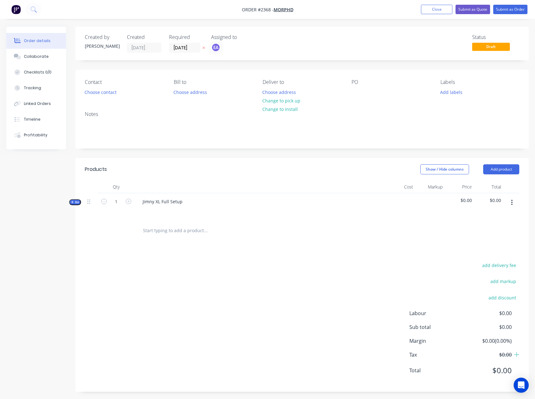
click at [75, 203] on span "Kit" at bounding box center [75, 202] width 8 height 5
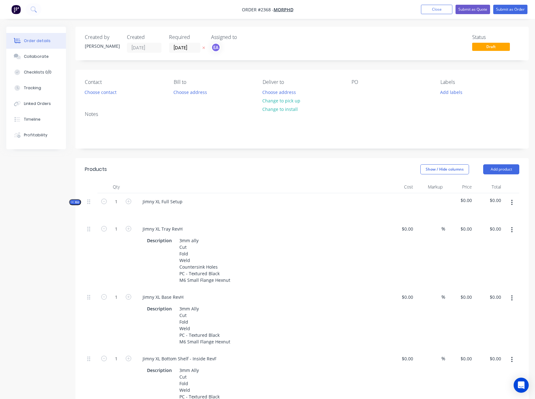
scroll to position [31, 0]
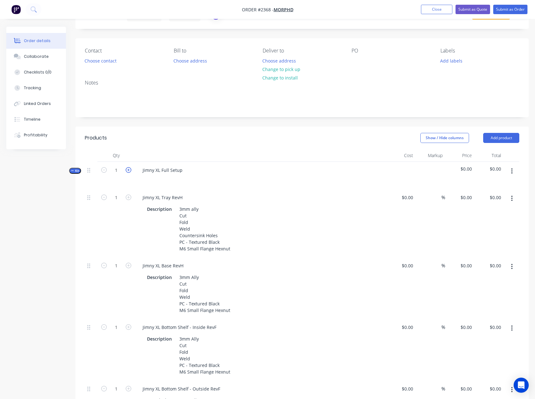
click at [130, 170] on icon "button" at bounding box center [129, 170] width 6 height 6
type input "2"
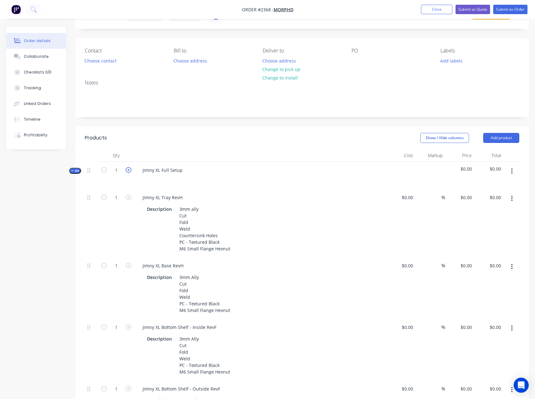
type input "2"
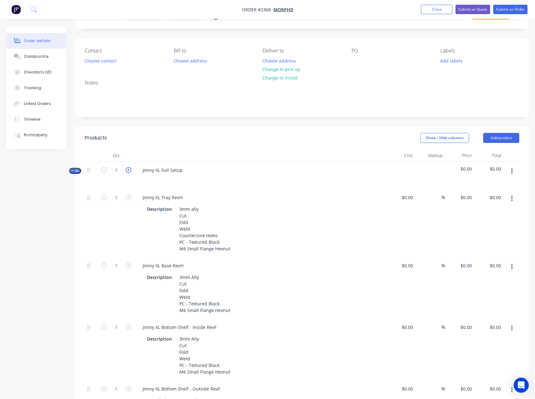
type input "2"
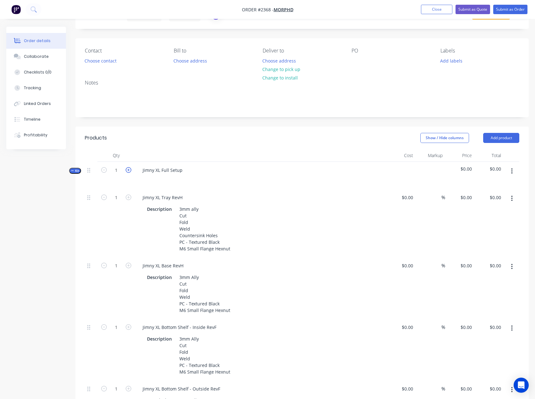
type input "2"
click at [130, 170] on icon "button" at bounding box center [129, 170] width 6 height 6
type input "3"
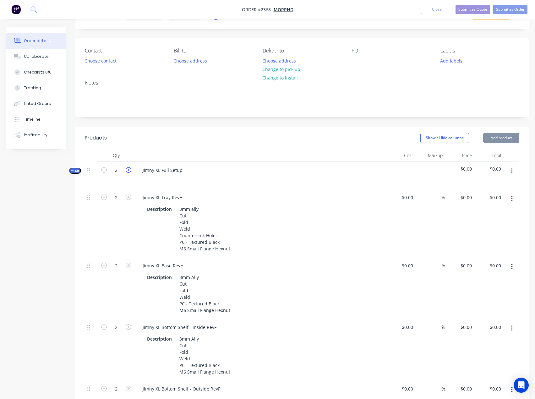
type input "3"
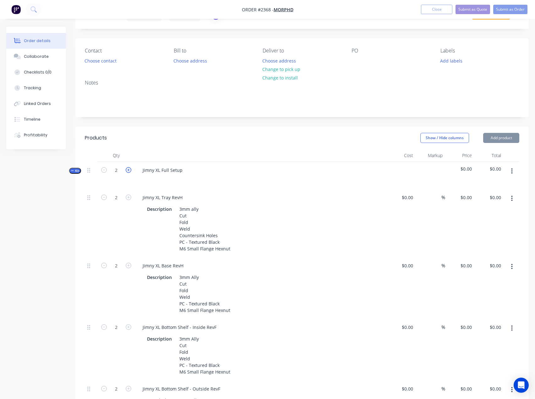
type input "3"
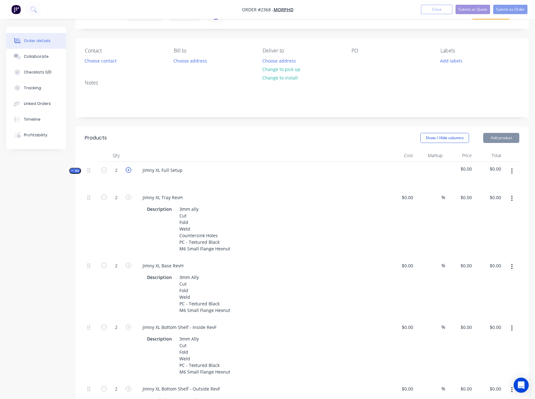
type input "3"
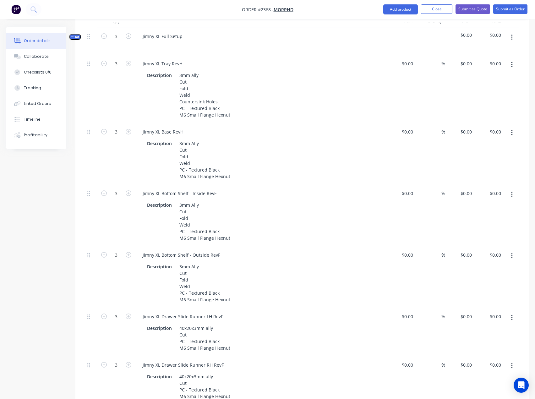
scroll to position [0, 0]
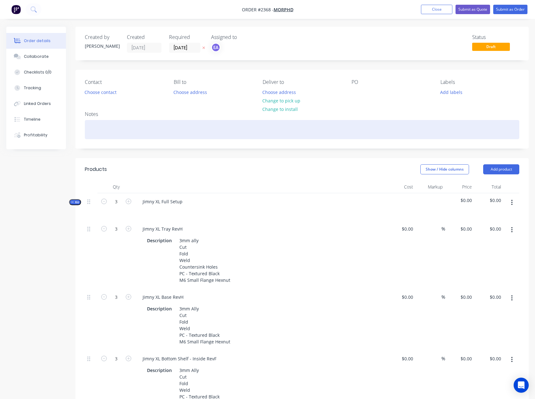
click at [115, 128] on div at bounding box center [302, 129] width 435 height 19
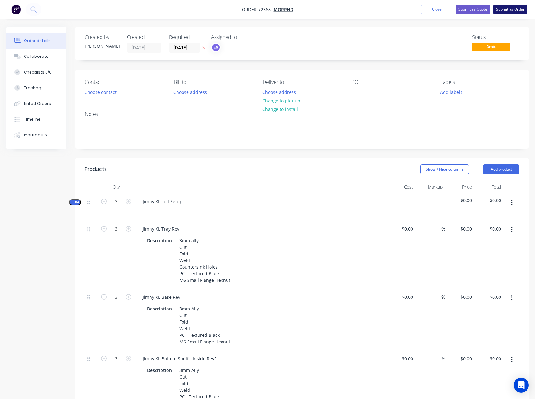
click at [517, 11] on button "Submit as Order" at bounding box center [511, 9] width 34 height 9
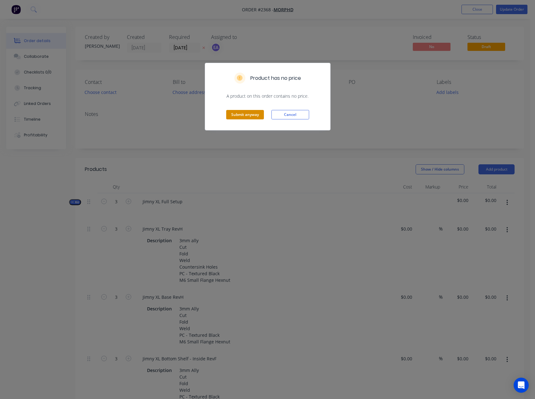
click at [257, 113] on button "Submit anyway" at bounding box center [245, 114] width 38 height 9
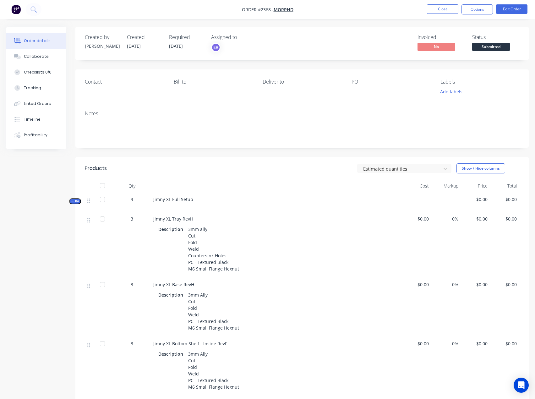
click at [497, 48] on span "Submitted" at bounding box center [492, 47] width 38 height 8
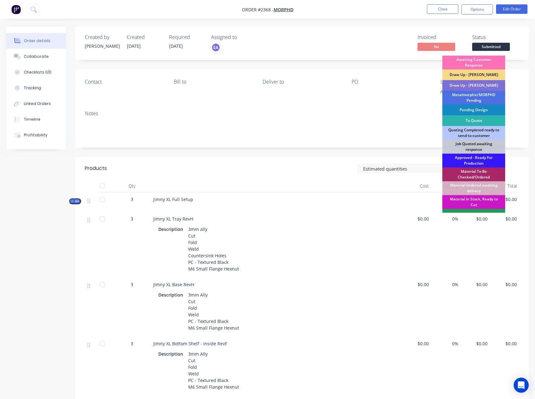
click at [476, 84] on div "Draw Up - [PERSON_NAME]" at bounding box center [474, 85] width 63 height 11
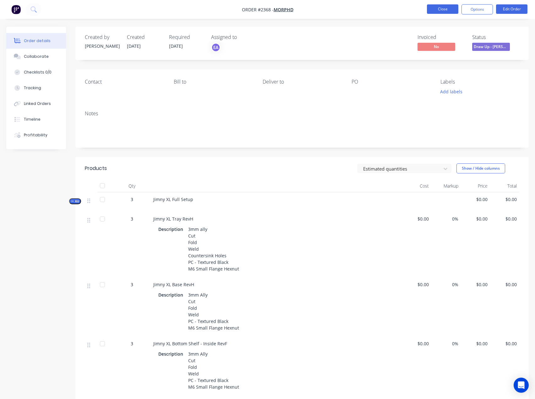
click at [446, 7] on button "Close" at bounding box center [442, 8] width 31 height 9
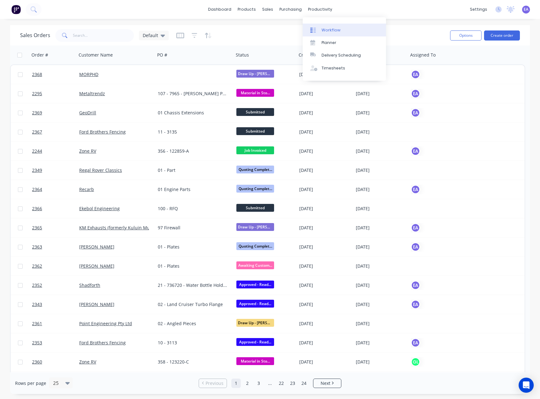
click at [327, 32] on div "Workflow" at bounding box center [331, 30] width 19 height 6
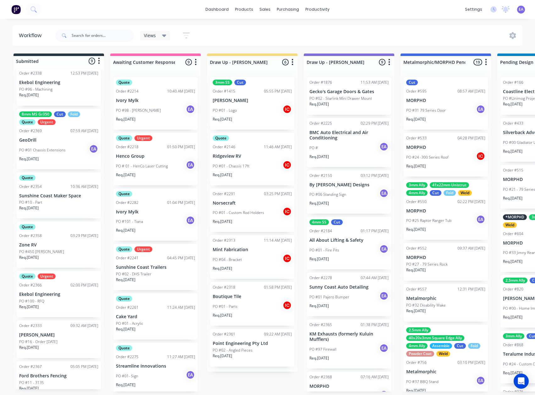
scroll to position [63, 0]
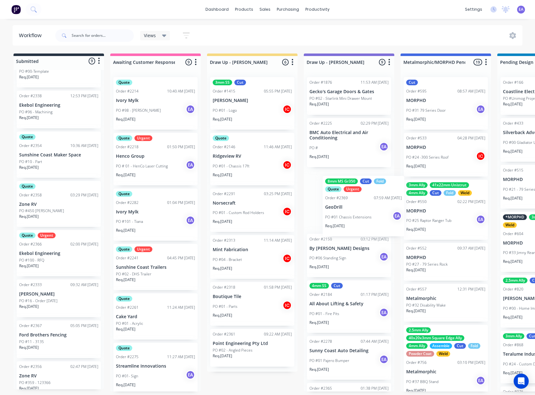
drag, startPoint x: 241, startPoint y: 199, endPoint x: 307, endPoint y: 225, distance: 71.0
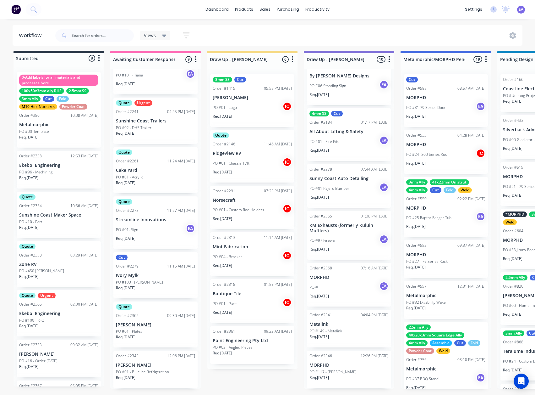
scroll to position [8, 0]
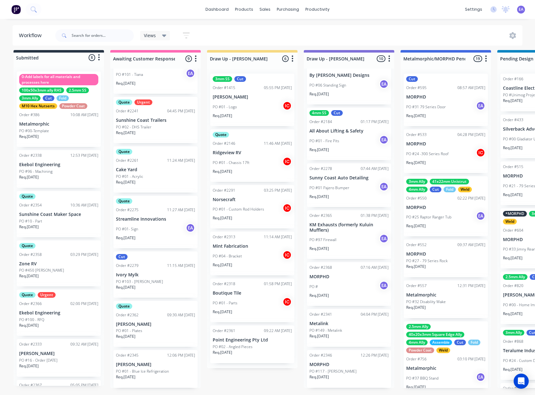
click at [146, 362] on p "[PERSON_NAME]" at bounding box center [155, 364] width 79 height 5
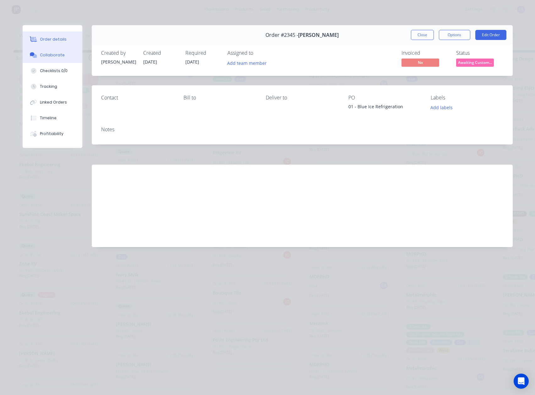
click at [47, 58] on button "Collaborate" at bounding box center [53, 55] width 60 height 16
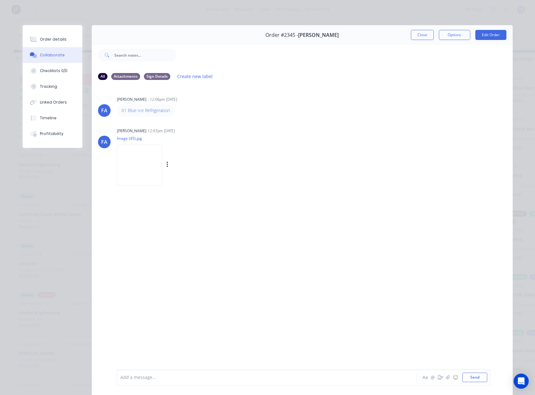
click at [143, 173] on img at bounding box center [139, 164] width 45 height 41
click at [146, 153] on img at bounding box center [139, 164] width 45 height 41
click at [47, 36] on button "Order details" at bounding box center [53, 39] width 60 height 16
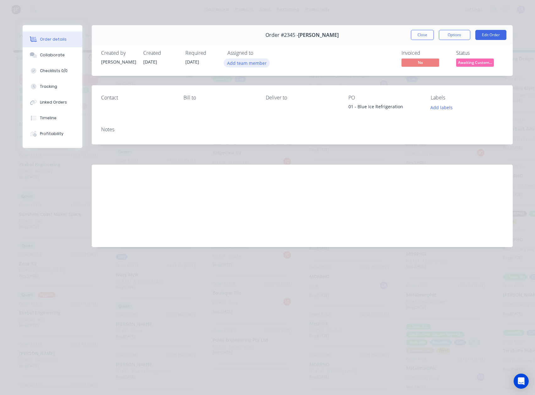
click at [248, 65] on button "Add team member" at bounding box center [247, 62] width 46 height 8
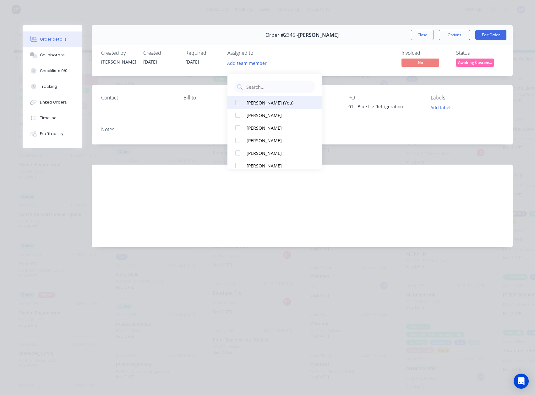
click at [261, 100] on div "[PERSON_NAME] (You)" at bounding box center [278, 102] width 63 height 7
drag, startPoint x: 335, startPoint y: 46, endPoint x: 347, endPoint y: 44, distance: 12.4
click at [335, 46] on div "Created by Francis Adrian Created 23/09/25 Required 07/10/25 Assigned to EA Inv…" at bounding box center [302, 58] width 421 height 33
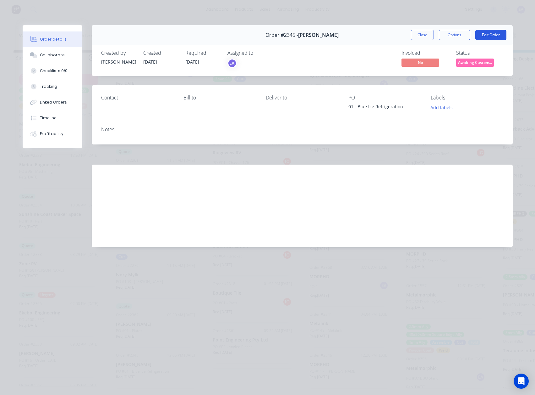
click at [487, 36] on button "Edit Order" at bounding box center [491, 35] width 31 height 10
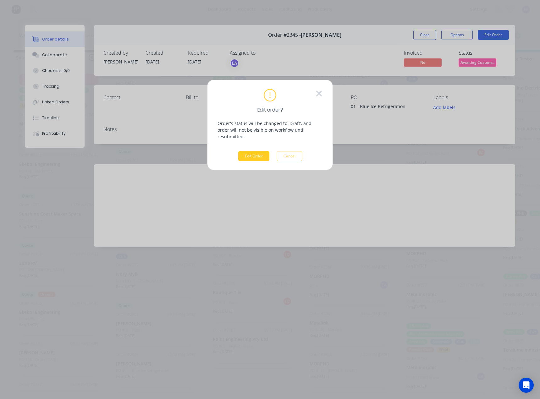
click at [252, 152] on button "Edit Order" at bounding box center [253, 156] width 31 height 10
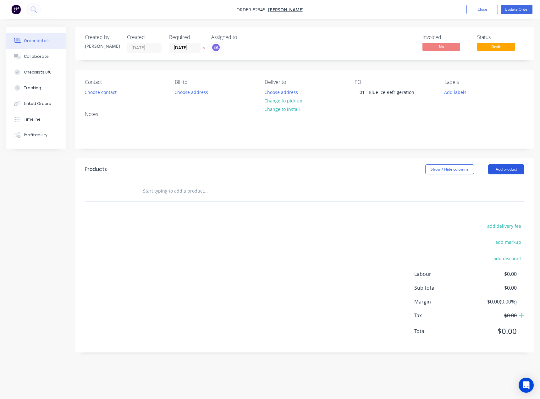
click at [507, 167] on button "Add product" at bounding box center [506, 169] width 36 height 10
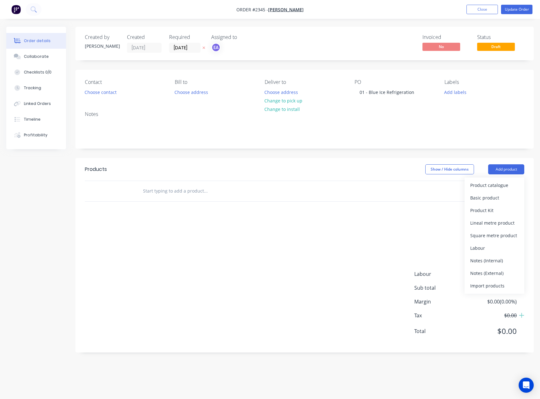
drag, startPoint x: 495, startPoint y: 195, endPoint x: 501, endPoint y: 180, distance: 16.1
click at [495, 195] on div "Basic product" at bounding box center [494, 197] width 48 height 9
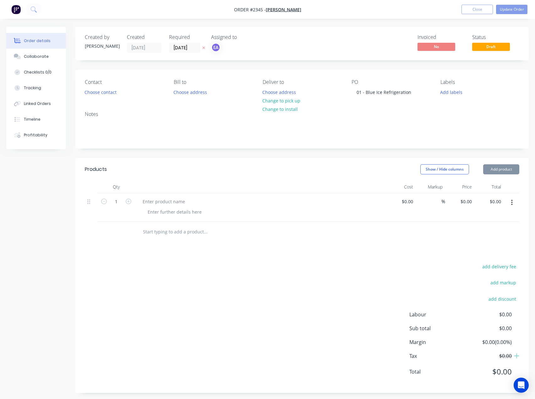
click at [503, 172] on button "Add product" at bounding box center [502, 169] width 36 height 10
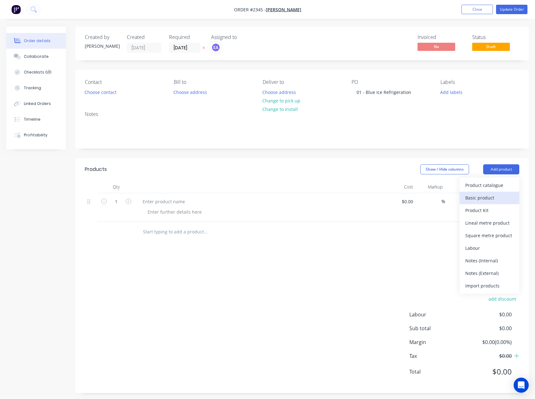
click at [499, 193] on div "Basic product" at bounding box center [490, 197] width 48 height 9
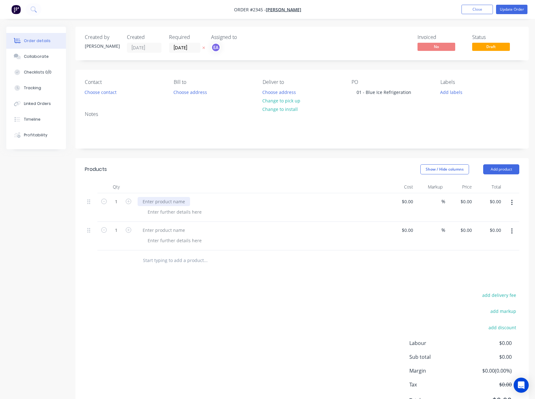
click at [168, 199] on div at bounding box center [164, 201] width 53 height 9
paste div
drag, startPoint x: 165, startPoint y: 231, endPoint x: 150, endPoint y: 226, distance: 15.4
click at [165, 231] on div at bounding box center [164, 230] width 53 height 9
paste div
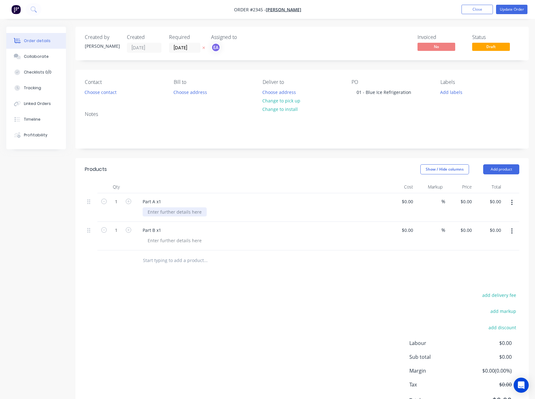
click at [161, 214] on div at bounding box center [175, 211] width 64 height 9
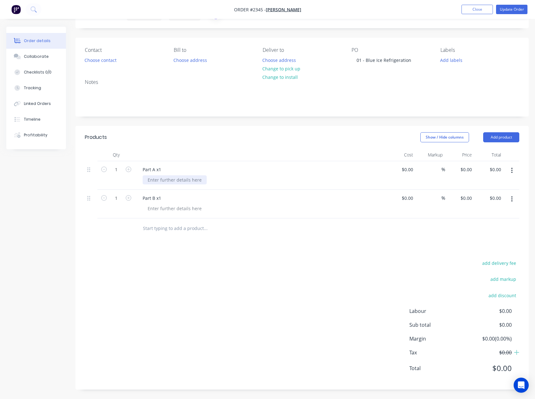
click at [165, 180] on div at bounding box center [175, 179] width 64 height 9
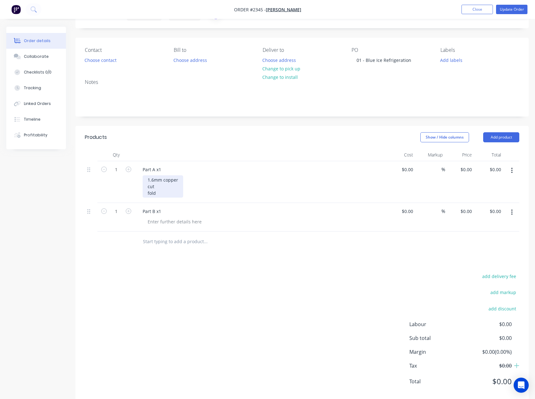
click at [165, 190] on div "1.6mm copper cut fold" at bounding box center [163, 186] width 41 height 22
click at [182, 179] on div "1.6mm copper cut fold" at bounding box center [163, 186] width 41 height 22
drag, startPoint x: 159, startPoint y: 193, endPoint x: 141, endPoint y: 180, distance: 22.4
click at [141, 180] on div "Part A x1 1.6mm copper (customer supply) cut fold" at bounding box center [261, 182] width 252 height 42
copy div "1.6mm copper (customer supply) cut fold"
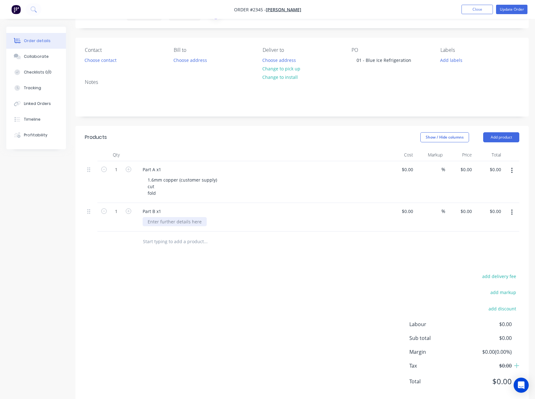
click at [157, 223] on div at bounding box center [175, 221] width 64 height 9
paste div
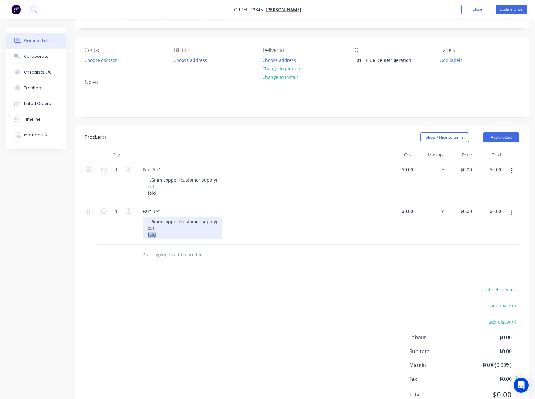
drag, startPoint x: 170, startPoint y: 235, endPoint x: 130, endPoint y: 236, distance: 40.3
click at [130, 236] on div "1 Part B x1 1.6mm copper (customer supply) cut fold $0.00 $0.00 % $0.00 $0.00 $…" at bounding box center [302, 224] width 435 height 42
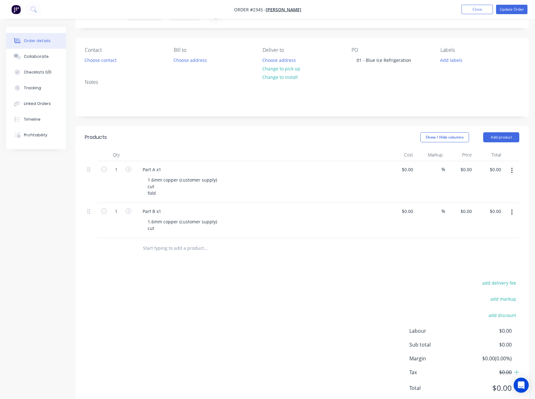
click at [234, 285] on div "add delivery fee add markup add discount Labour $0.00 Sub total $0.00 Margin $0…" at bounding box center [302, 339] width 435 height 121
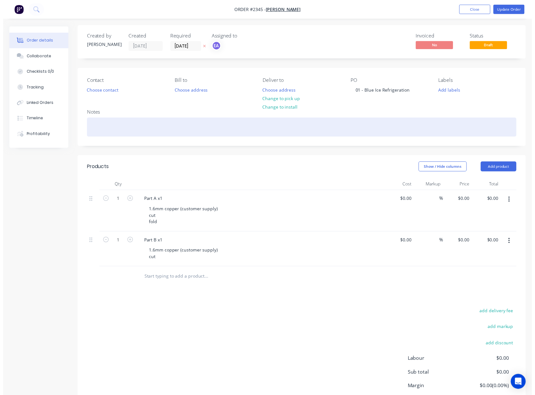
scroll to position [0, 0]
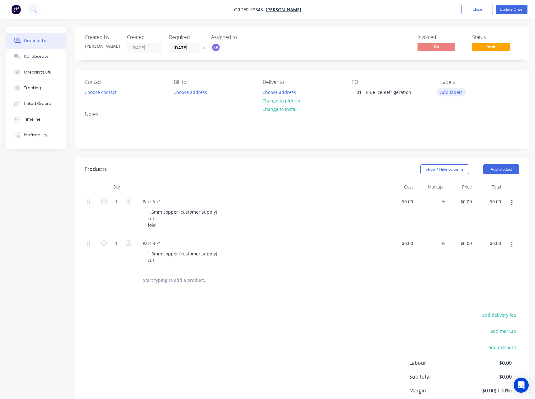
click at [456, 96] on button "Add labels" at bounding box center [451, 92] width 29 height 8
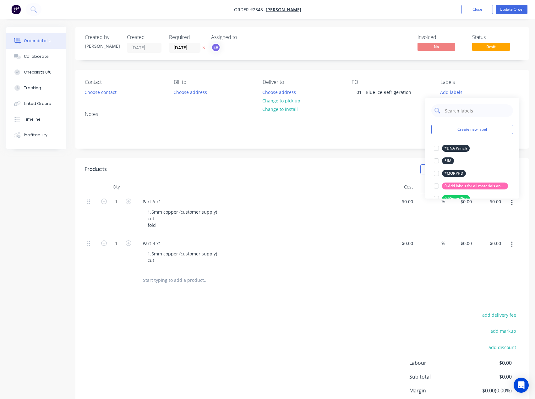
click at [470, 109] on input "text" at bounding box center [478, 110] width 66 height 13
click at [460, 126] on button "Create new label" at bounding box center [473, 129] width 82 height 9
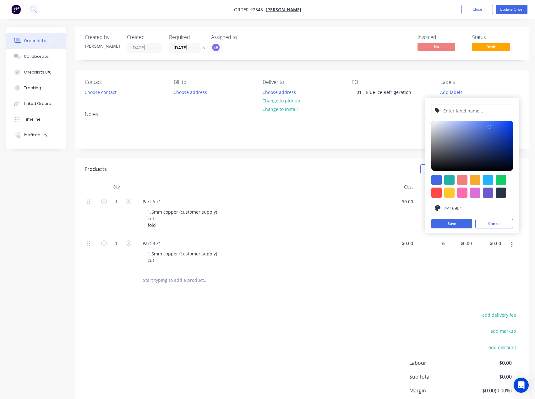
click at [461, 109] on input "text" at bounding box center [476, 111] width 67 height 12
type input "1.6mm Copper"
drag, startPoint x: 504, startPoint y: 181, endPoint x: 495, endPoint y: 182, distance: 9.3
click at [501, 181] on div at bounding box center [501, 180] width 10 height 10
type input "#13CE66"
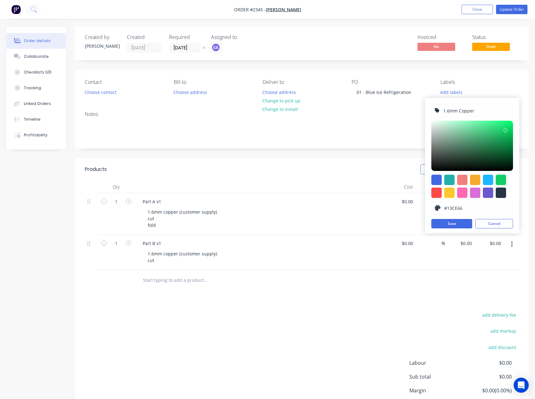
click at [456, 221] on button "Save" at bounding box center [452, 223] width 41 height 9
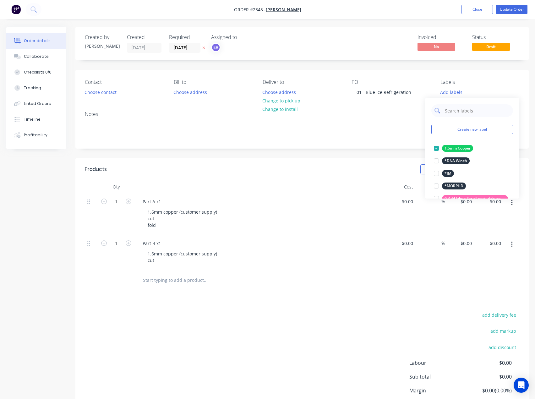
click at [467, 111] on input "text" at bounding box center [478, 110] width 66 height 13
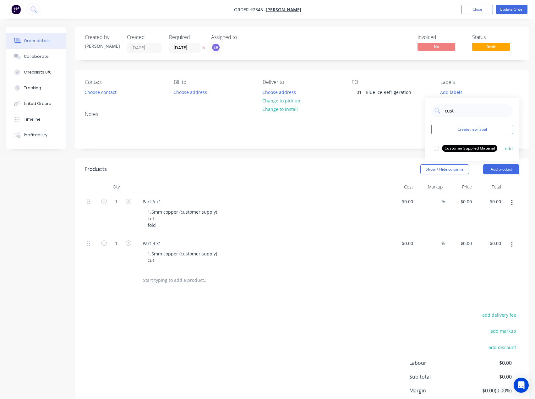
click at [436, 147] on div at bounding box center [436, 148] width 13 height 13
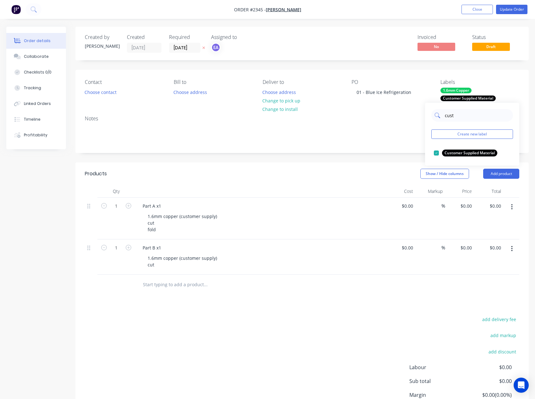
drag, startPoint x: 455, startPoint y: 114, endPoint x: 444, endPoint y: 115, distance: 11.3
click at [444, 115] on div "cust" at bounding box center [473, 115] width 82 height 13
click at [438, 154] on div at bounding box center [436, 153] width 13 height 13
drag, startPoint x: 461, startPoint y: 114, endPoint x: 430, endPoint y: 114, distance: 31.1
click at [430, 114] on div "cut Create new label Cut edit" at bounding box center [472, 134] width 94 height 63
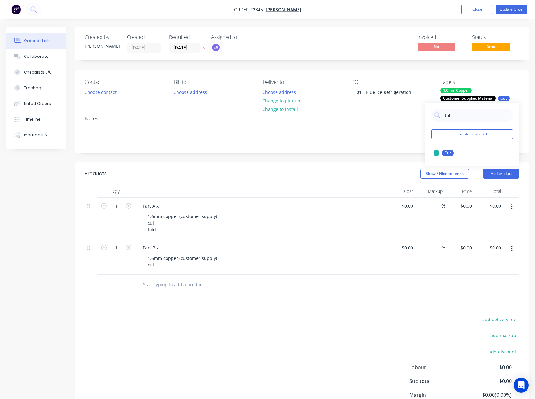
type input "fold"
click at [437, 152] on div at bounding box center [436, 153] width 13 height 13
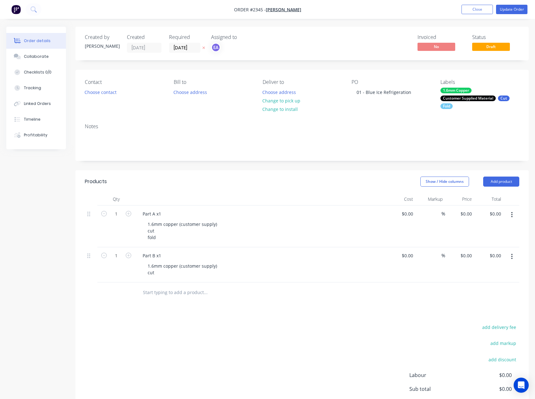
click at [406, 158] on div "Notes" at bounding box center [302, 140] width 454 height 42
click at [499, 177] on button "Add product" at bounding box center [502, 182] width 36 height 10
click at [486, 273] on div "Notes (Internal)" at bounding box center [490, 272] width 48 height 9
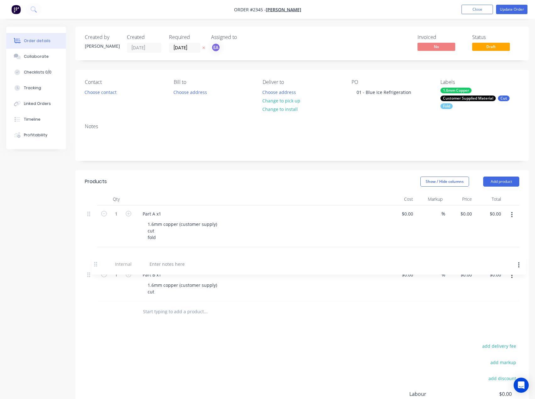
drag, startPoint x: 87, startPoint y: 290, endPoint x: 103, endPoint y: 213, distance: 78.2
click at [103, 213] on div "1 Part A x1 1.6mm copper (customer supply) cut fold $0.00 $0.00 % $0.00 $0.00 $…" at bounding box center [302, 254] width 435 height 96
click at [162, 213] on div at bounding box center [160, 213] width 45 height 9
click at [190, 358] on div "add delivery fee add markup add discount Labour $0.00 Sub total $0.00 Margin $0…" at bounding box center [302, 402] width 435 height 121
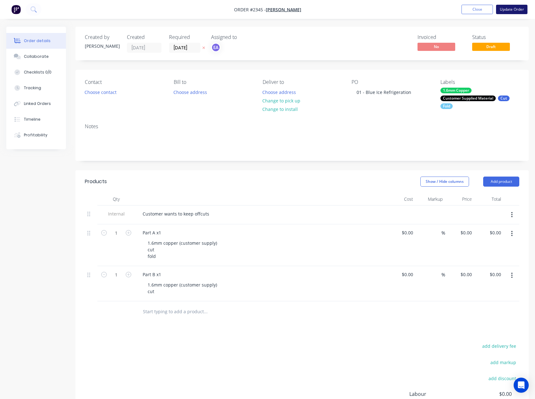
click at [516, 5] on button "Update Order" at bounding box center [511, 9] width 31 height 9
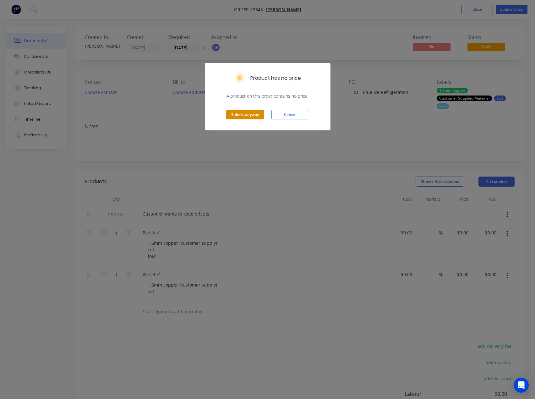
click at [249, 113] on button "Submit anyway" at bounding box center [245, 114] width 38 height 9
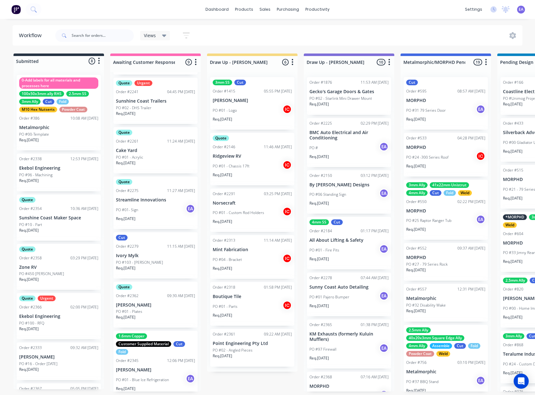
scroll to position [174, 0]
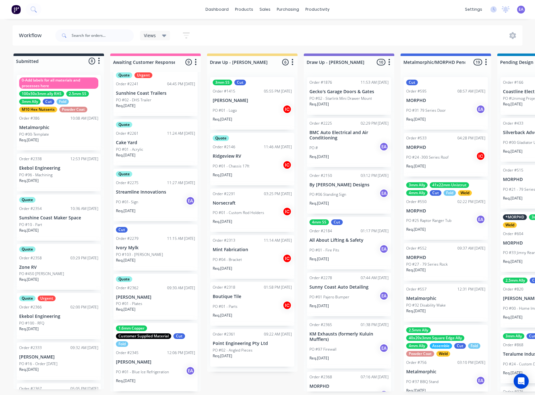
click at [147, 365] on div "1.6mm Copper Customer Supplied Material Cut Fold Order #2345 12:06 PM 23/09/25 …" at bounding box center [155, 357] width 84 height 68
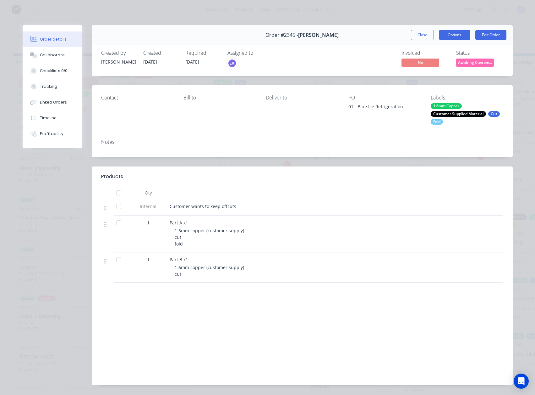
click at [448, 34] on button "Options" at bounding box center [454, 35] width 31 height 10
click at [432, 62] on div "Work Order" at bounding box center [437, 63] width 55 height 9
click at [421, 77] on div "Standard" at bounding box center [437, 76] width 55 height 9
click at [429, 34] on button "Close" at bounding box center [422, 35] width 23 height 10
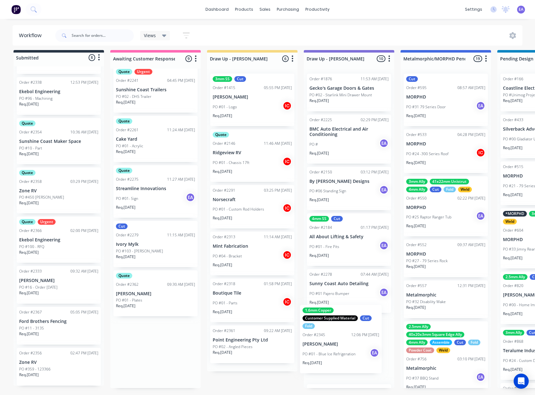
scroll to position [8, 0]
drag, startPoint x: 149, startPoint y: 362, endPoint x: 337, endPoint y: 338, distance: 190.1
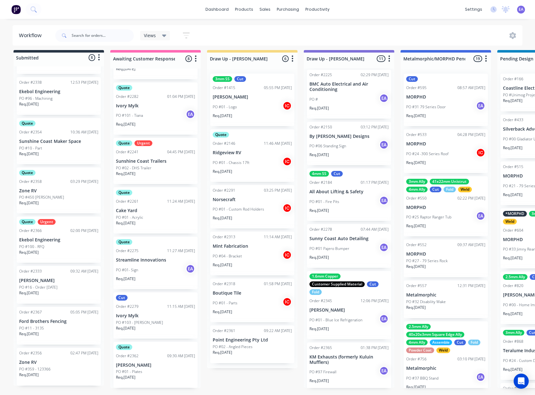
scroll to position [0, 0]
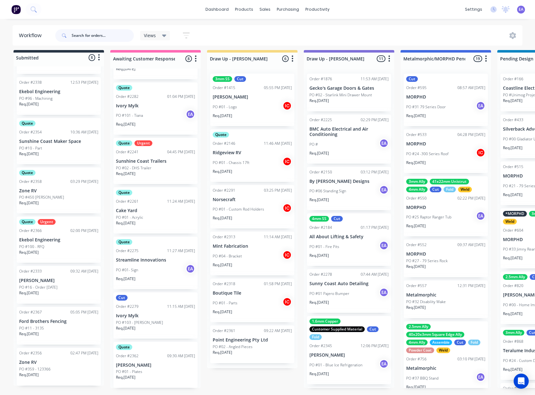
click at [95, 34] on input "text" at bounding box center [103, 35] width 62 height 13
